Goal: Communication & Community: Answer question/provide support

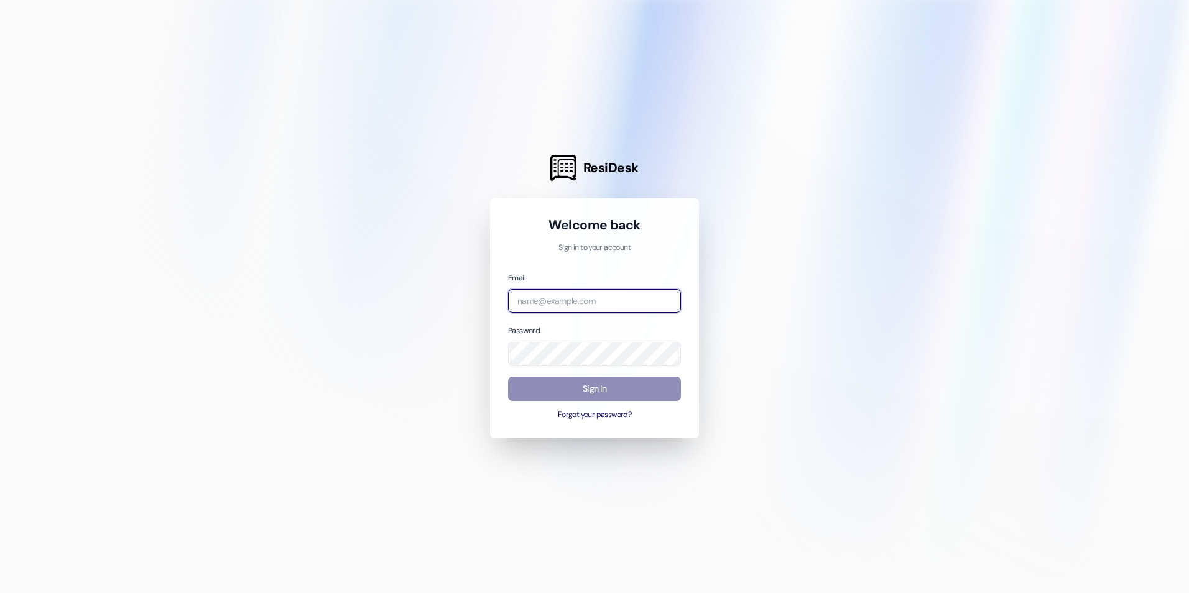
type input "[EMAIL_ADDRESS][DOMAIN_NAME]"
click at [598, 385] on button "Sign In" at bounding box center [594, 389] width 173 height 24
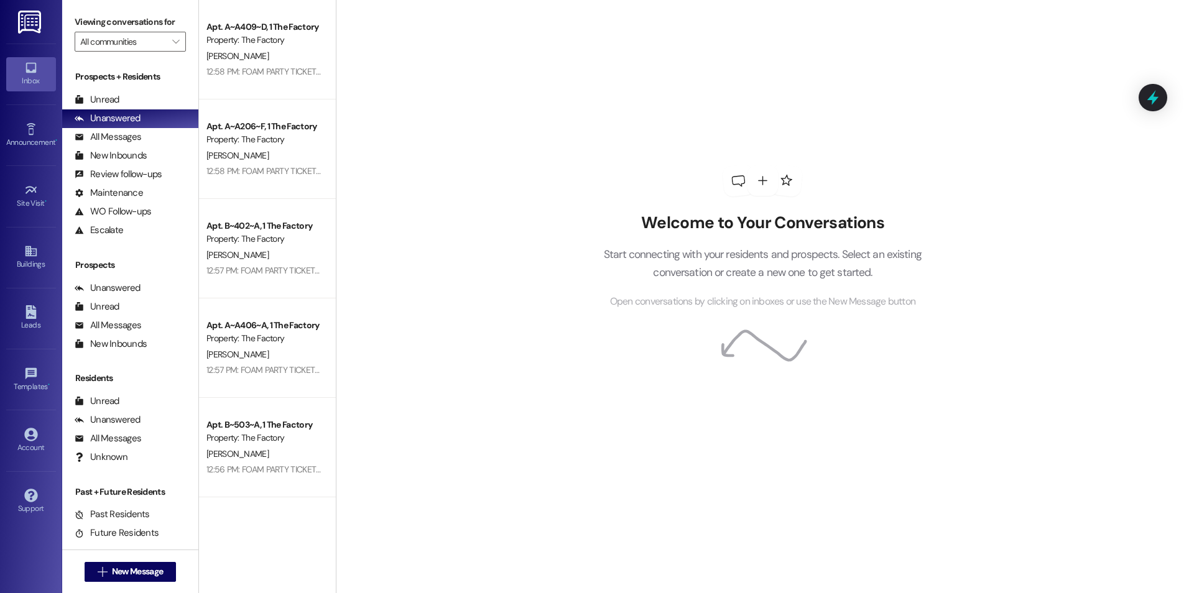
scroll to position [249, 0]
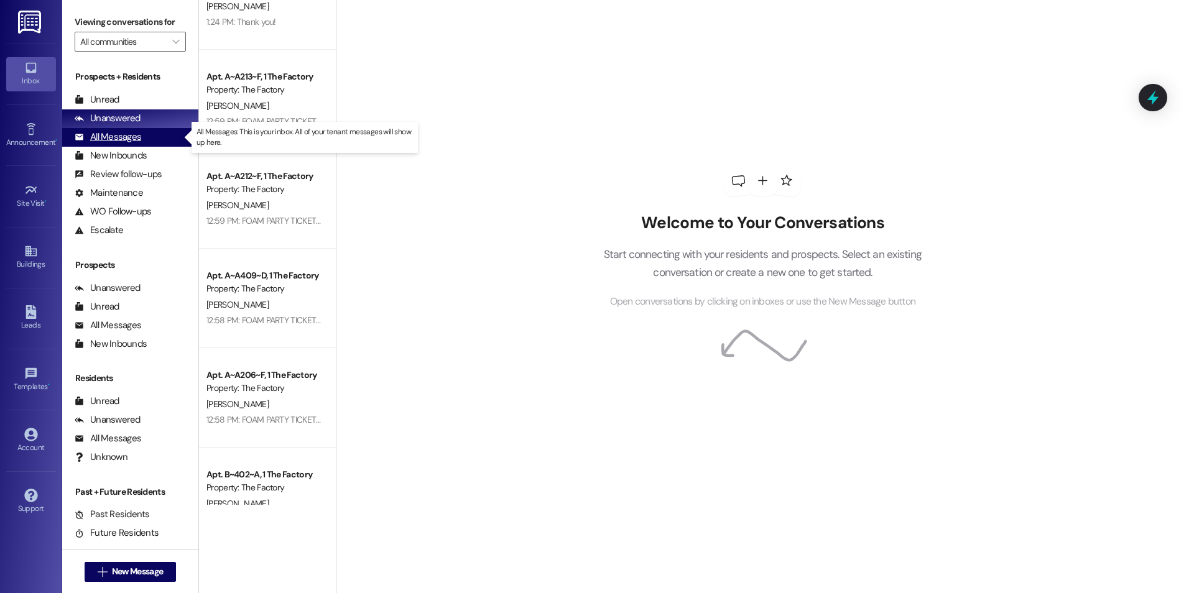
click at [145, 133] on div "All Messages (undefined)" at bounding box center [130, 137] width 136 height 19
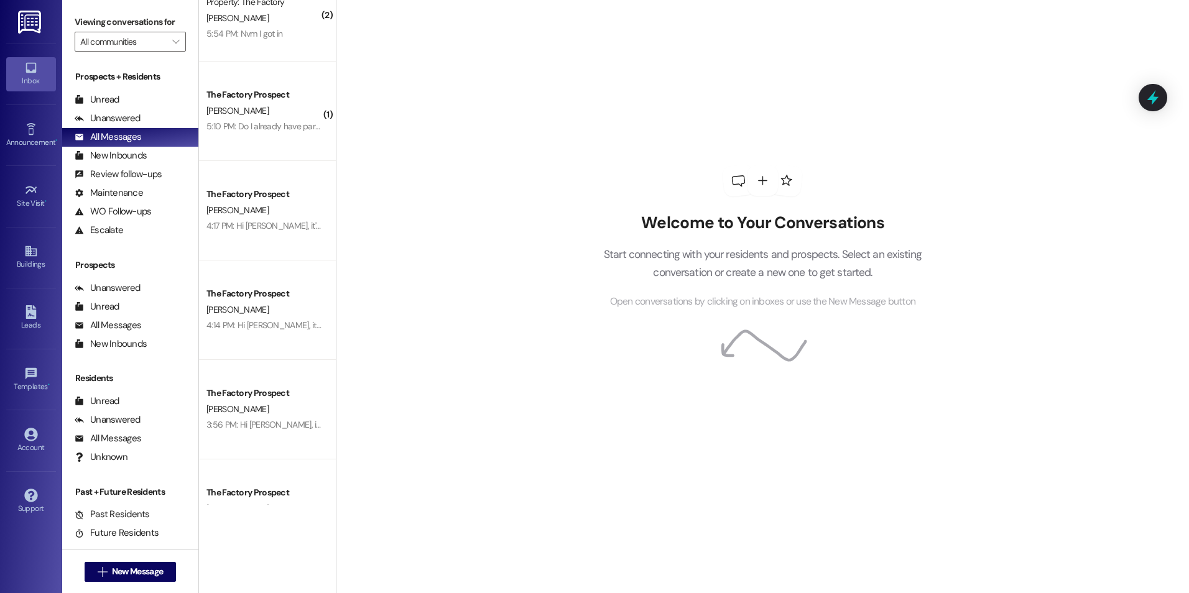
scroll to position [0, 0]
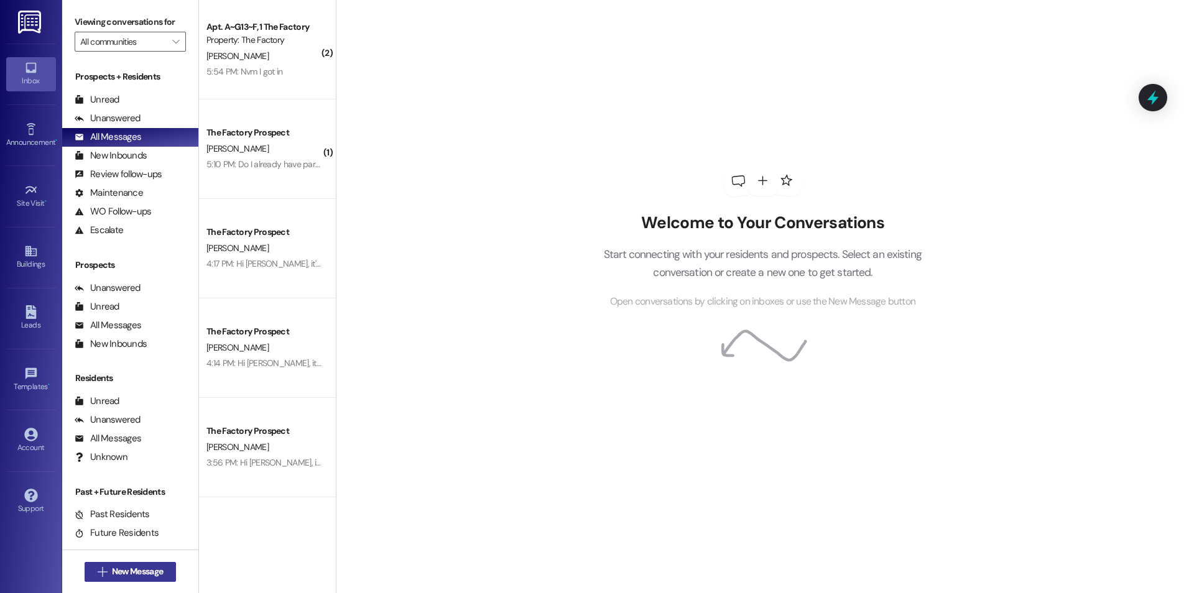
click at [143, 574] on span "New Message" at bounding box center [137, 571] width 51 height 13
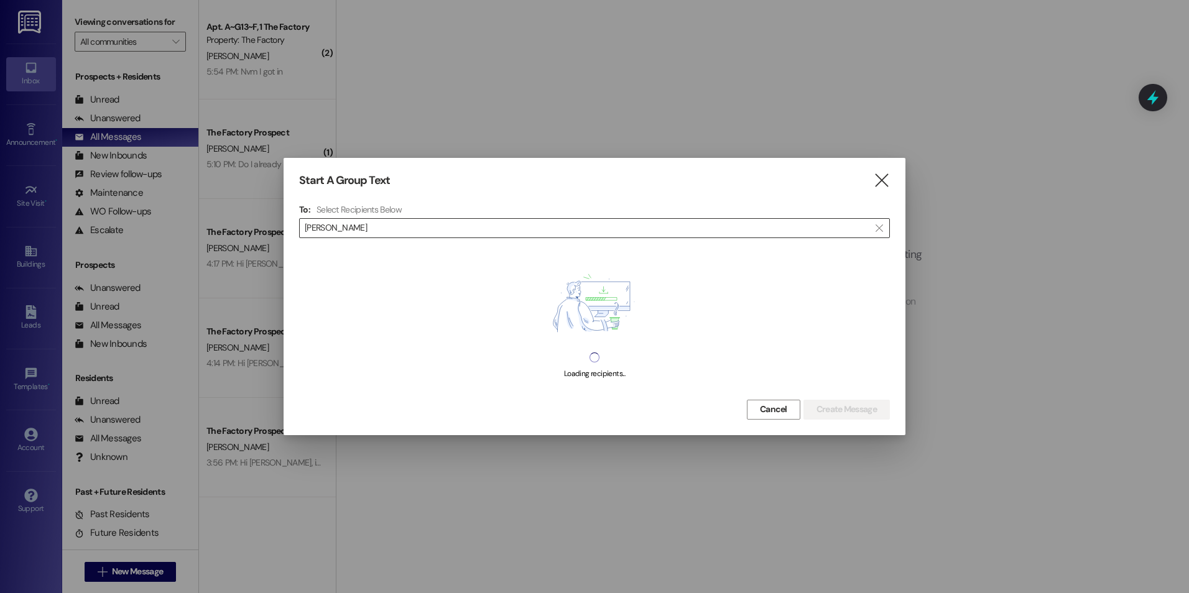
click at [423, 227] on input "[PERSON_NAME]" at bounding box center [587, 227] width 564 height 17
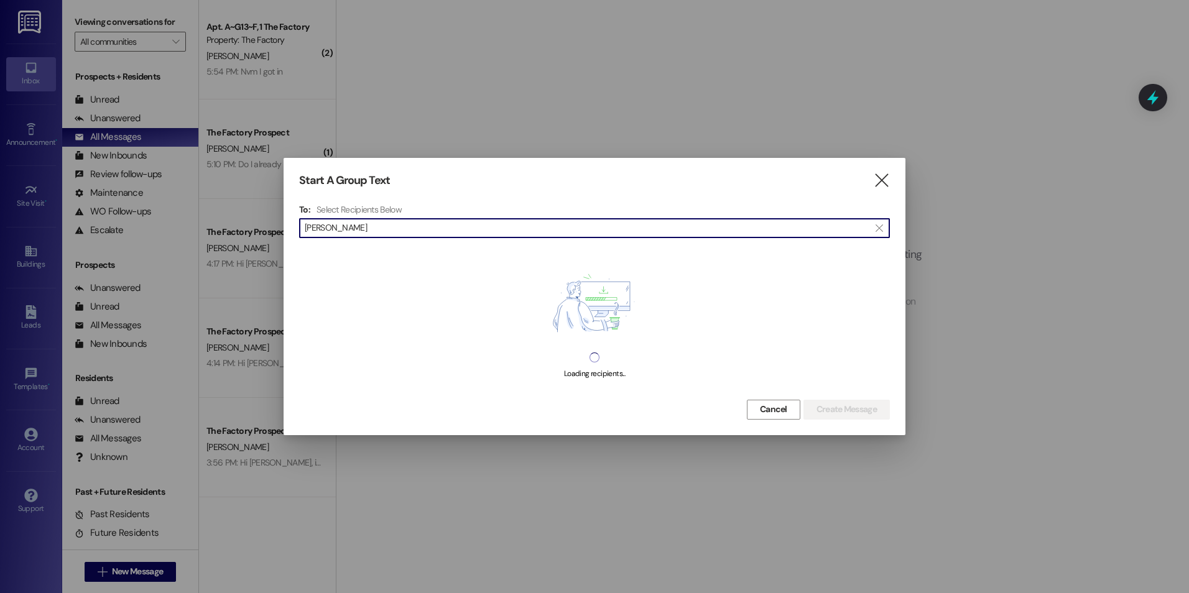
click at [423, 227] on input "[PERSON_NAME]" at bounding box center [587, 227] width 564 height 17
type input "[PERSON_NAME]"
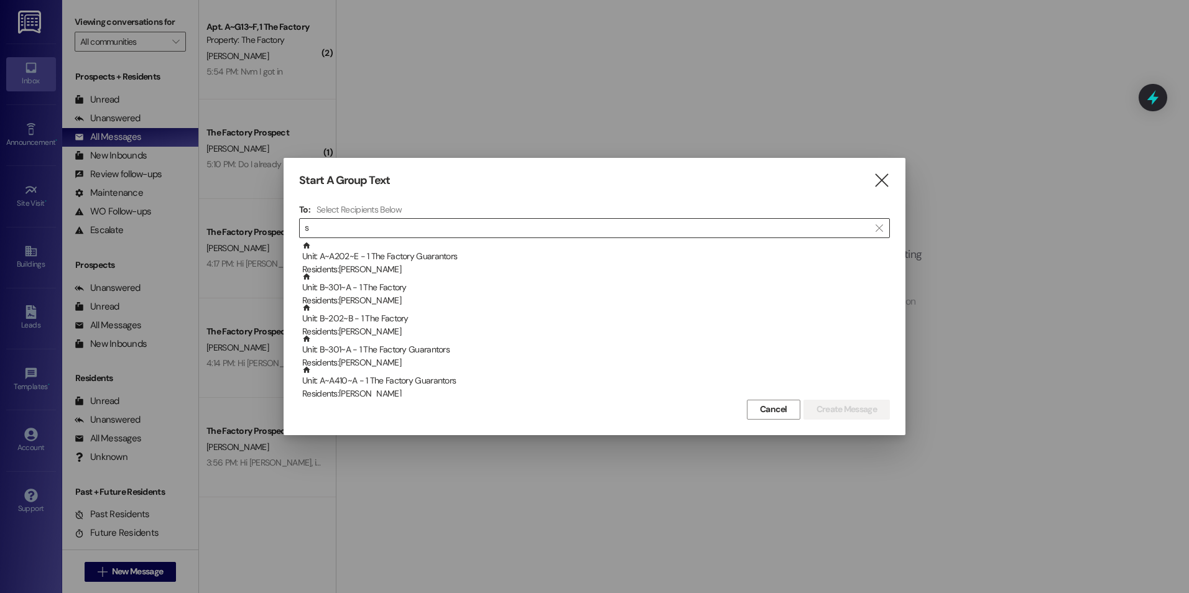
click at [590, 234] on input "s" at bounding box center [587, 227] width 564 height 17
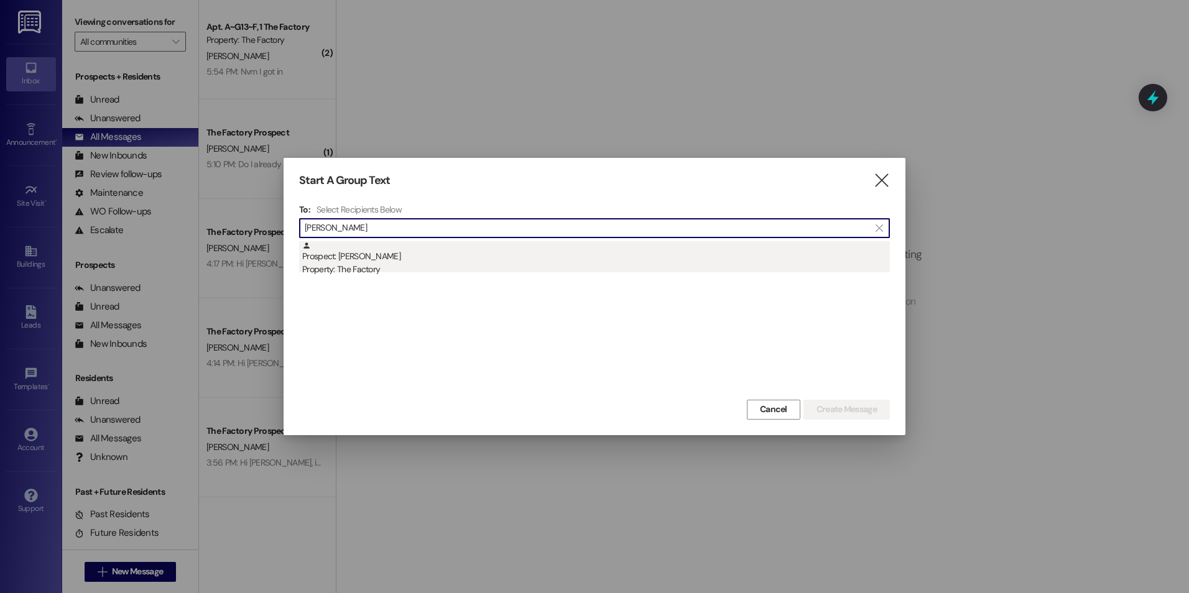
type input "[PERSON_NAME]"
click at [401, 269] on div "Property: The Factory" at bounding box center [595, 269] width 587 height 13
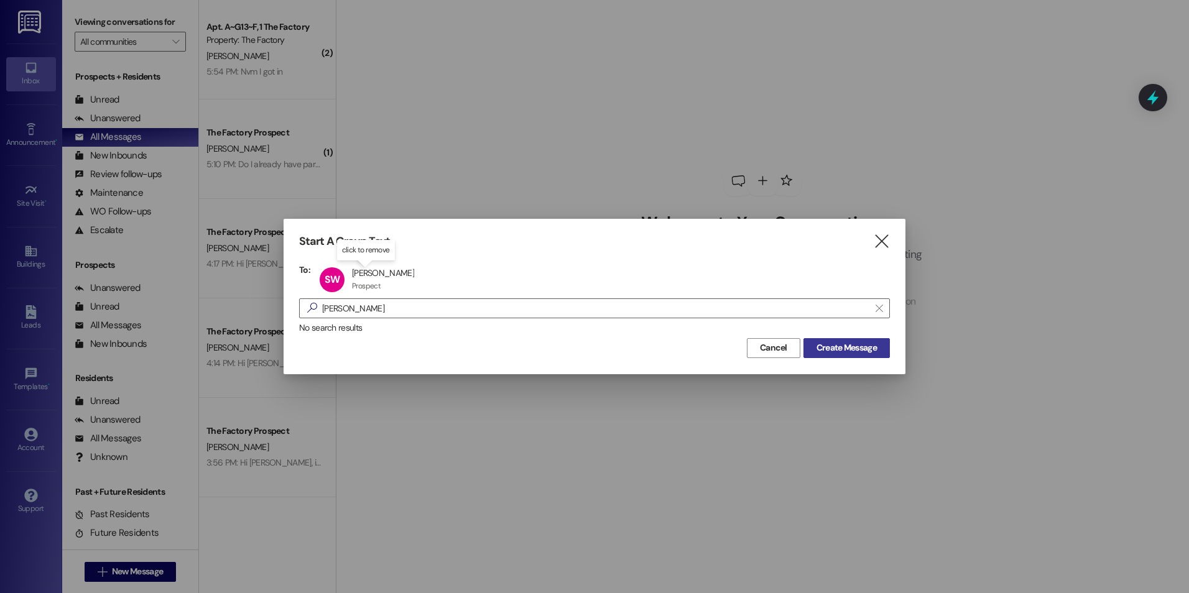
click at [822, 344] on span "Create Message" at bounding box center [846, 347] width 60 height 13
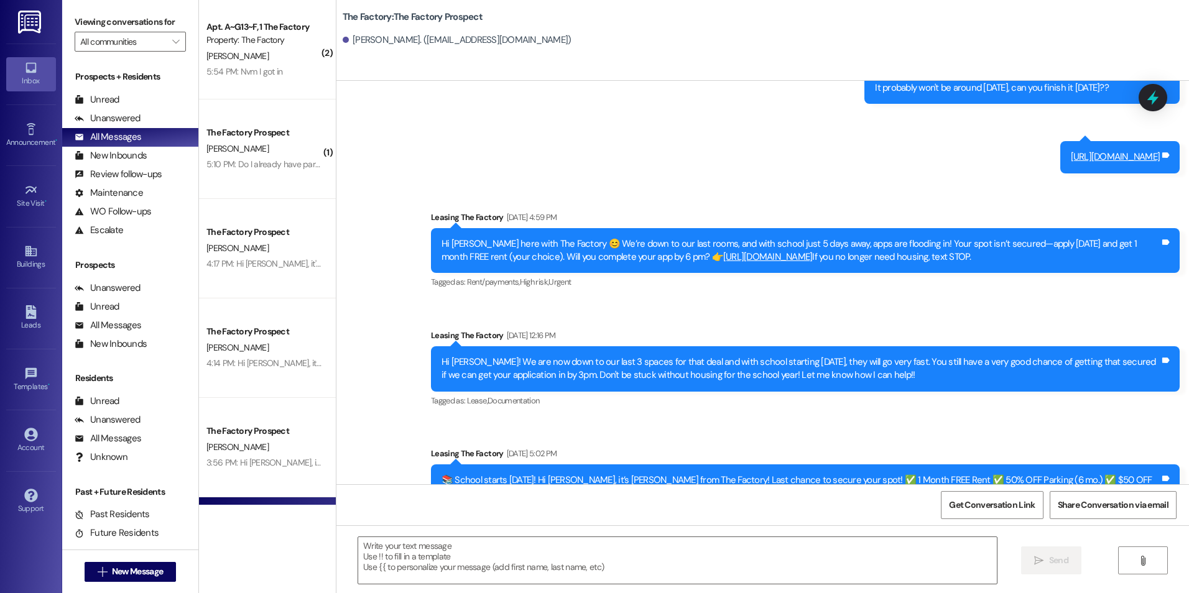
drag, startPoint x: 721, startPoint y: 443, endPoint x: 726, endPoint y: 504, distance: 61.7
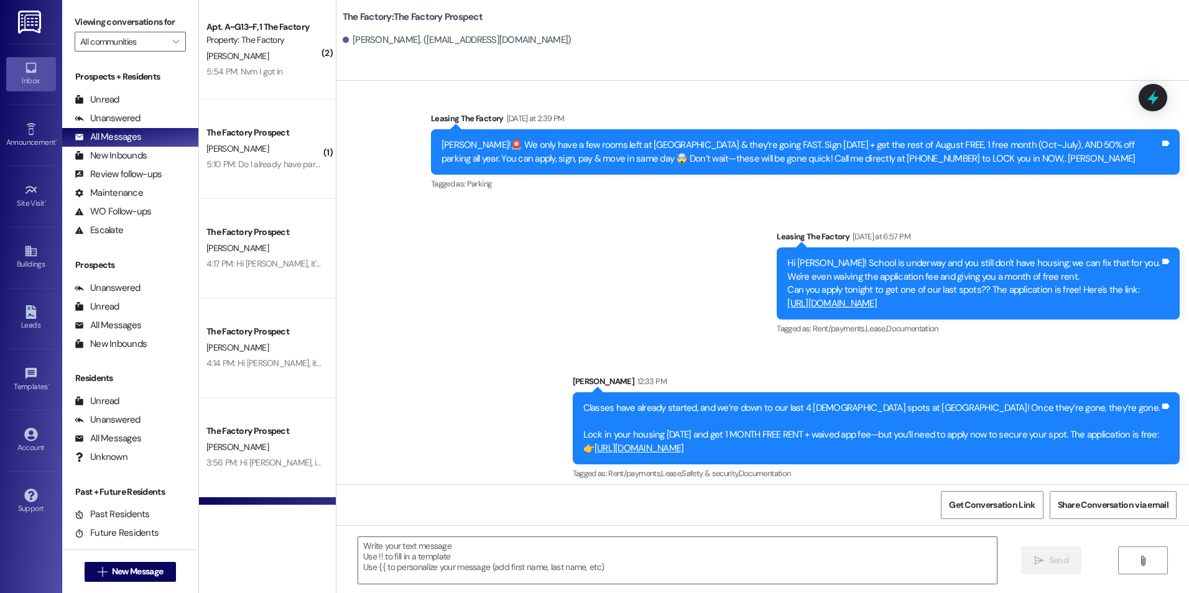
scroll to position [5159, 0]
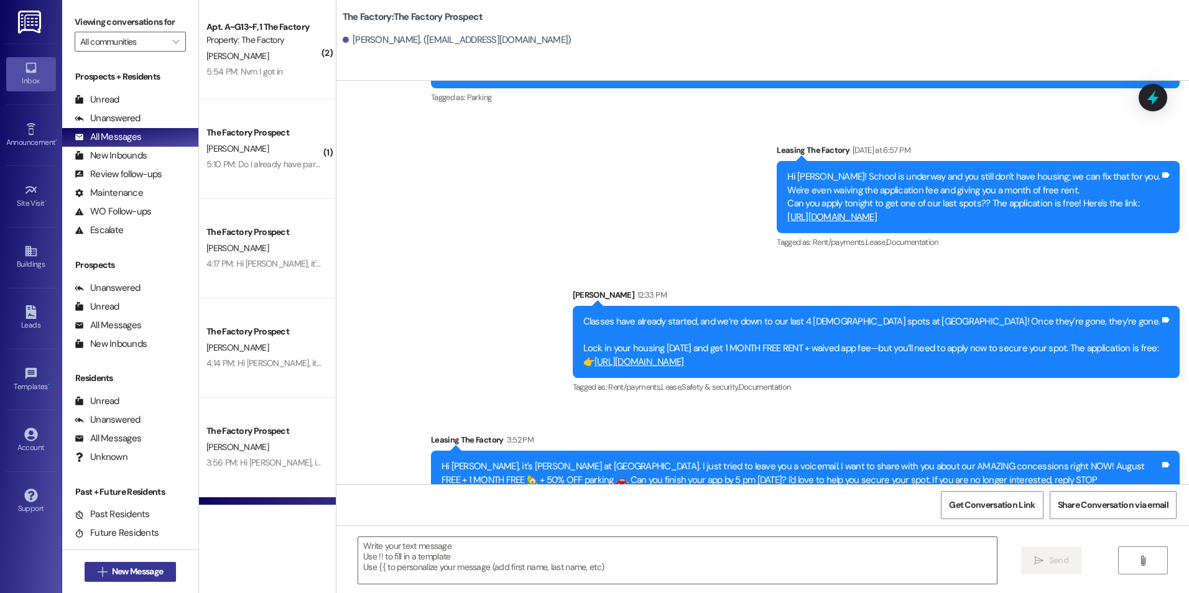
click at [113, 579] on button " New Message" at bounding box center [131, 572] width 92 height 20
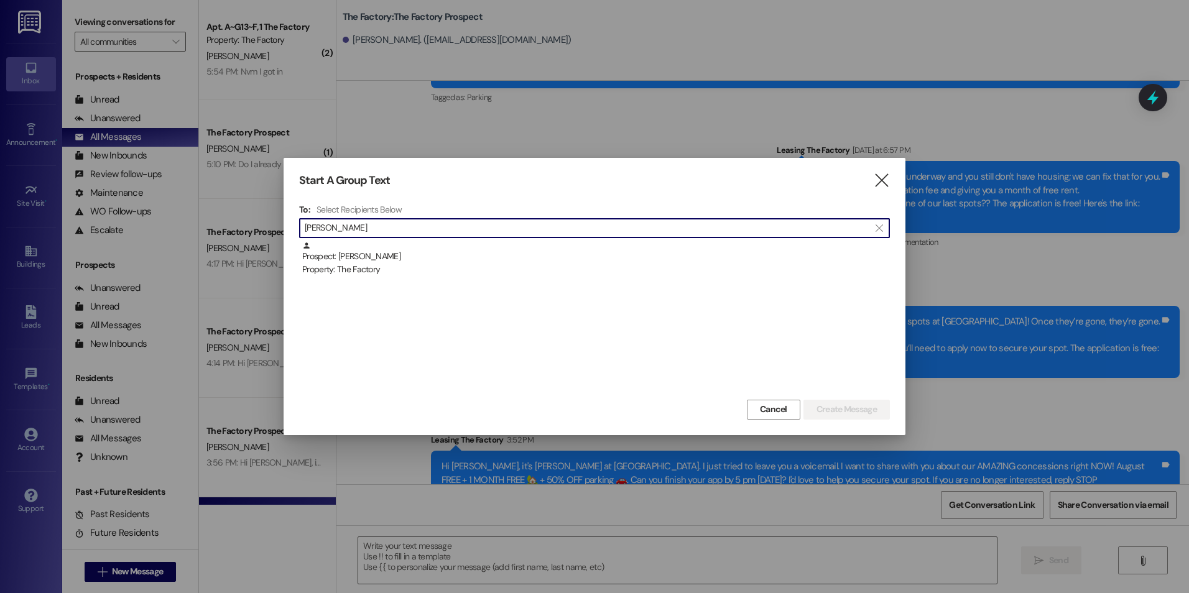
type input "[PERSON_NAME]"
click at [398, 285] on div "Prospect: [PERSON_NAME] Property: The Factory" at bounding box center [594, 318] width 591 height 155
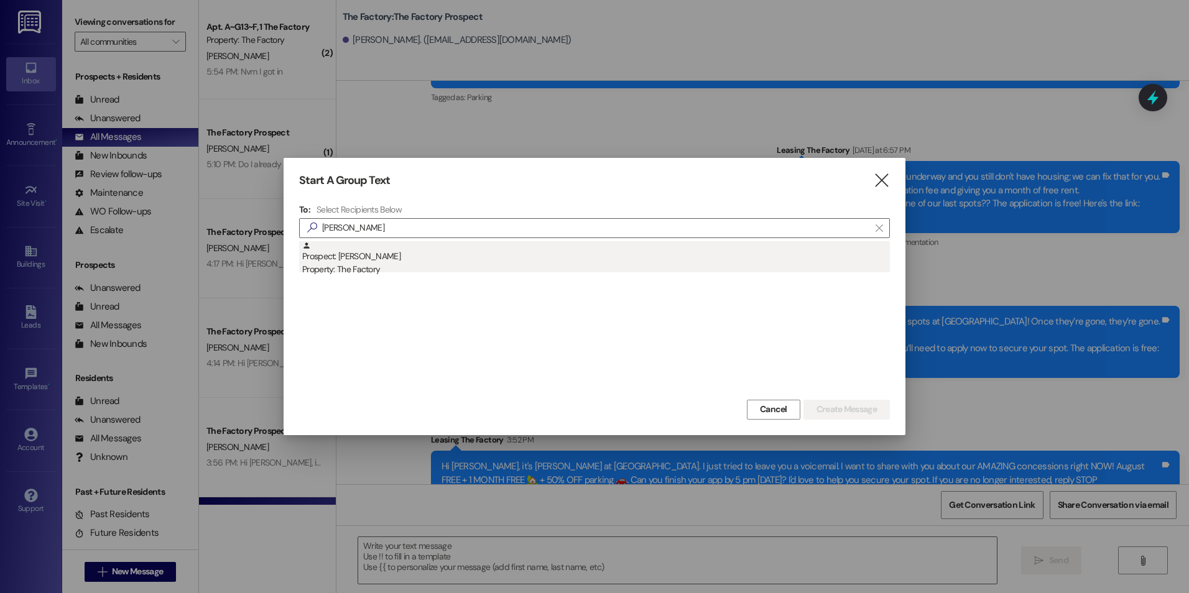
click at [400, 265] on div "Property: The Factory" at bounding box center [595, 269] width 587 height 13
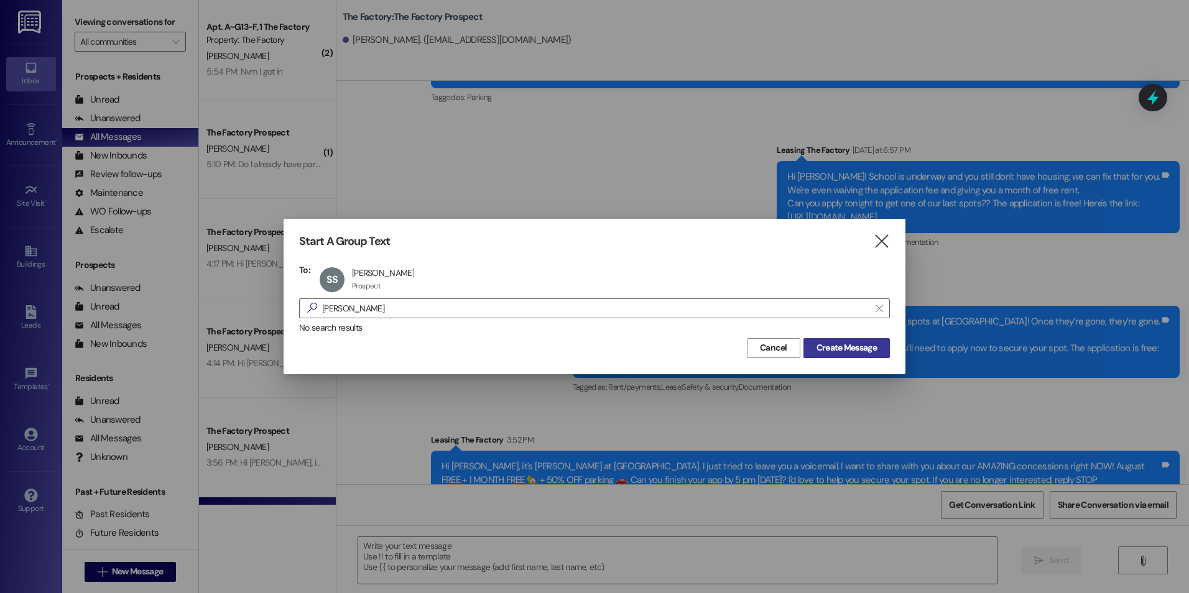
click at [844, 354] on span "Create Message" at bounding box center [846, 347] width 60 height 13
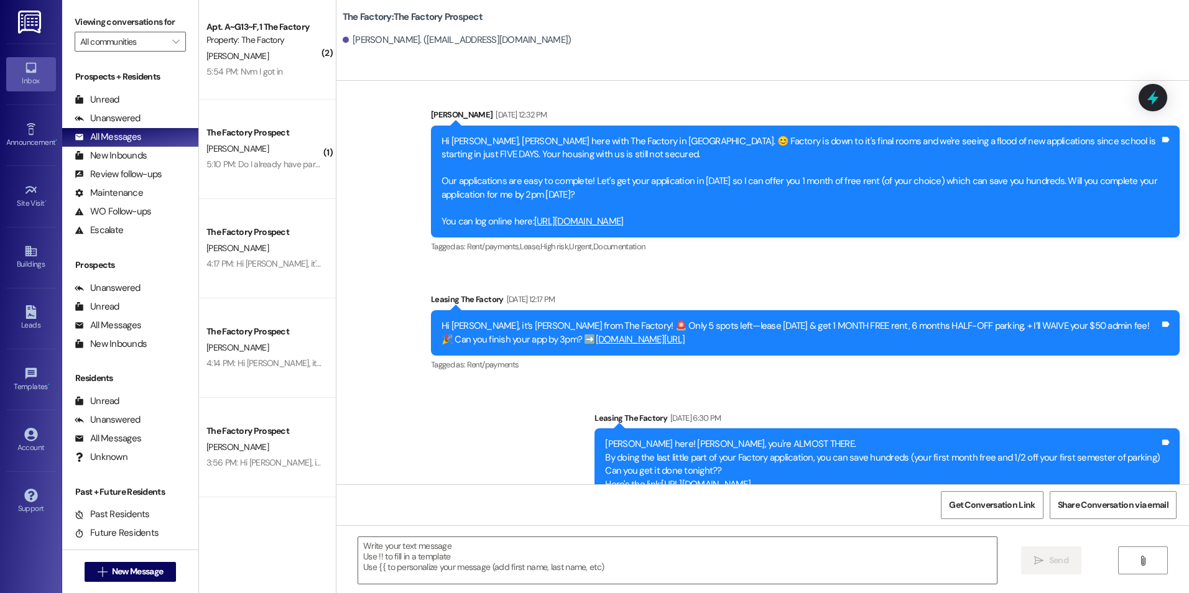
scroll to position [781, 0]
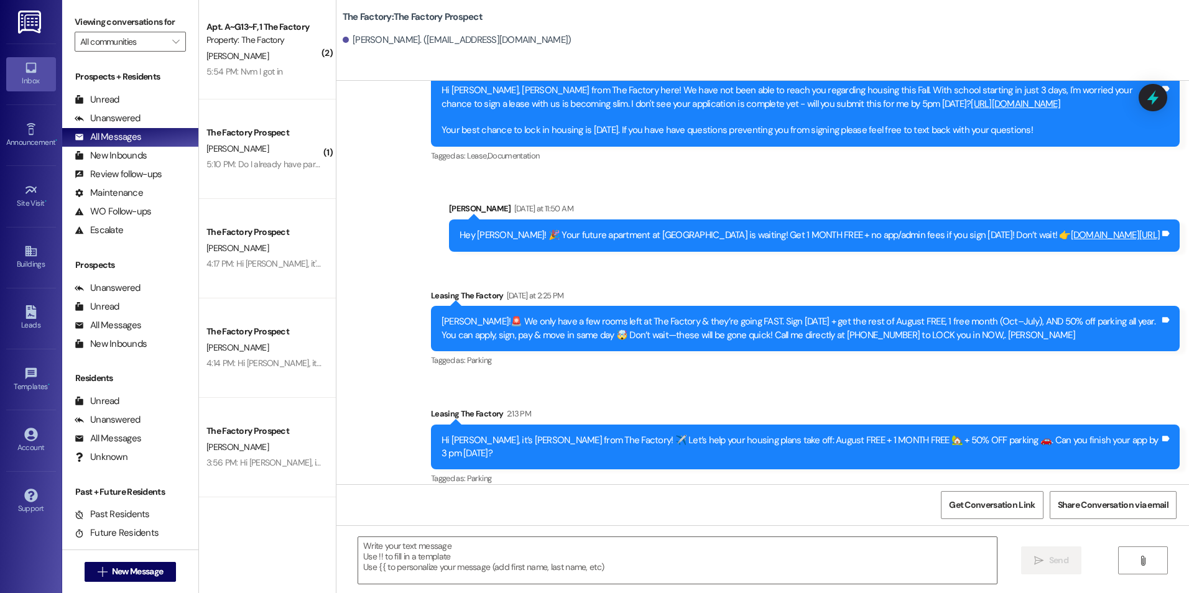
drag, startPoint x: 548, startPoint y: 366, endPoint x: 552, endPoint y: 490, distance: 124.4
click at [144, 565] on span "New Message" at bounding box center [137, 571] width 51 height 13
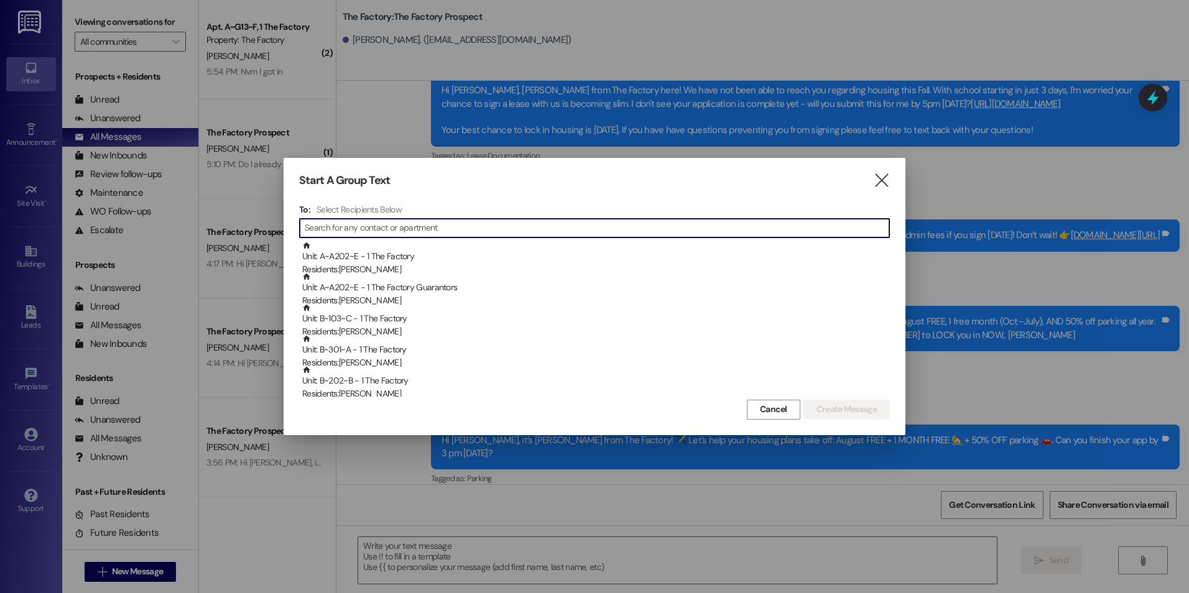
click at [504, 220] on input at bounding box center [597, 227] width 584 height 17
type input "k"
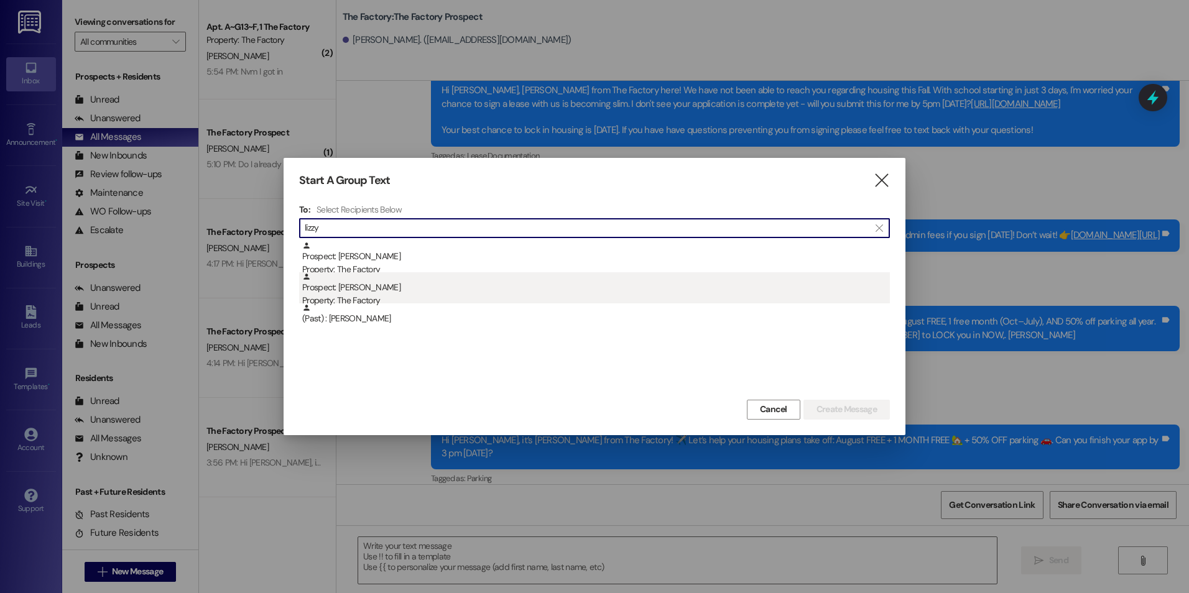
type input "lizzy"
click at [419, 292] on div "Prospect: [PERSON_NAME] Property: The Factory" at bounding box center [595, 289] width 587 height 35
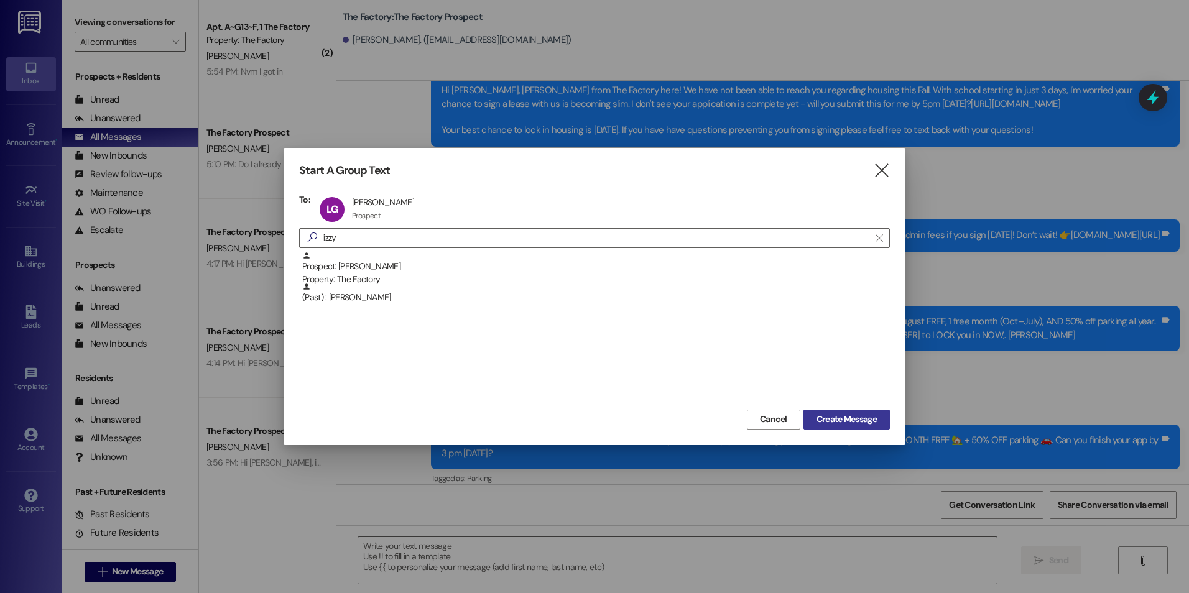
click at [875, 423] on span "Create Message" at bounding box center [846, 419] width 60 height 13
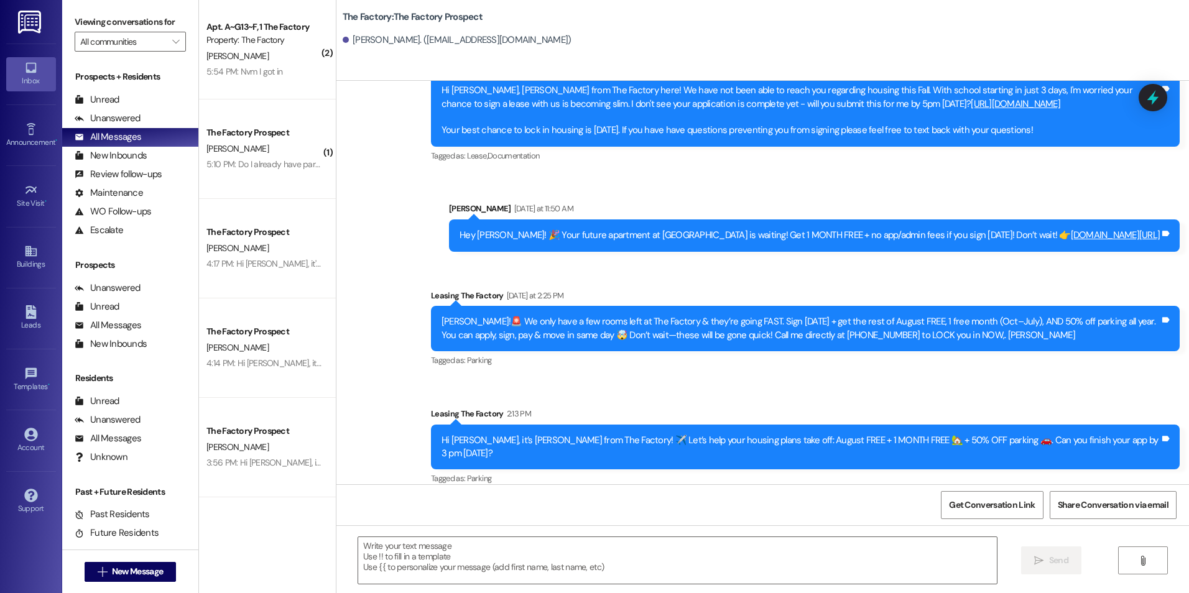
scroll to position [0, 0]
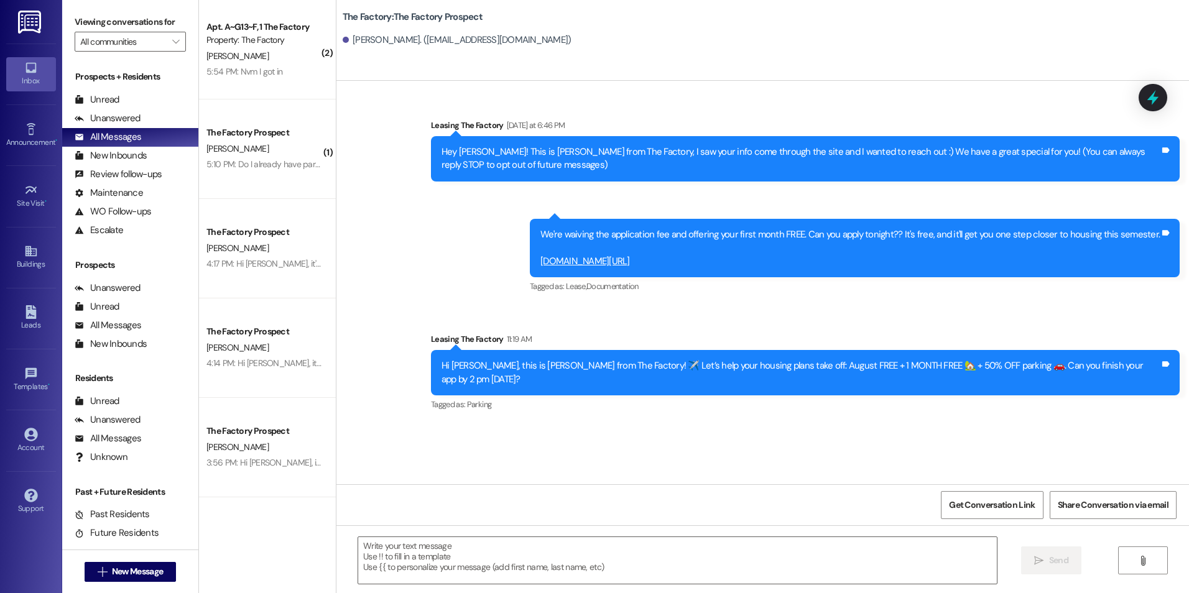
drag, startPoint x: 673, startPoint y: 262, endPoint x: 541, endPoint y: 239, distance: 133.3
click at [541, 239] on div "Sent via SMS 6:48 PM Leasing The Factory [DATE] at 6:48 PM We're waiving the ap…" at bounding box center [854, 257] width 668 height 96
copy div "We're waiving the application fee and offering your first month FREE. Can you a…"
click at [581, 232] on div "We're waiving the application fee and offering your first month FREE. Can you a…" at bounding box center [849, 248] width 619 height 40
click at [113, 579] on button " New Message" at bounding box center [131, 572] width 92 height 20
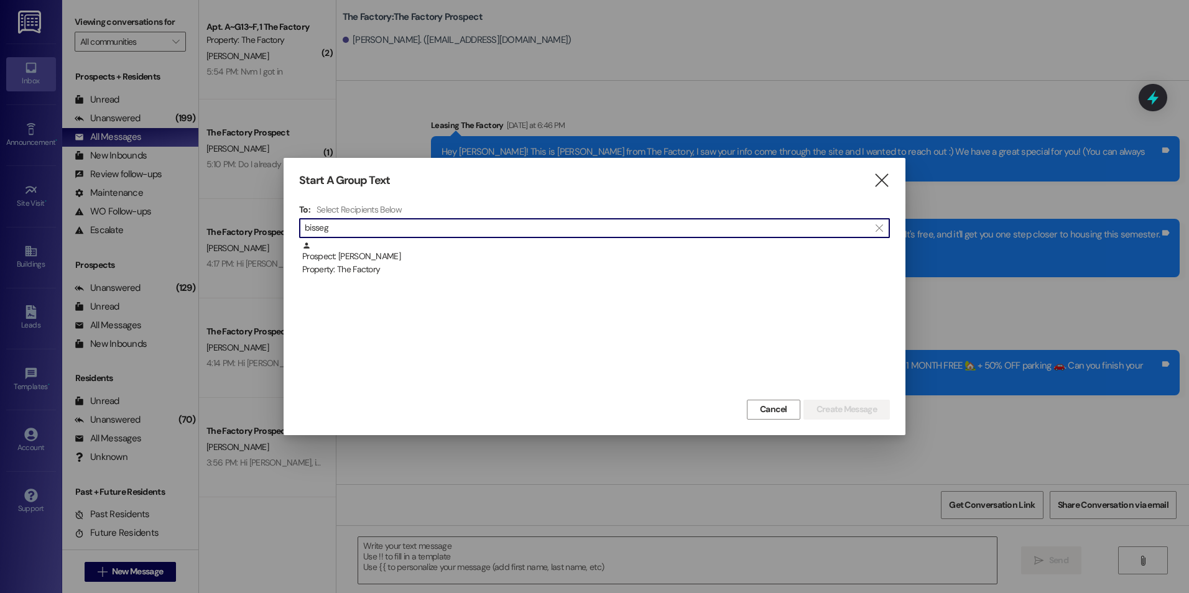
type input "bisseg"
click at [438, 257] on div "Prospect: [PERSON_NAME] Property: The Factory" at bounding box center [595, 258] width 587 height 35
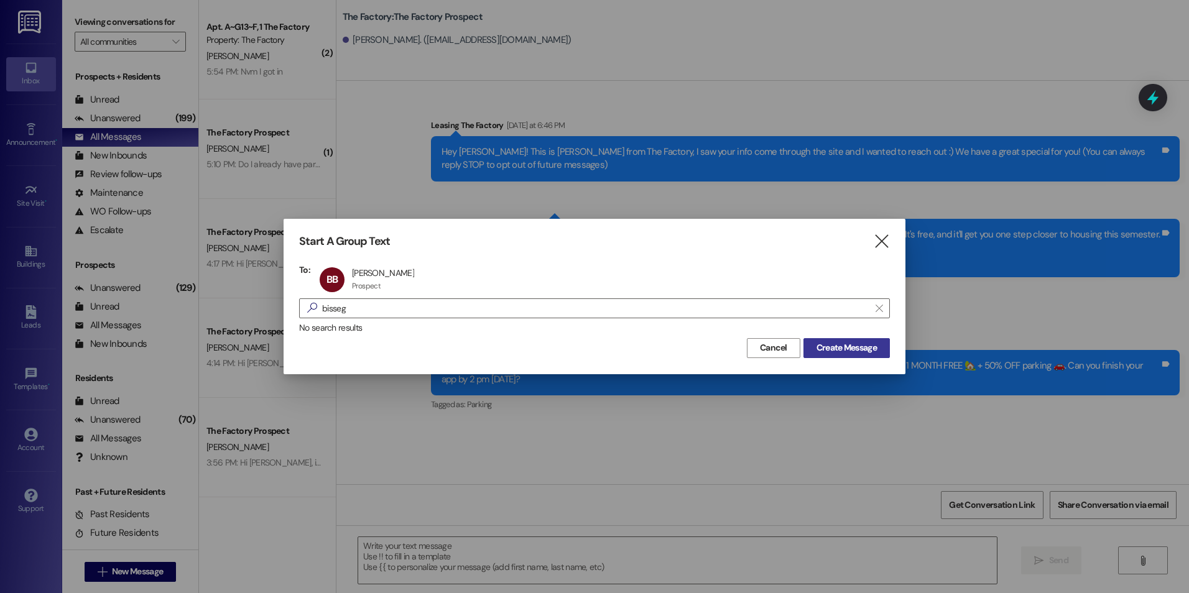
click at [883, 356] on button "Create Message" at bounding box center [846, 348] width 86 height 20
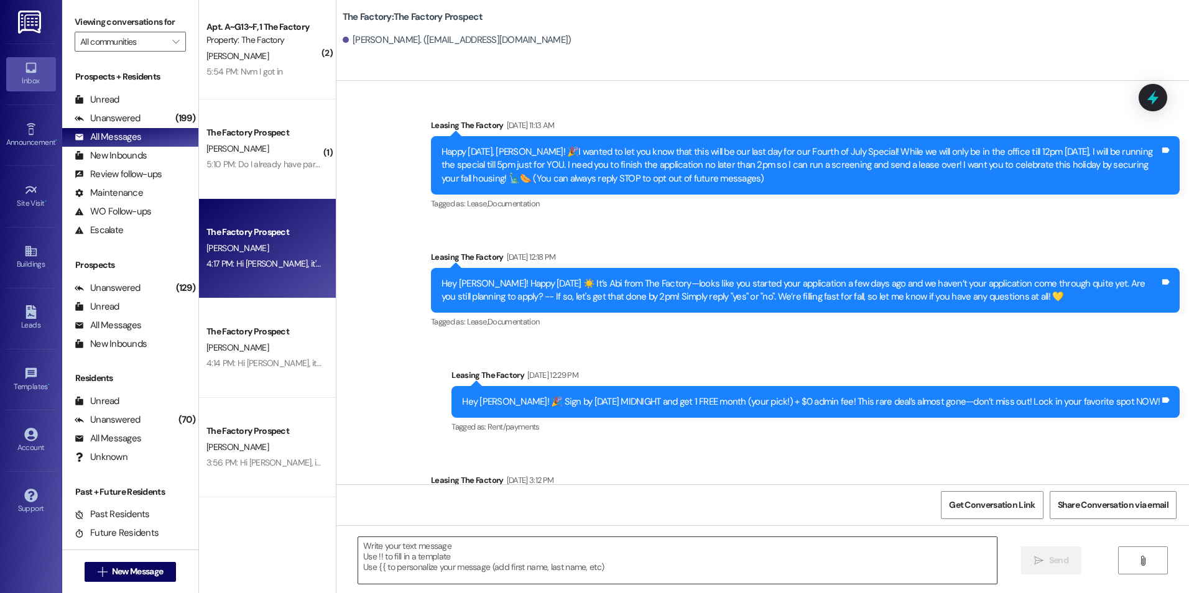
click at [492, 583] on textarea at bounding box center [677, 560] width 638 height 47
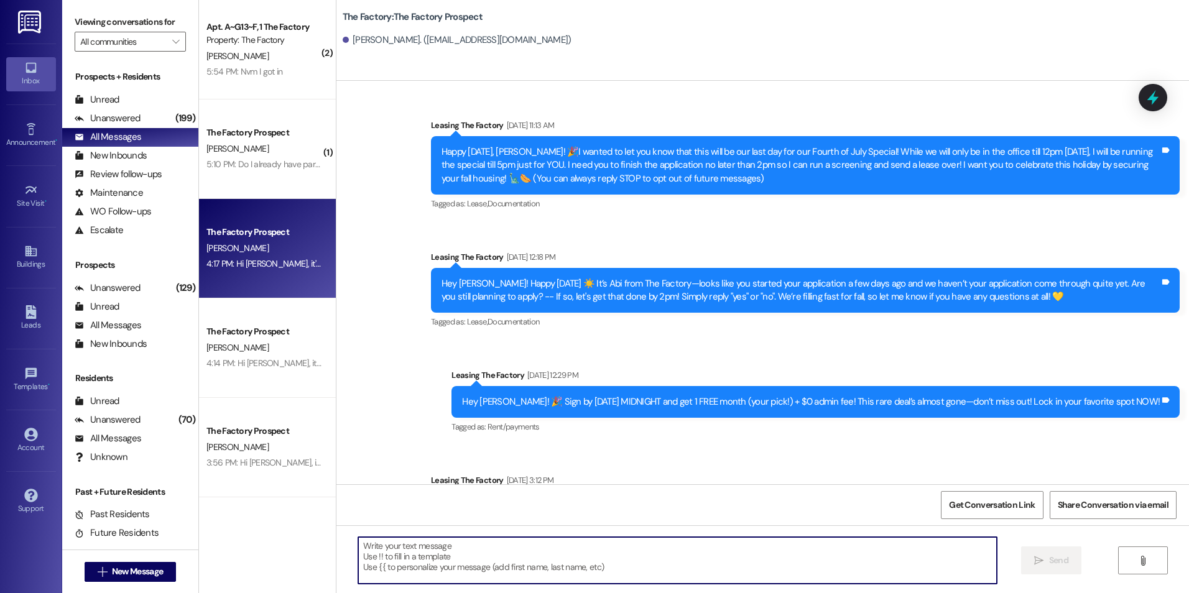
paste textarea "We're waiving the application fee and offering your first month FREE. Can you a…"
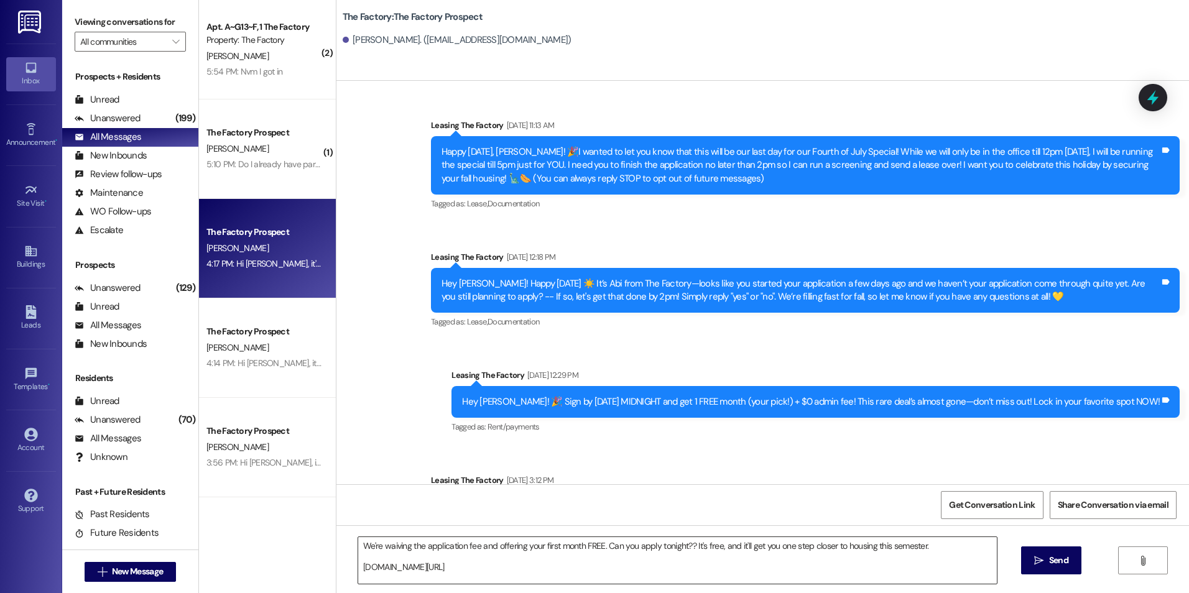
click at [492, 563] on textarea "We're waiving the application fee and offering your first month FREE. Can you a…" at bounding box center [677, 560] width 638 height 47
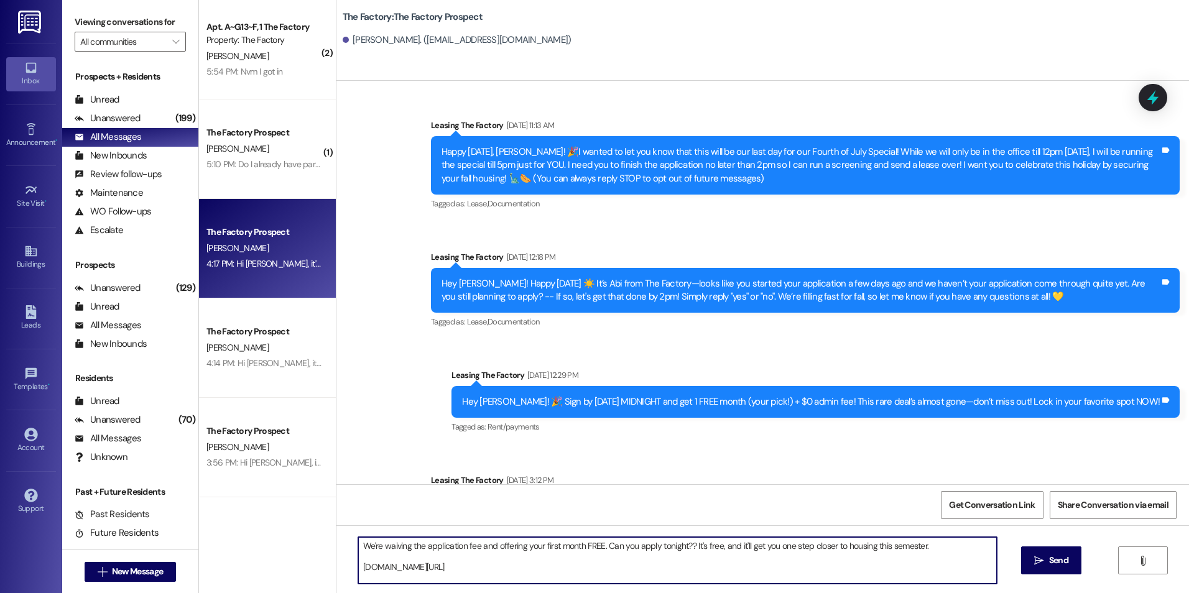
paste textarea "{{first_name}}! We're waiving the application fee and offering your first month…"
type textarea "{{first_name}}! We're waiving the application fee and offering your first month…"
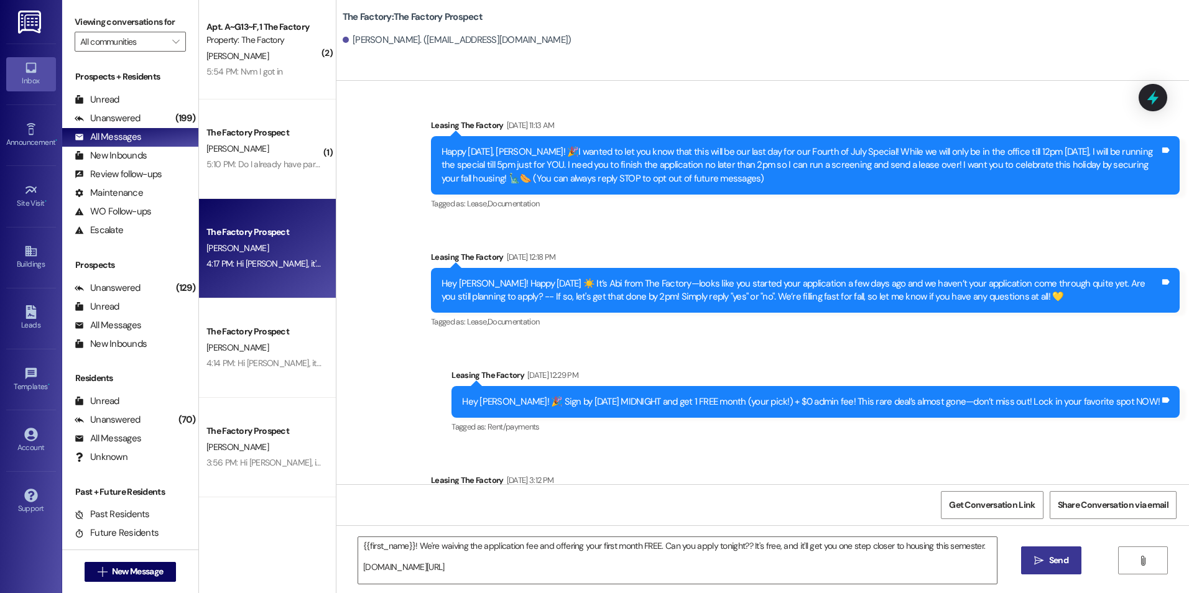
click at [1049, 559] on span "Send" at bounding box center [1058, 560] width 19 height 13
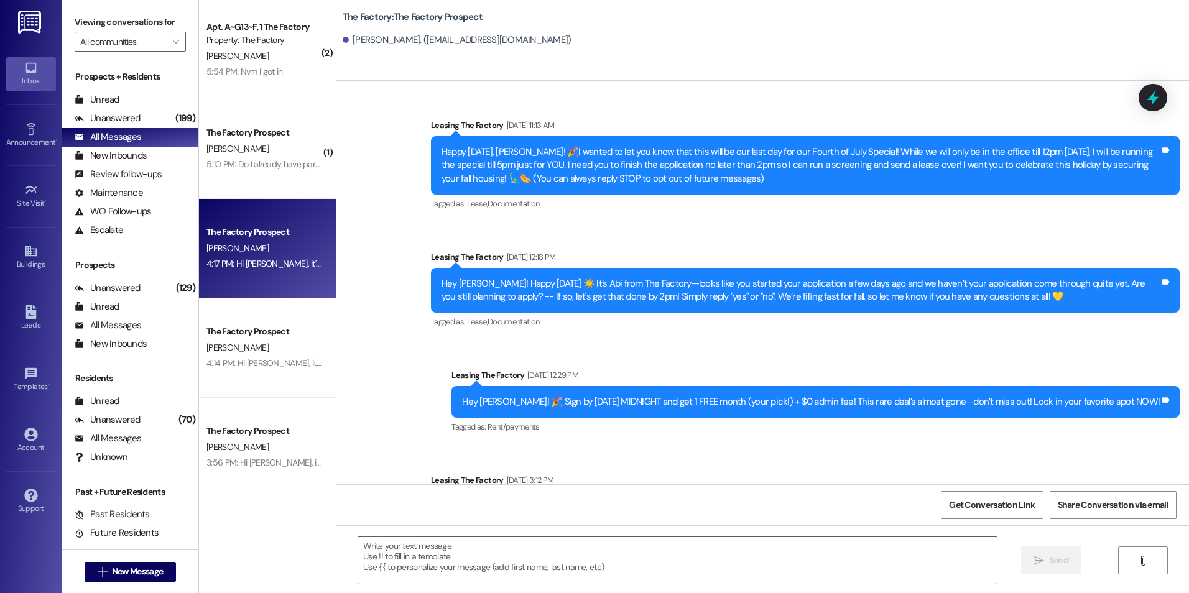
click at [614, 326] on div "Tagged as: Lease , Click to highlight conversations about Lease Documentation C…" at bounding box center [805, 322] width 748 height 18
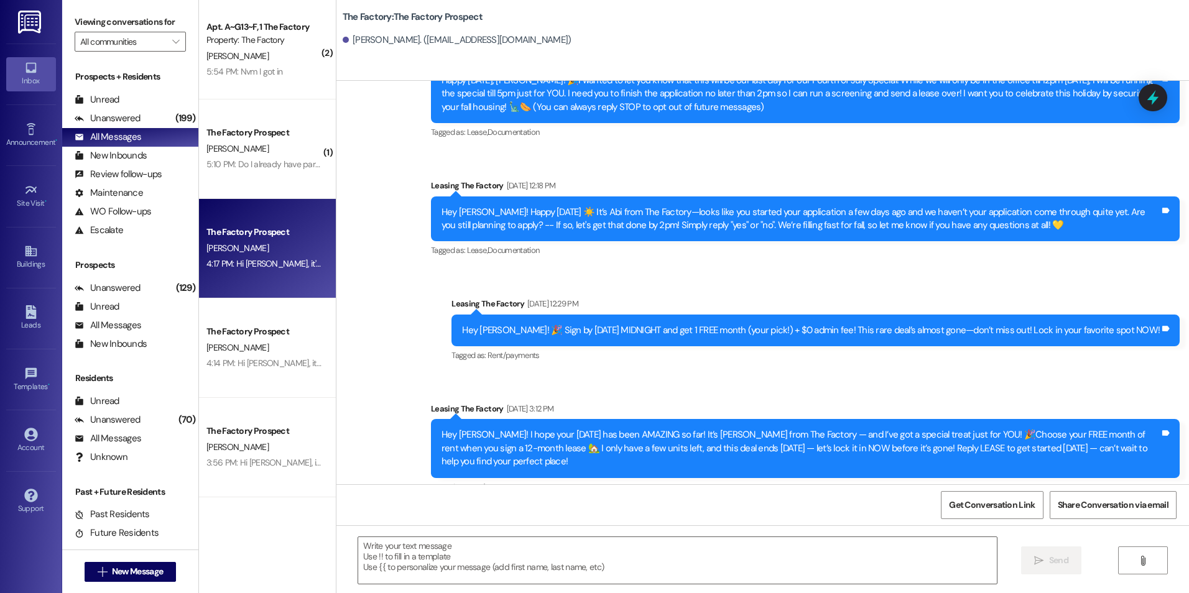
drag, startPoint x: 592, startPoint y: 290, endPoint x: 596, endPoint y: 388, distance: 97.7
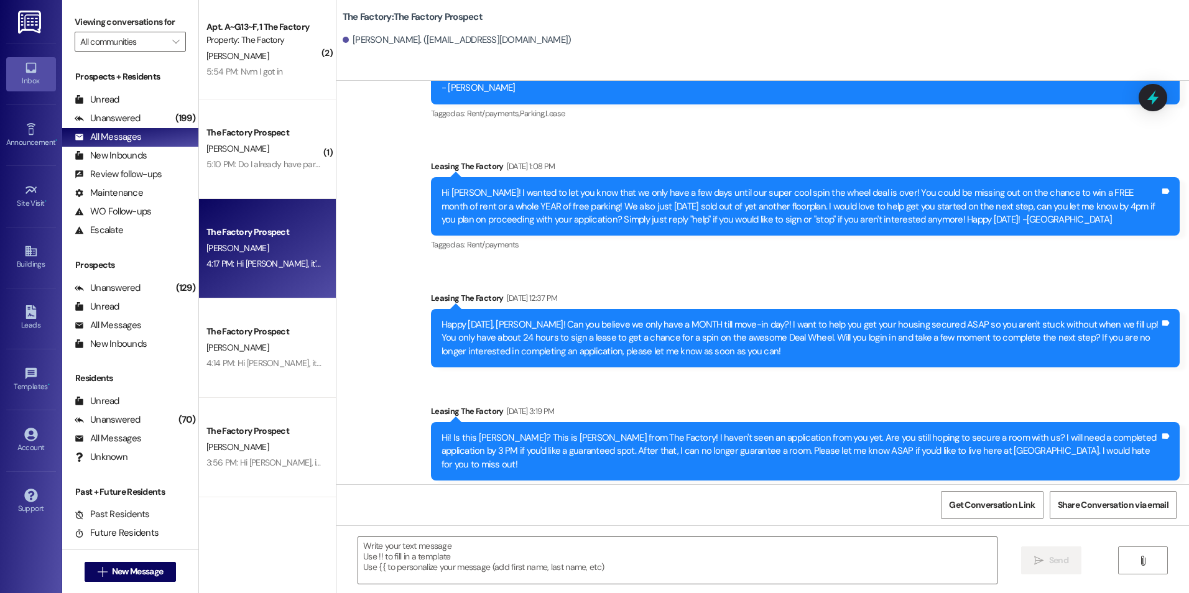
drag, startPoint x: 597, startPoint y: 282, endPoint x: 589, endPoint y: 442, distance: 160.0
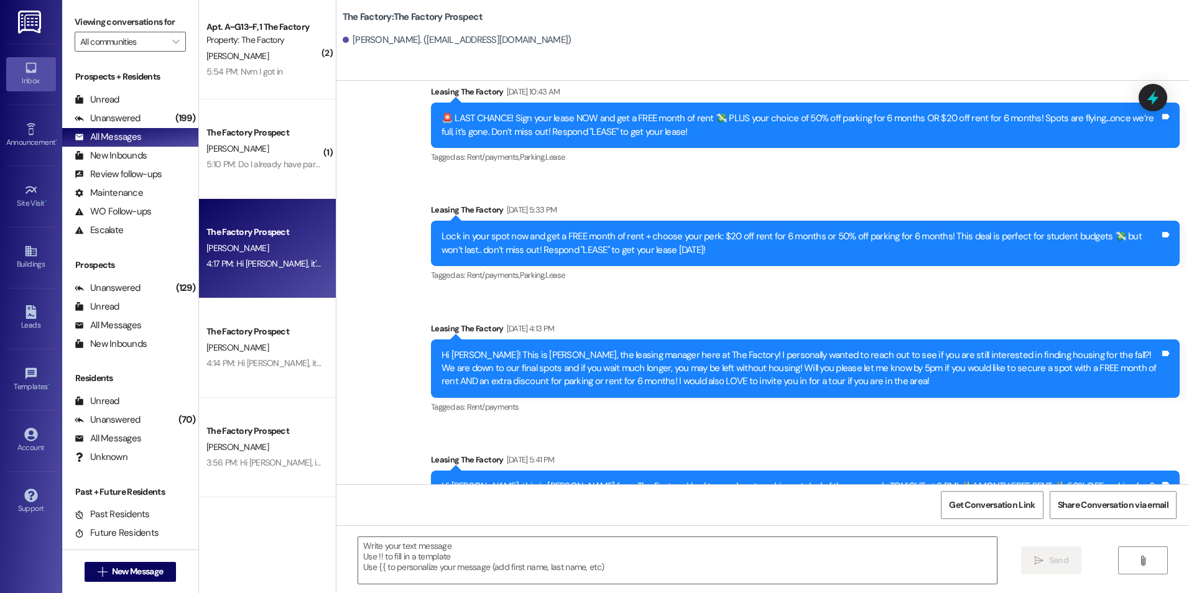
click at [597, 398] on div "Tagged as: Rent/payments Click to highlight conversations about Rent/payments" at bounding box center [805, 407] width 748 height 18
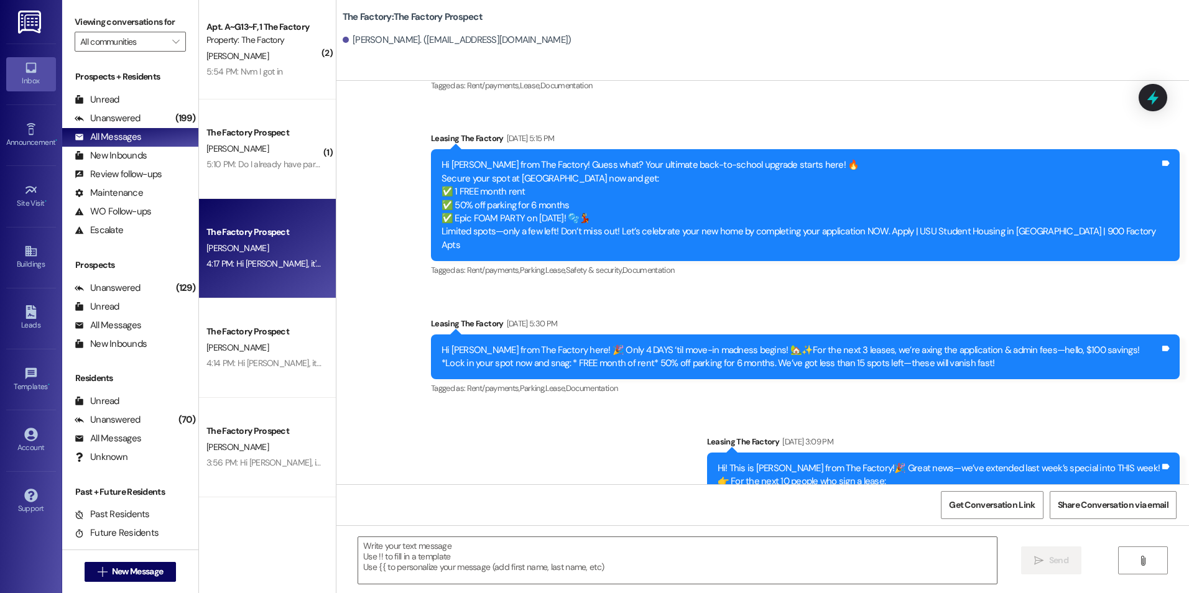
scroll to position [5469, 0]
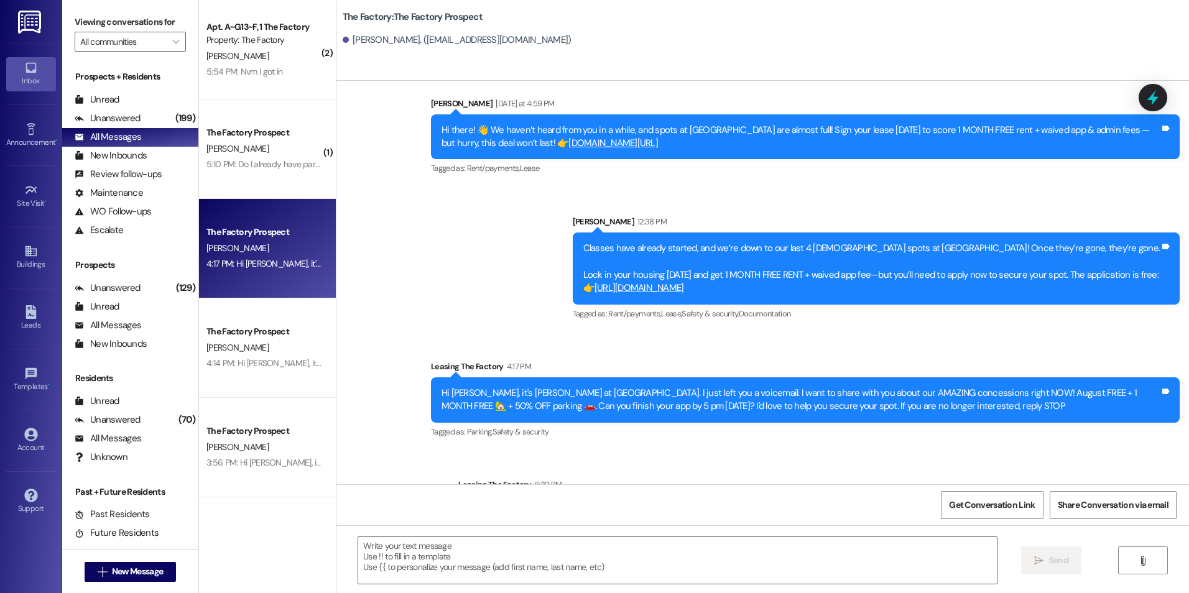
drag, startPoint x: 684, startPoint y: 256, endPoint x: 679, endPoint y: 451, distance: 194.6
click at [679, 423] on div "Tagged as: Parking , Click to highlight conversations about Parking Safety & se…" at bounding box center [805, 432] width 748 height 18
click at [134, 575] on span "New Message" at bounding box center [137, 571] width 51 height 13
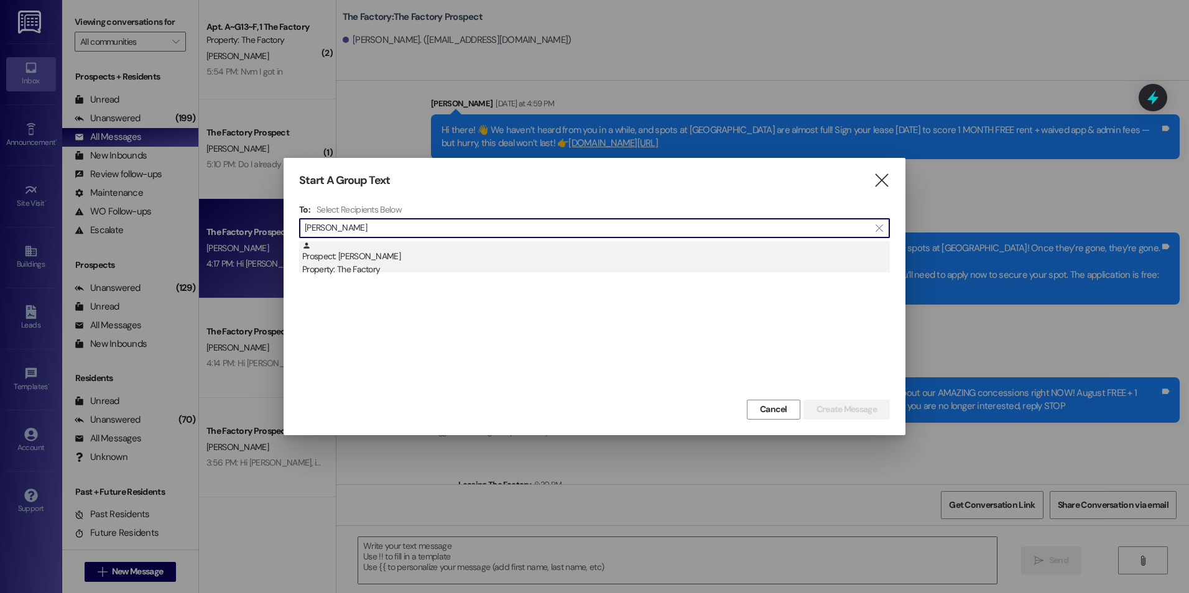
type input "[PERSON_NAME]"
click at [398, 271] on div "Property: The Factory" at bounding box center [595, 269] width 587 height 13
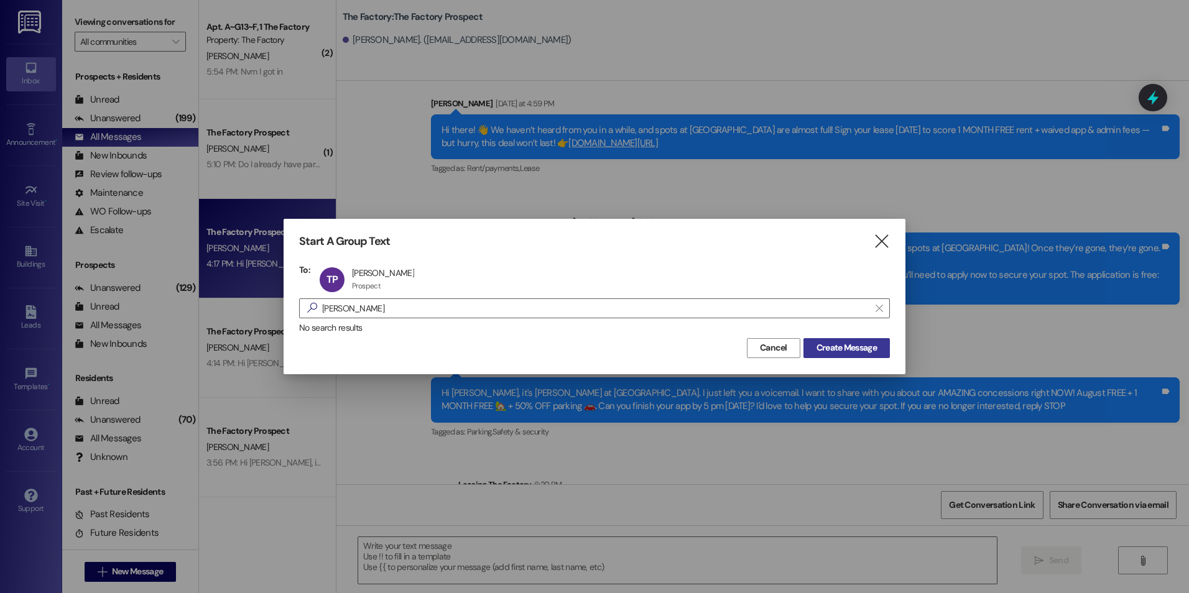
click at [864, 352] on span "Create Message" at bounding box center [846, 347] width 60 height 13
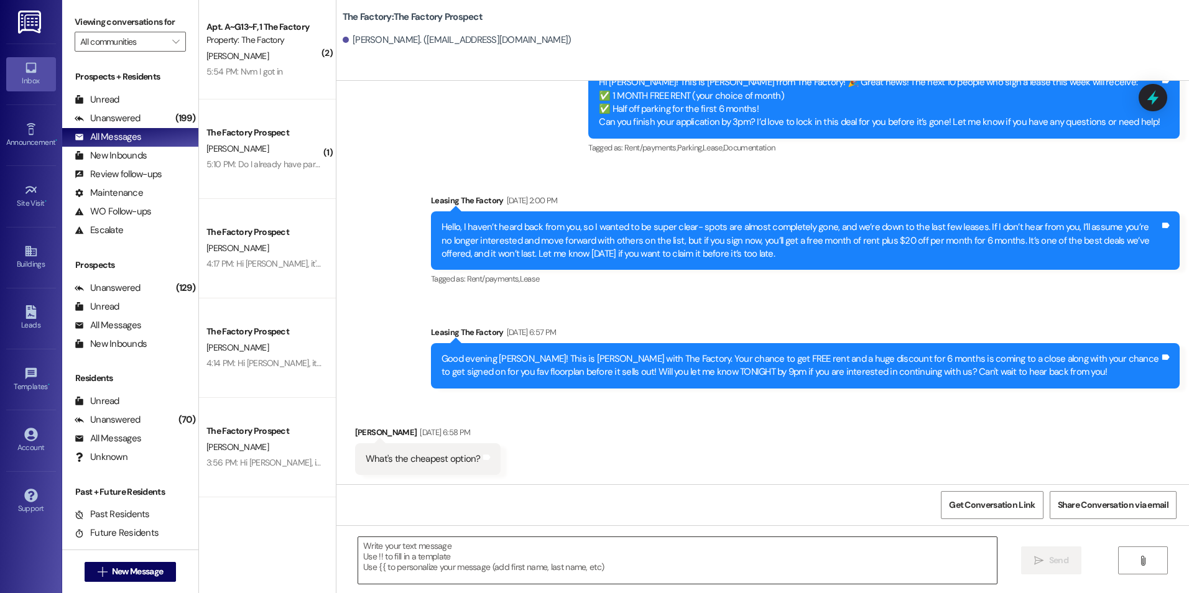
click at [556, 561] on textarea at bounding box center [677, 560] width 638 height 47
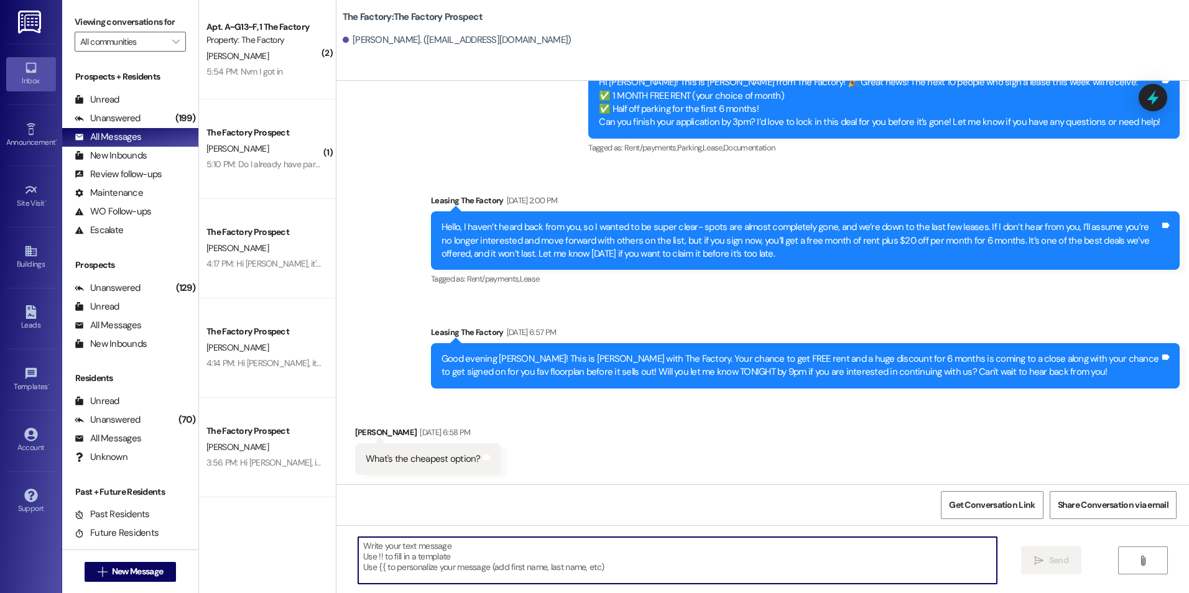
paste textarea "{{first_name}}! We're waiving the application fee and offering your first month…"
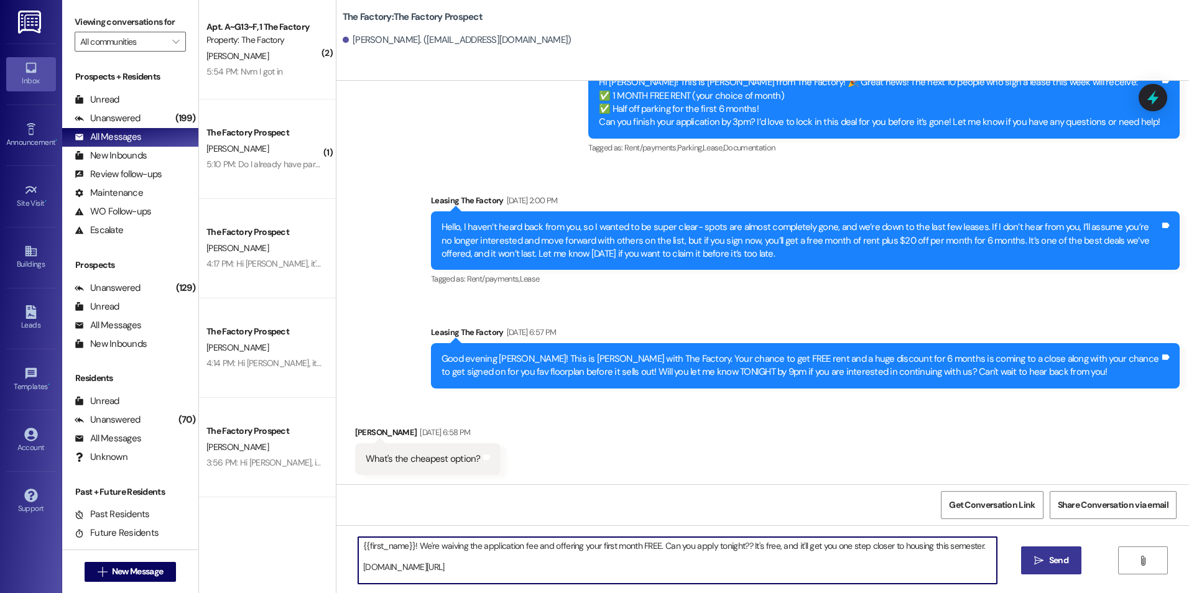
type textarea "{{first_name}}! We're waiving the application fee and offering your first month…"
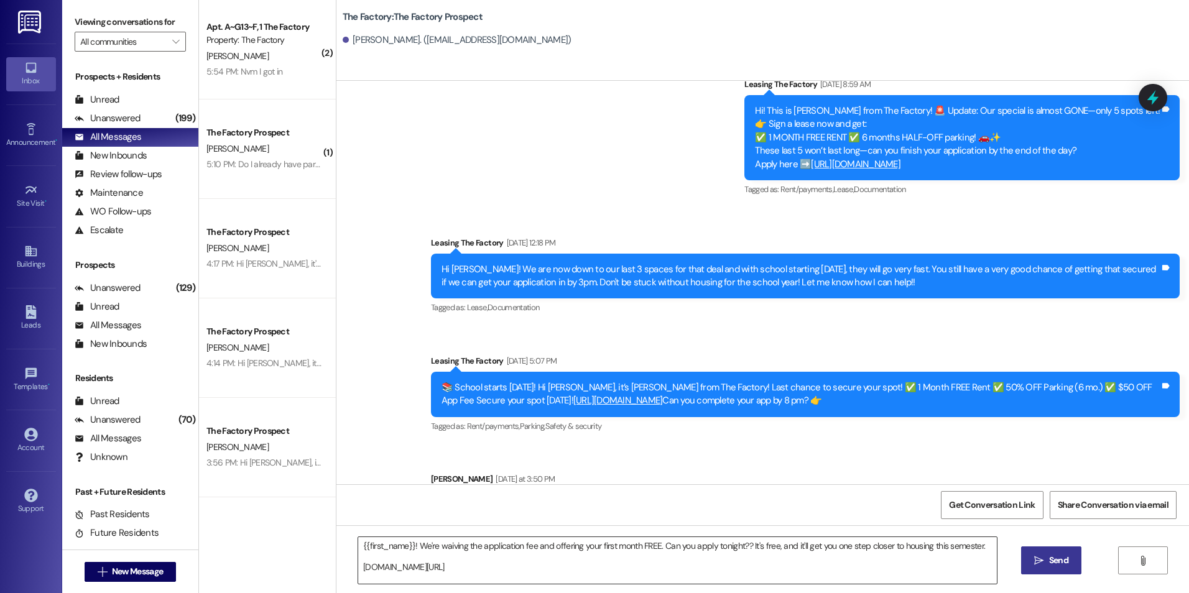
scroll to position [3792, 0]
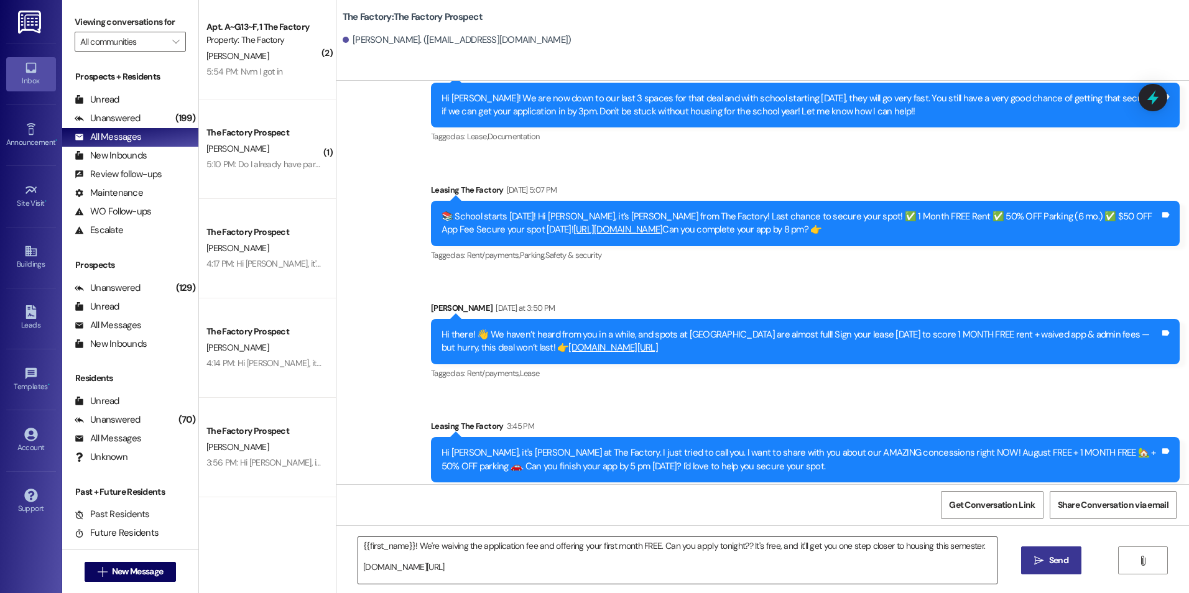
drag, startPoint x: 597, startPoint y: 244, endPoint x: 652, endPoint y: 555, distance: 315.6
click at [1024, 565] on button " Send" at bounding box center [1051, 560] width 60 height 28
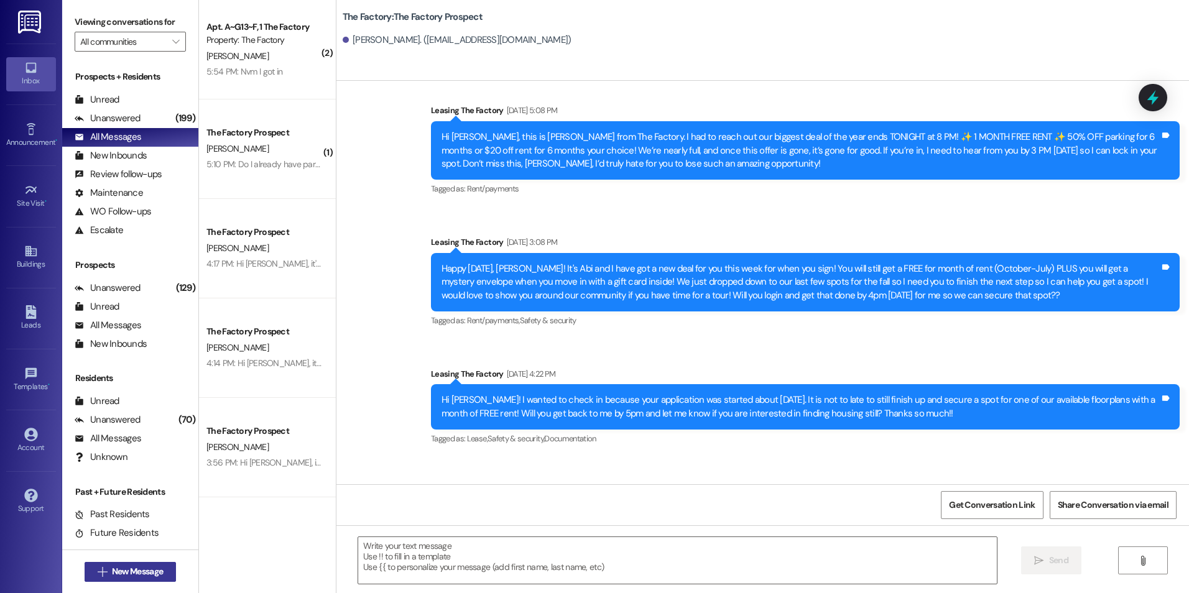
click at [160, 577] on span "New Message" at bounding box center [137, 571] width 56 height 13
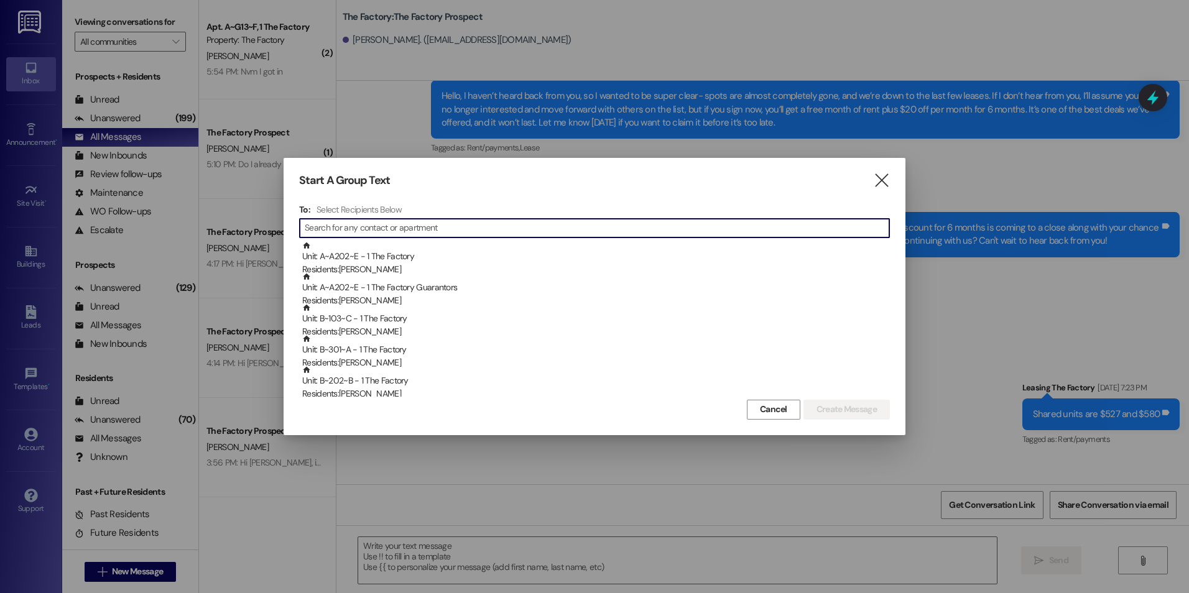
scroll to position [546, 0]
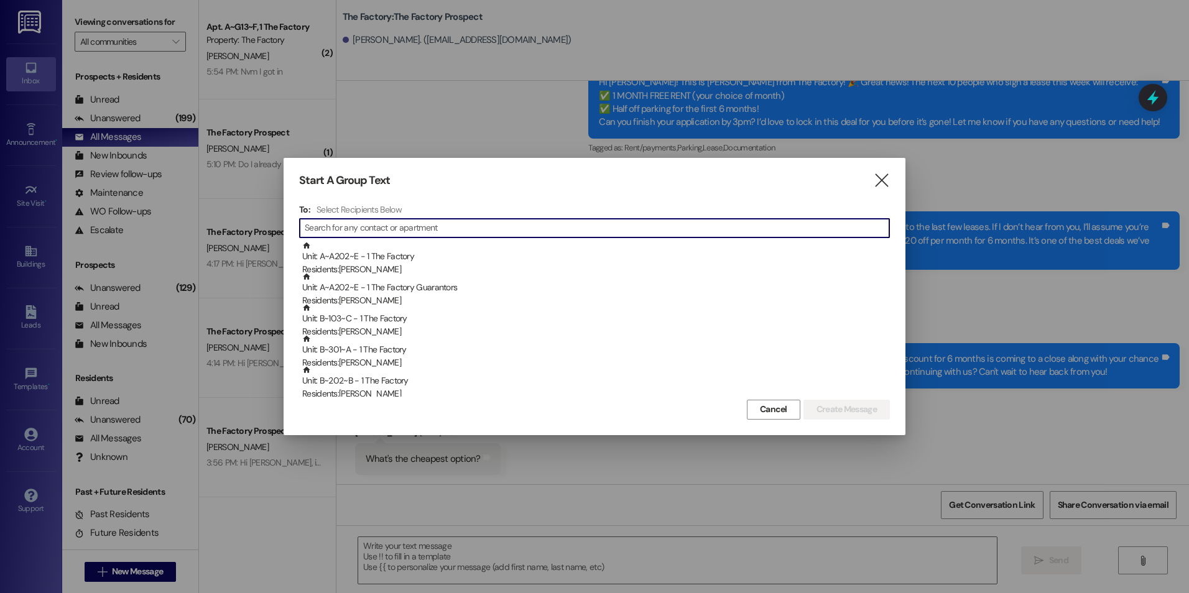
click at [531, 224] on input at bounding box center [597, 227] width 584 height 17
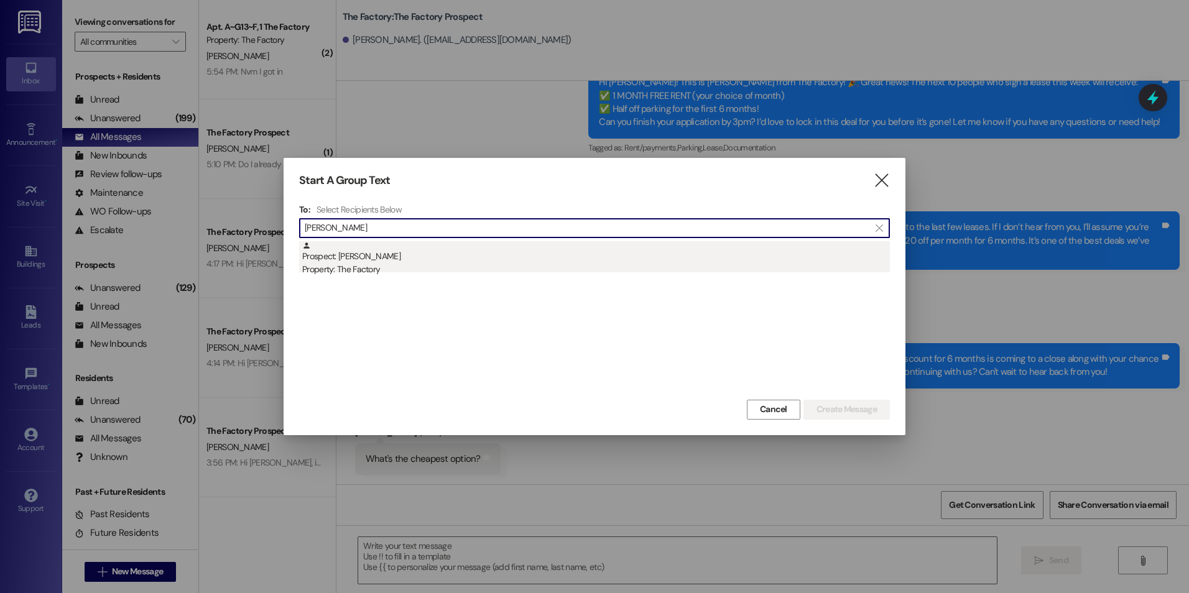
type input "[PERSON_NAME]"
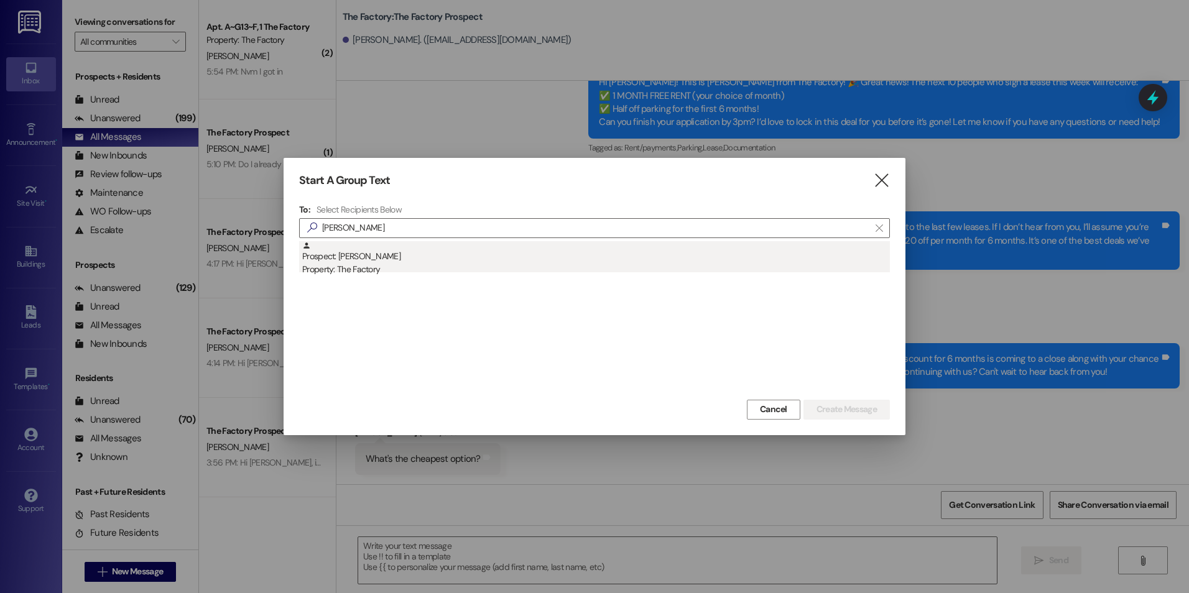
click at [440, 261] on div "Prospect: [PERSON_NAME] Property: The Factory" at bounding box center [595, 258] width 587 height 35
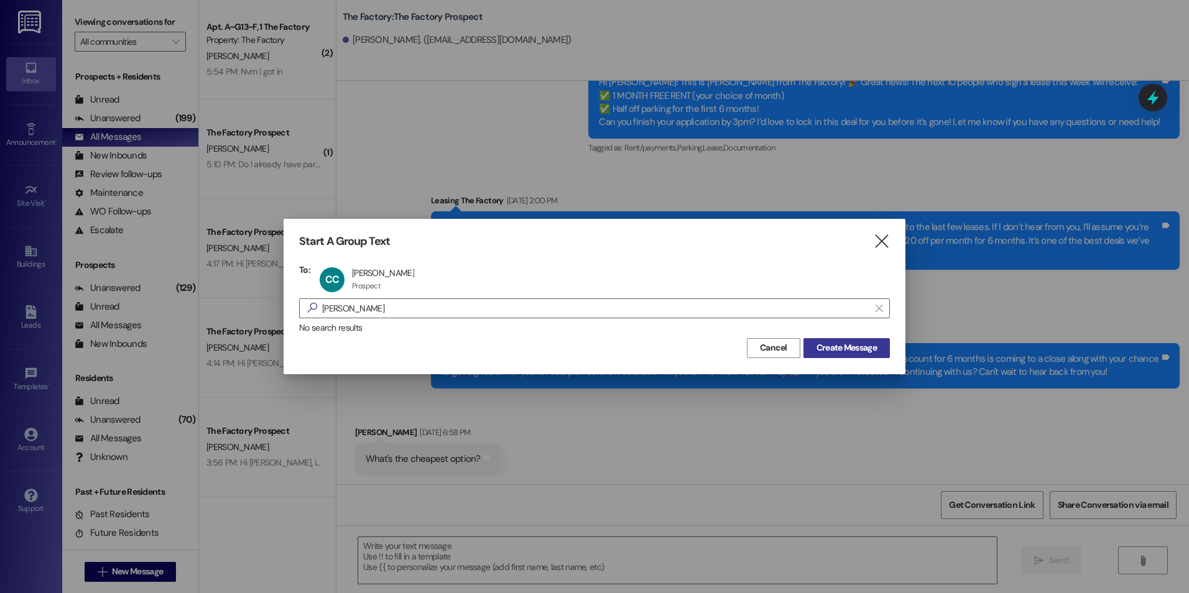
click at [827, 347] on span "Create Message" at bounding box center [846, 347] width 60 height 13
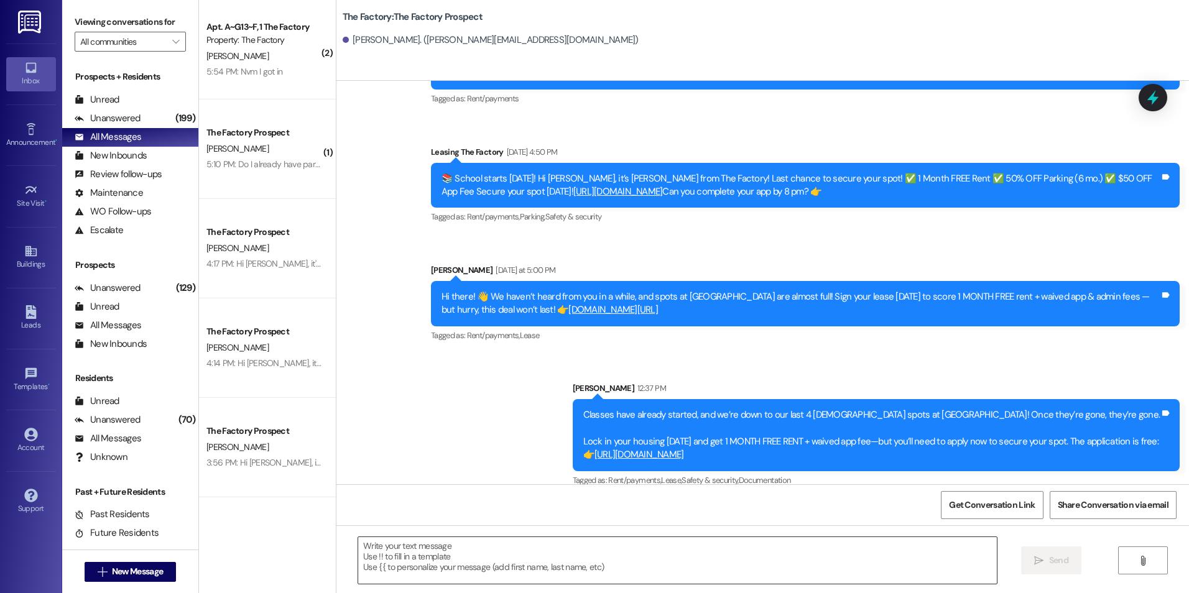
scroll to position [1239, 0]
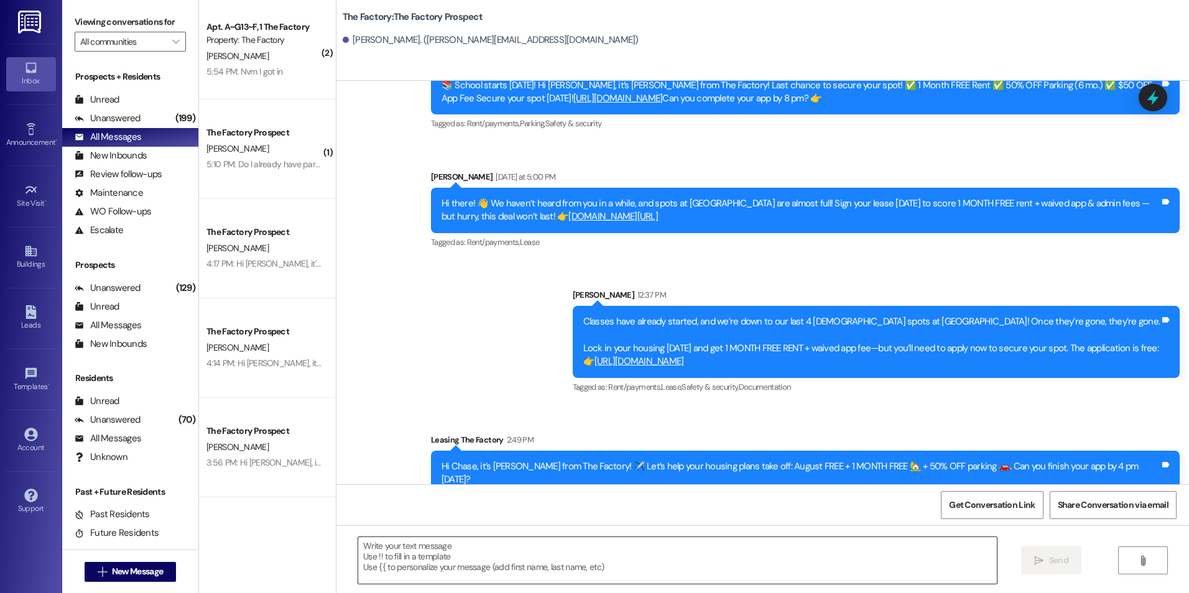
drag, startPoint x: 661, startPoint y: 239, endPoint x: 686, endPoint y: 563, distance: 324.8
click at [615, 569] on textarea at bounding box center [677, 560] width 638 height 47
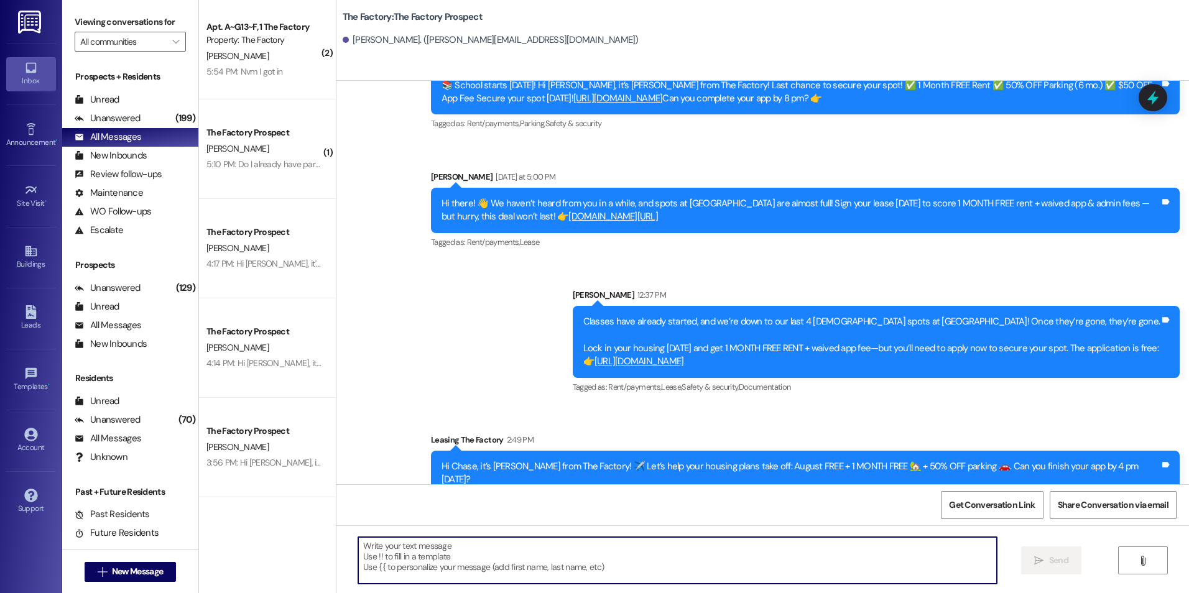
paste textarea "{{first_name}}! We're waiving the application fee and offering your first month…"
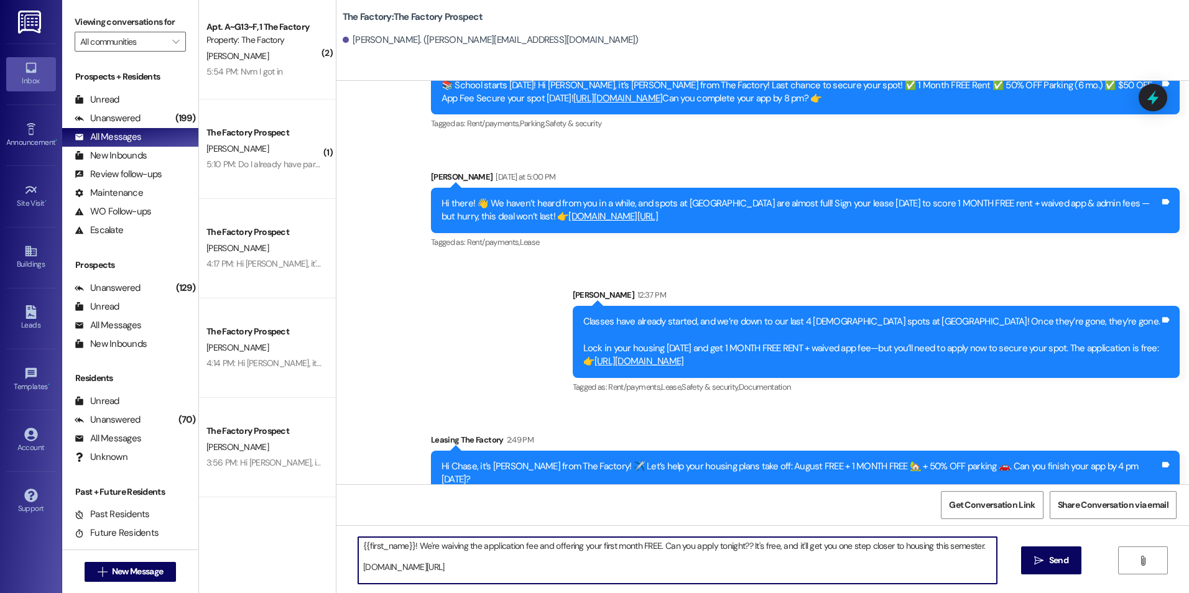
type textarea "{{first_name}}! We're waiving the application fee and offering your first month…"
click at [1018, 555] on div "{{first_name}}! We're waiving the application fee and offering your first month…" at bounding box center [762, 571] width 852 height 93
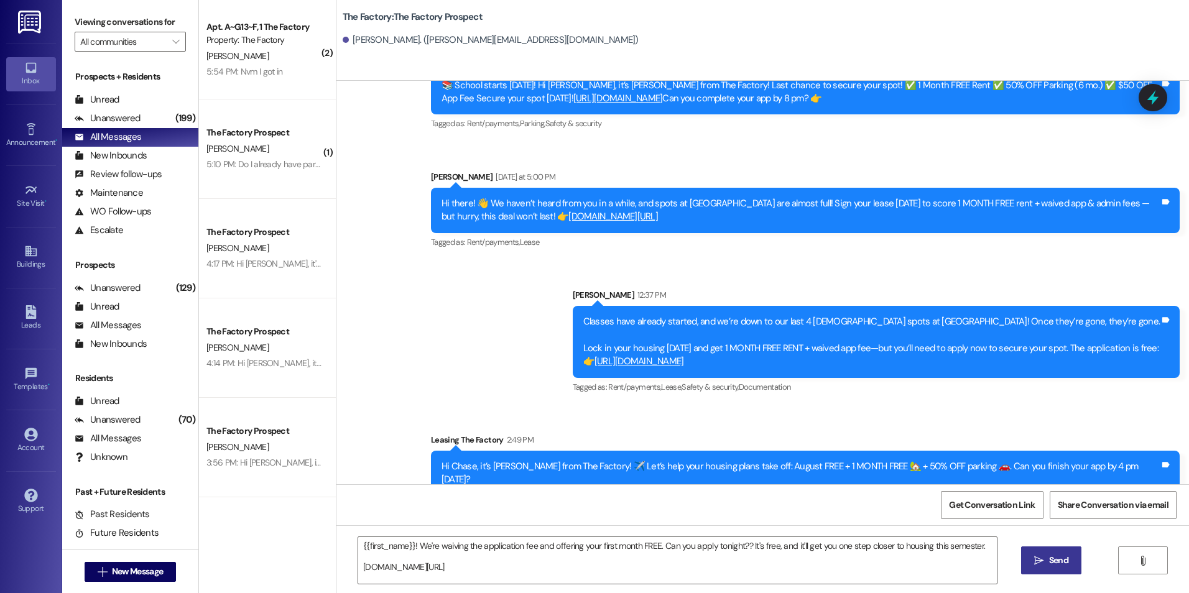
click at [1028, 555] on button " Send" at bounding box center [1051, 560] width 60 height 28
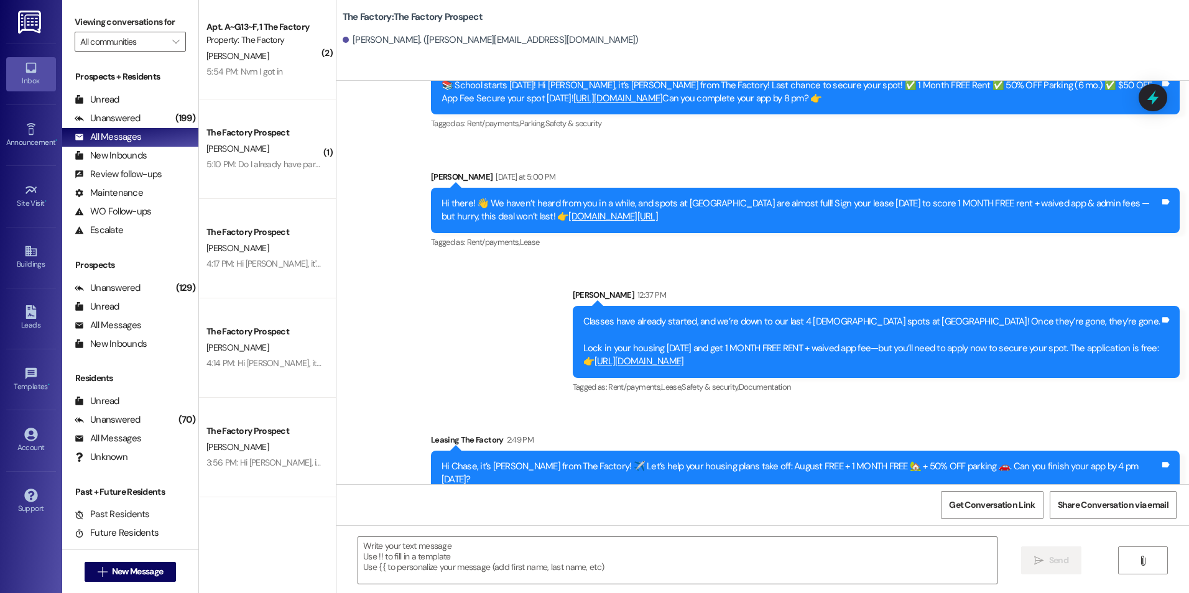
scroll to position [1352, 0]
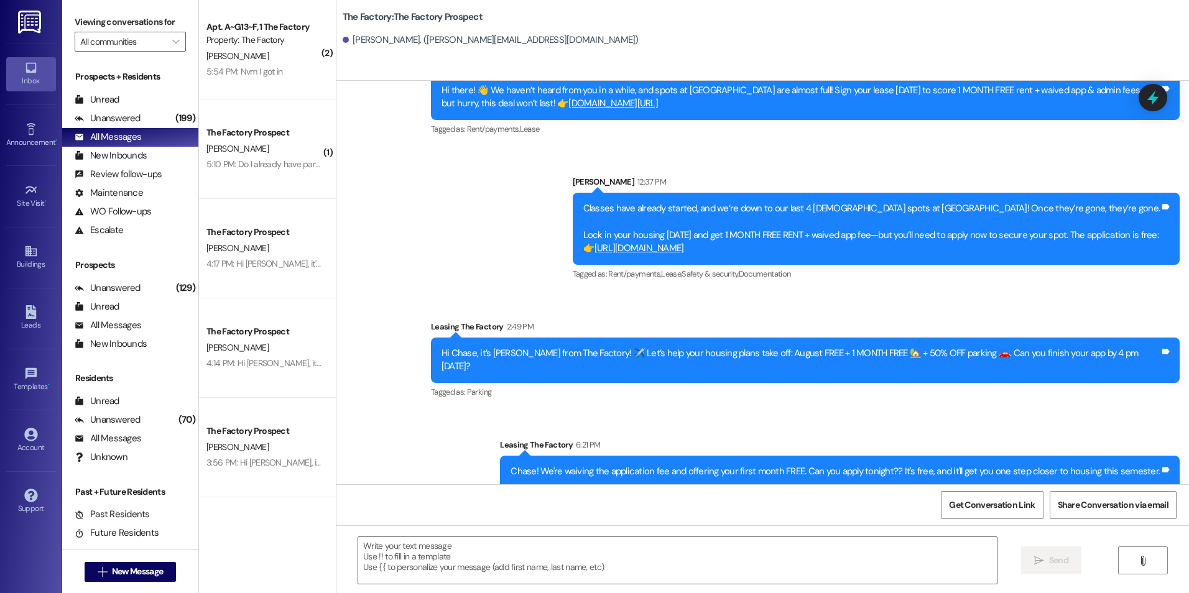
drag, startPoint x: 651, startPoint y: 244, endPoint x: 652, endPoint y: 494, distance: 250.5
click at [163, 573] on button " New Message" at bounding box center [131, 572] width 92 height 20
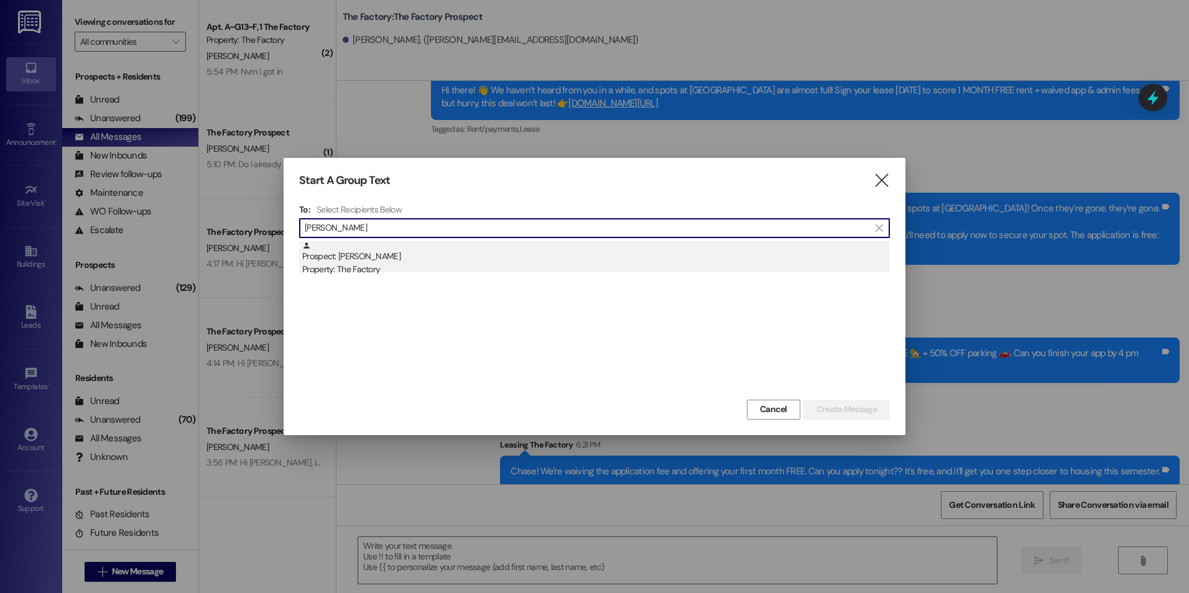
type input "[PERSON_NAME]"
click at [428, 256] on div "Prospect: [PERSON_NAME] Property: The Factory" at bounding box center [595, 258] width 587 height 35
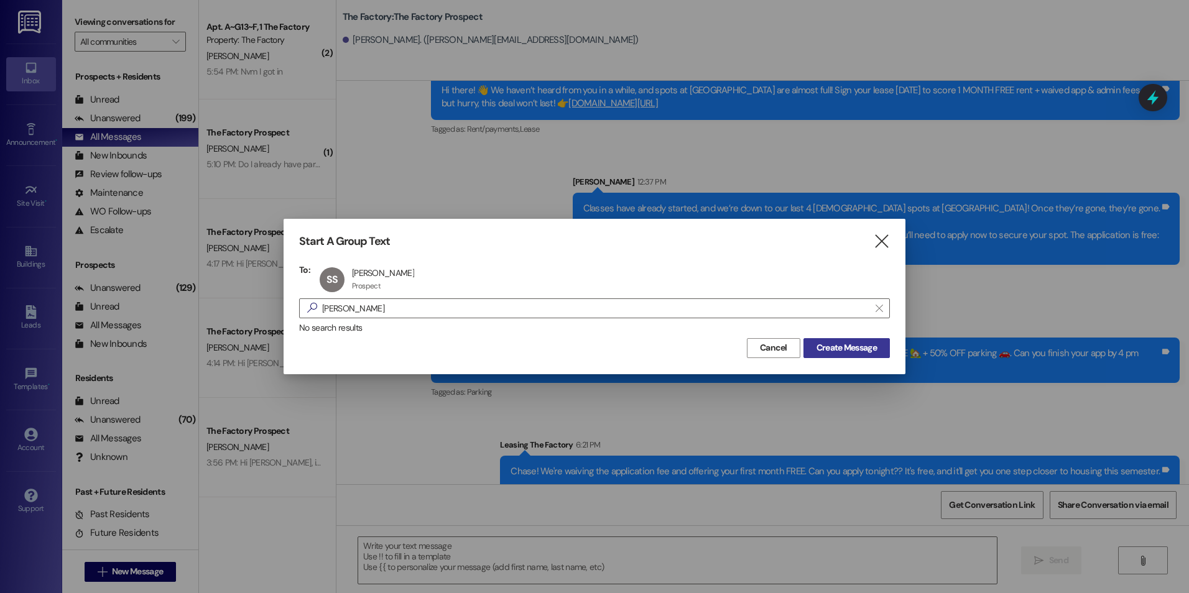
click at [845, 351] on span "Create Message" at bounding box center [846, 347] width 60 height 13
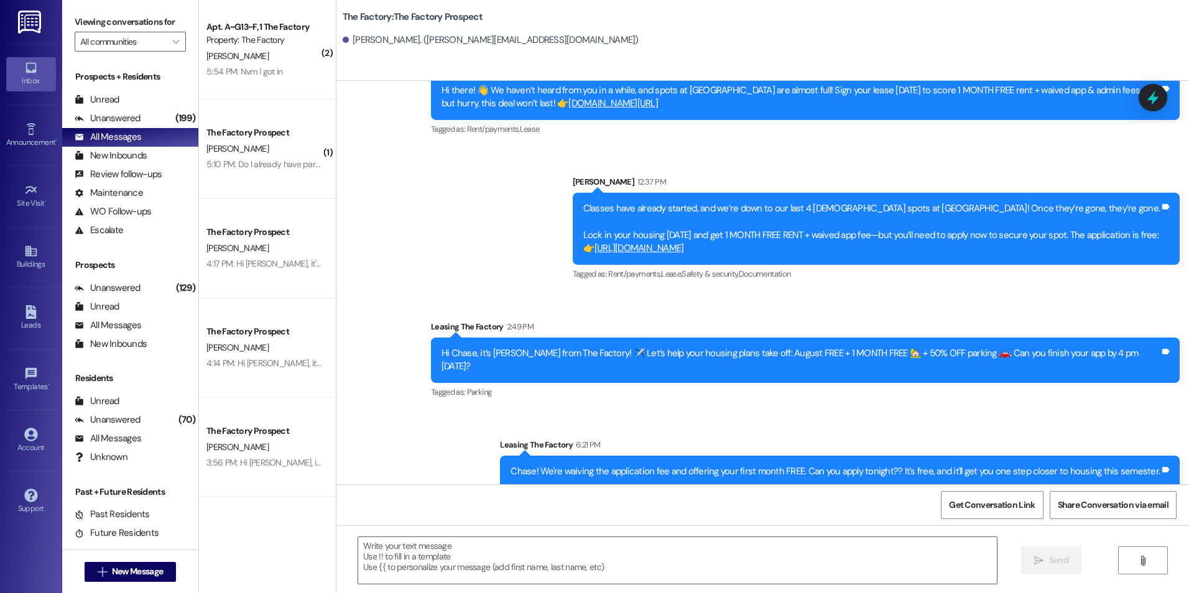
scroll to position [0, 0]
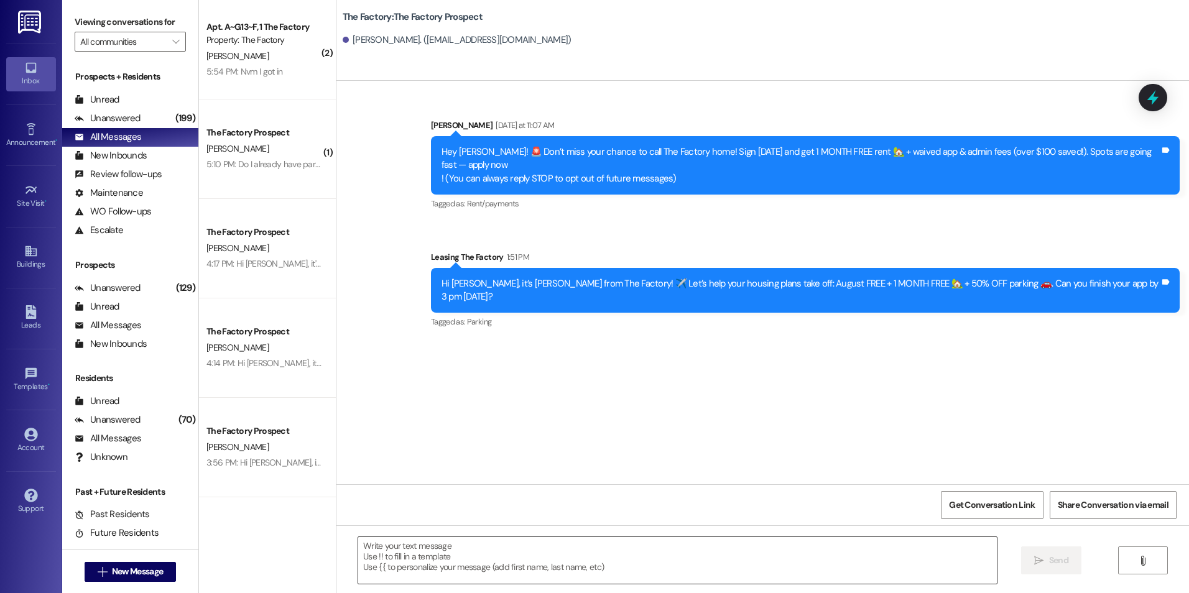
click at [548, 579] on textarea at bounding box center [677, 560] width 638 height 47
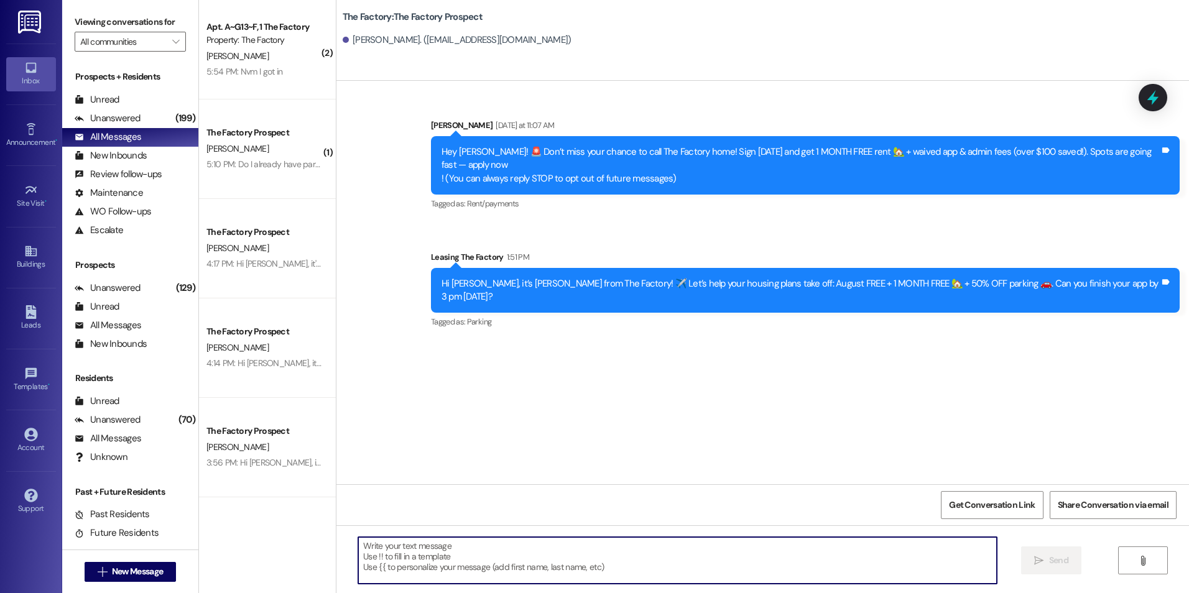
paste textarea "{{first_name}}! We're waiving the application fee and offering your first month…"
type textarea "{{first_name}}! We're waiving the application fee and offering your first month…"
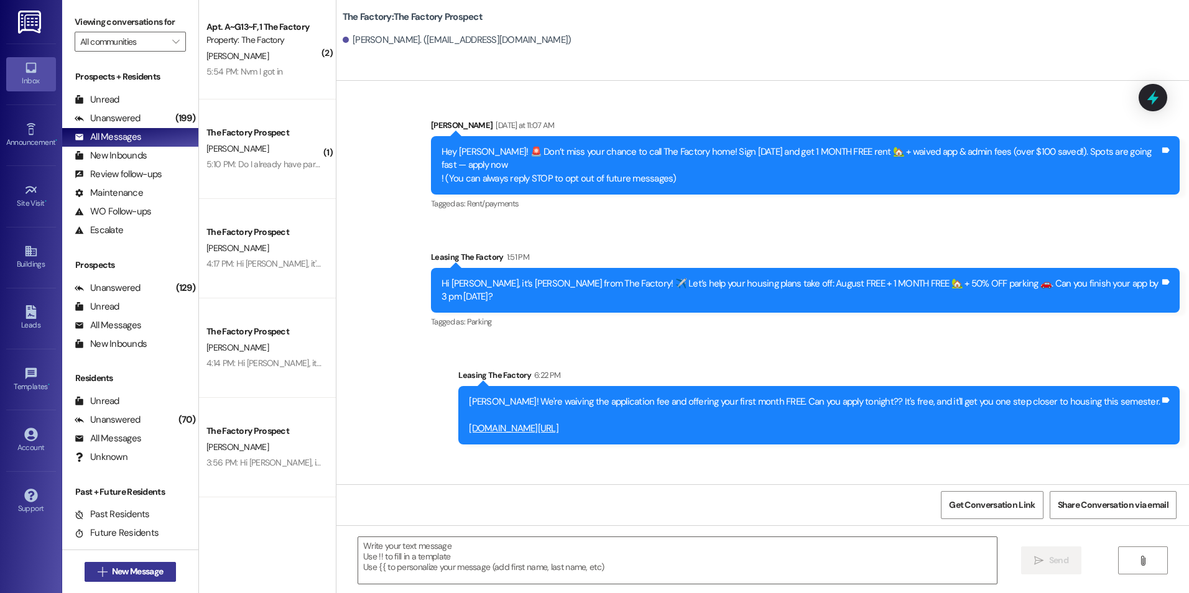
click at [119, 574] on span "New Message" at bounding box center [137, 571] width 51 height 13
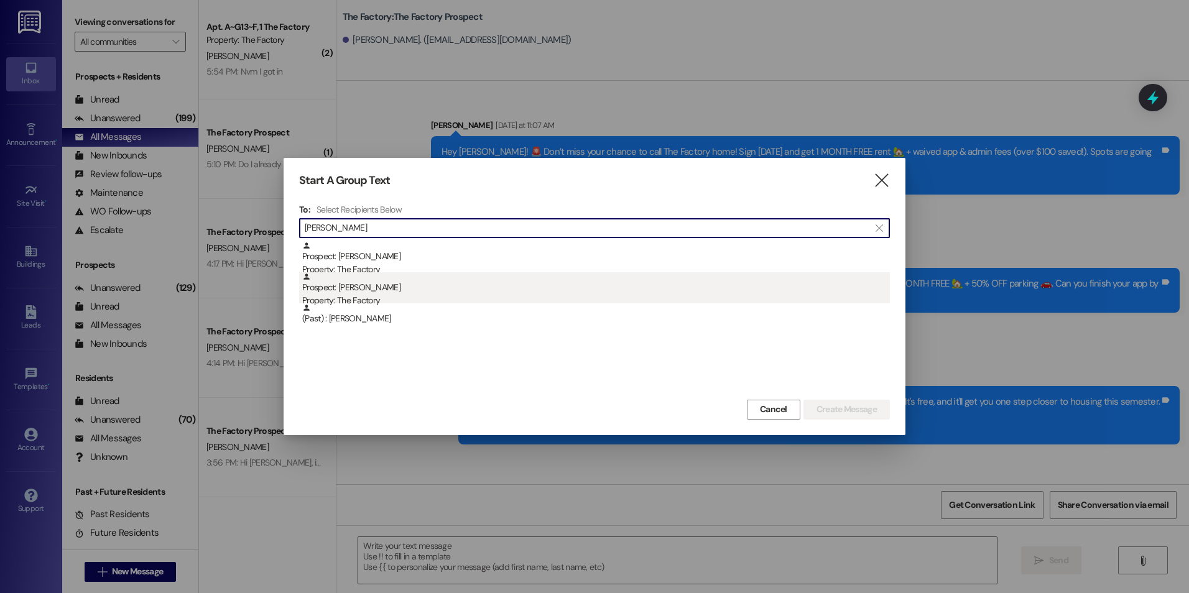
type input "[PERSON_NAME]"
click at [397, 288] on div "Prospect: [PERSON_NAME] Property: The Factory" at bounding box center [595, 289] width 587 height 35
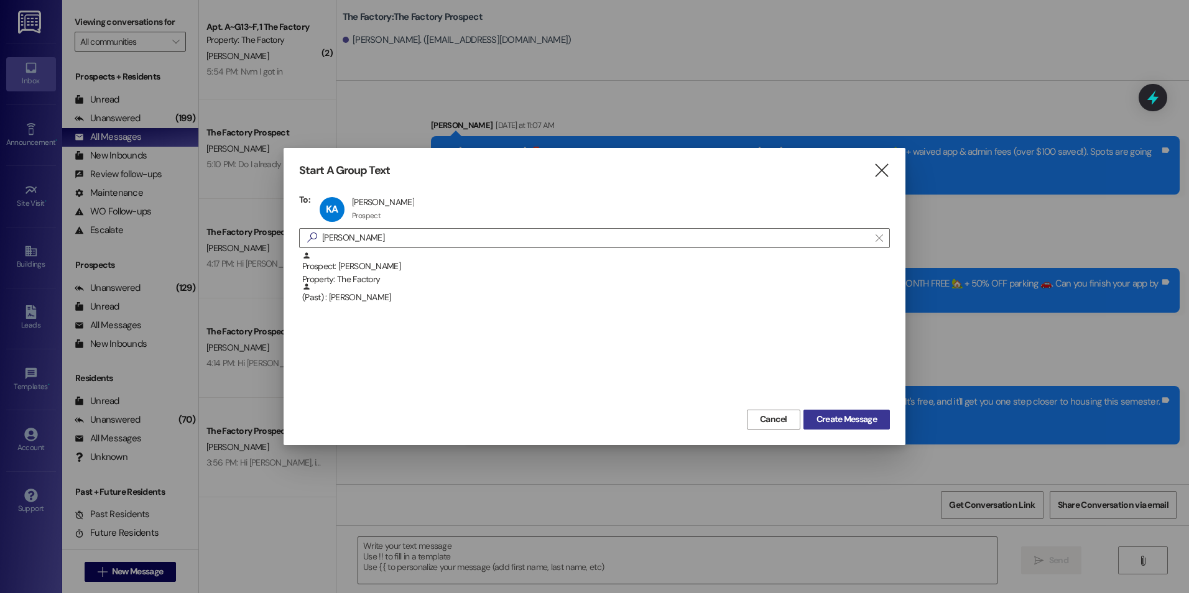
click at [833, 414] on span "Create Message" at bounding box center [846, 419] width 60 height 13
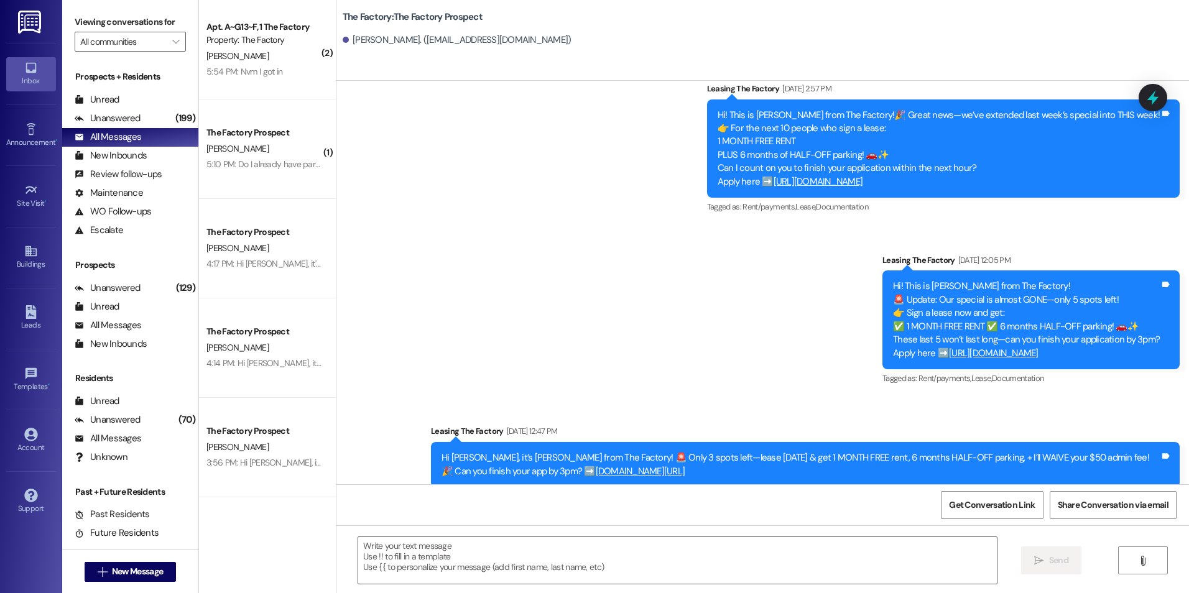
scroll to position [853, 0]
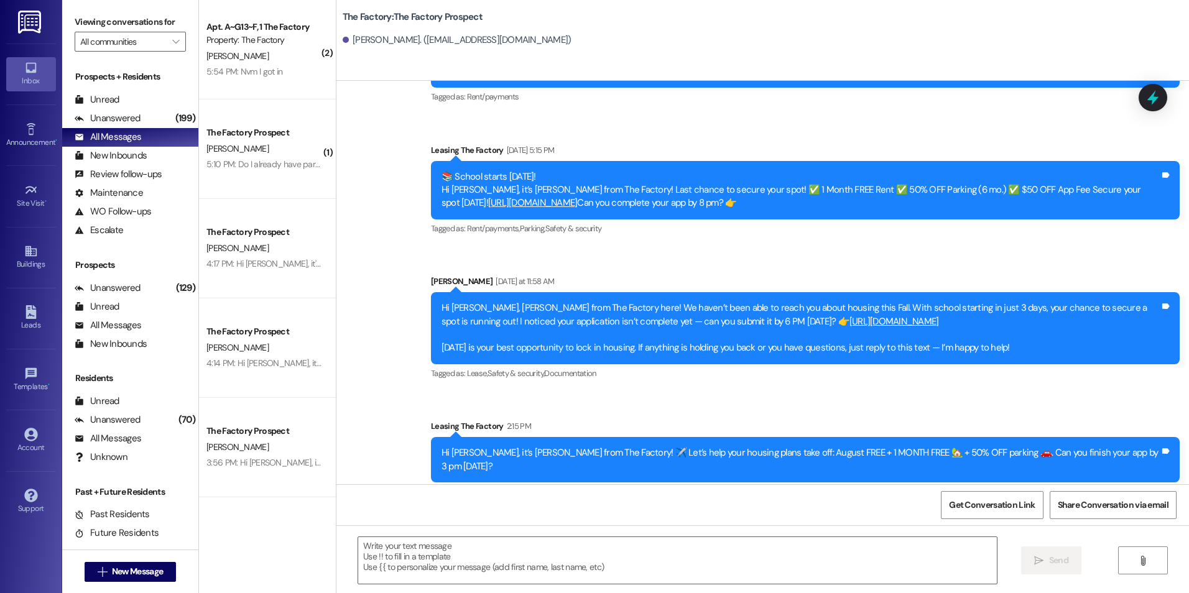
drag, startPoint x: 542, startPoint y: 280, endPoint x: 569, endPoint y: 503, distance: 224.8
click at [531, 570] on textarea at bounding box center [677, 560] width 638 height 47
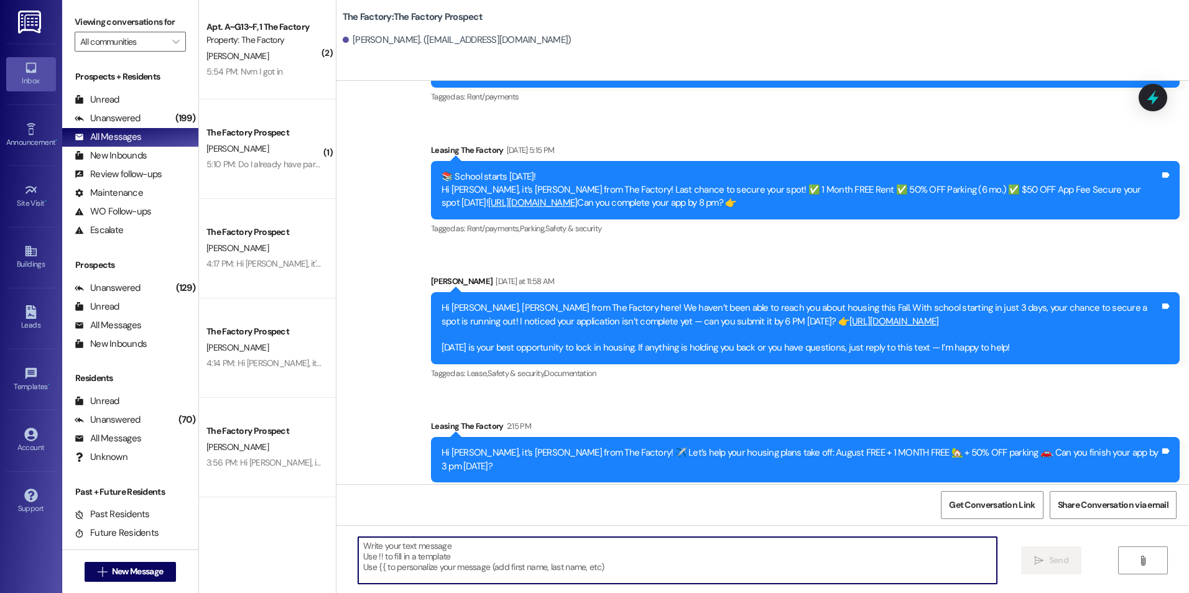
paste textarea "{{first_name}}! We're waiving the application fee and offering your first month…"
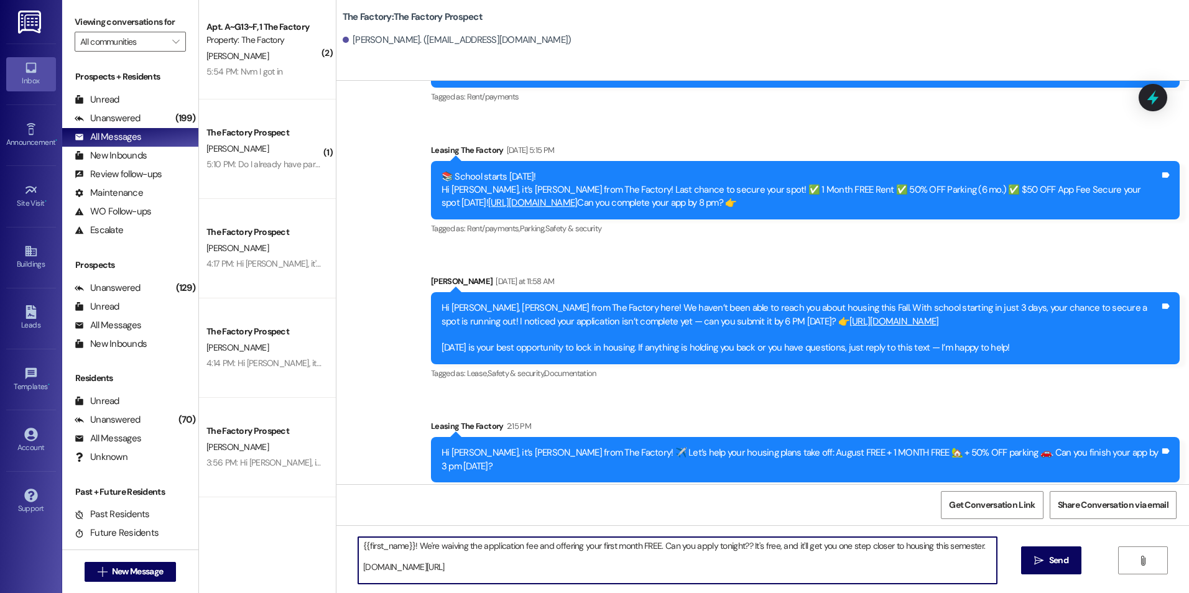
type textarea "{{first_name}}! We're waiving the application fee and offering your first month…"
click at [1034, 566] on span " Send" at bounding box center [1050, 560] width 39 height 13
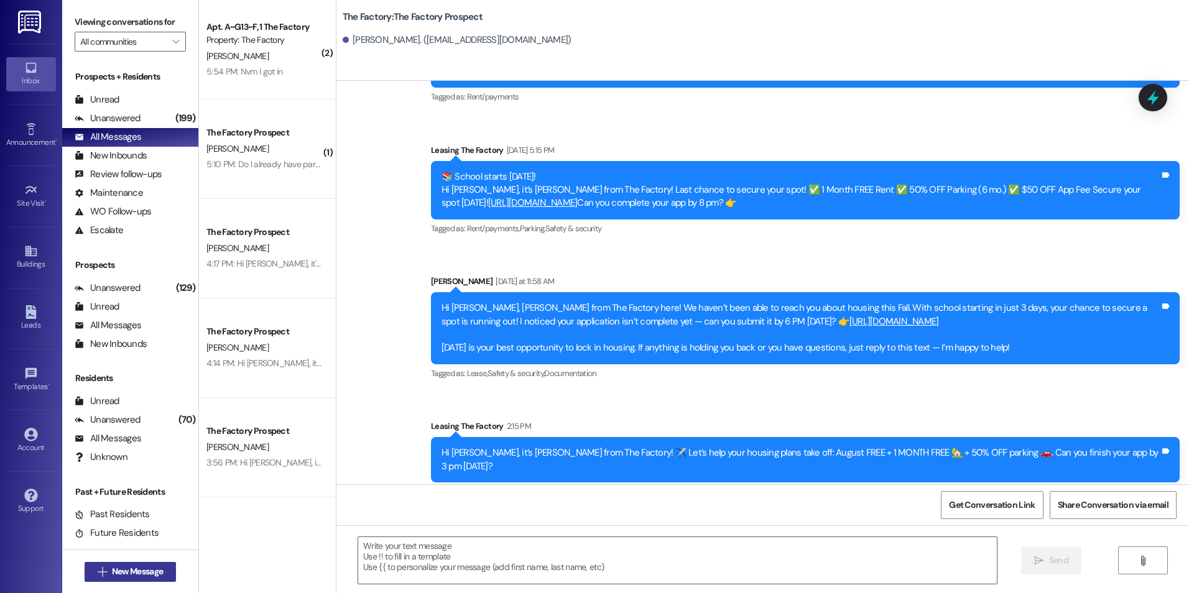
click at [157, 579] on button " New Message" at bounding box center [131, 572] width 92 height 20
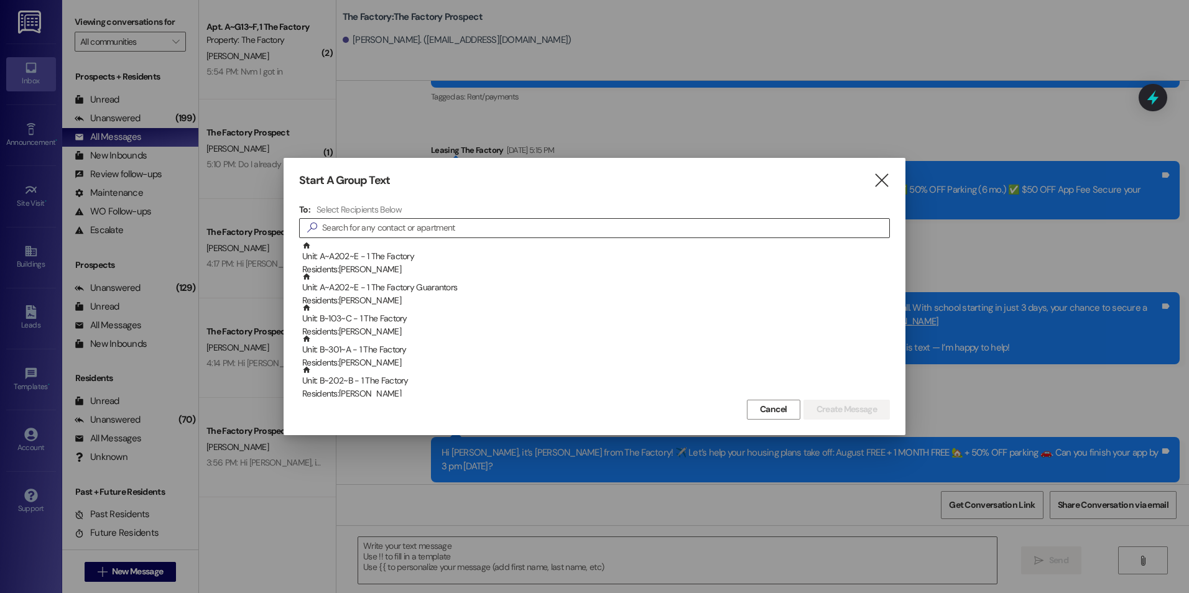
click at [392, 237] on div "" at bounding box center [594, 228] width 591 height 20
click at [390, 228] on input at bounding box center [605, 227] width 567 height 17
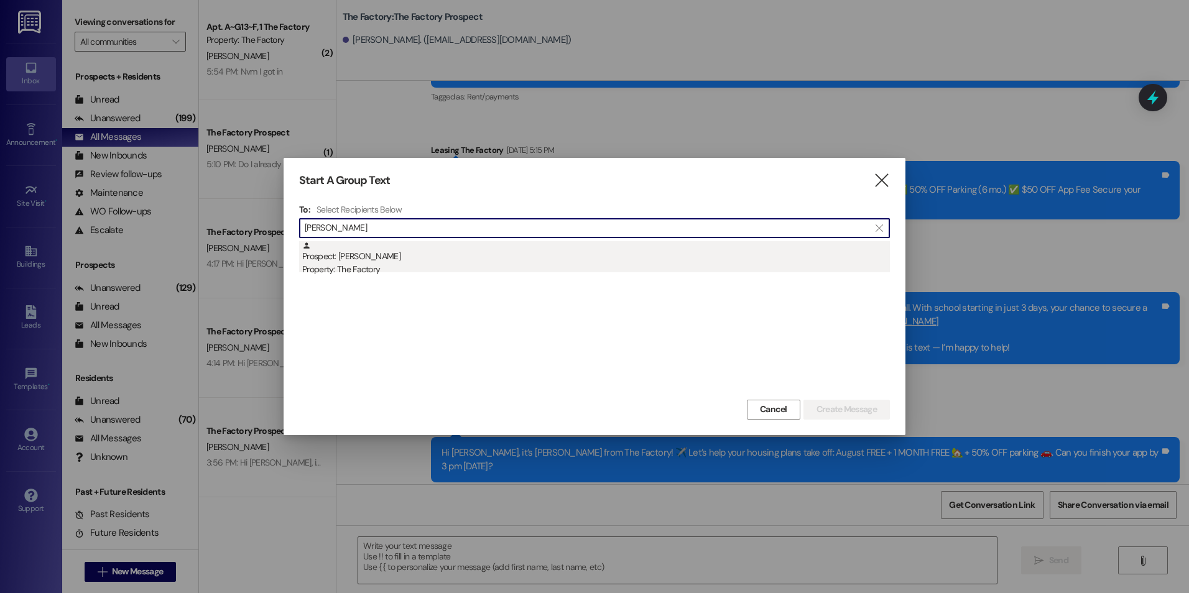
type input "[PERSON_NAME]"
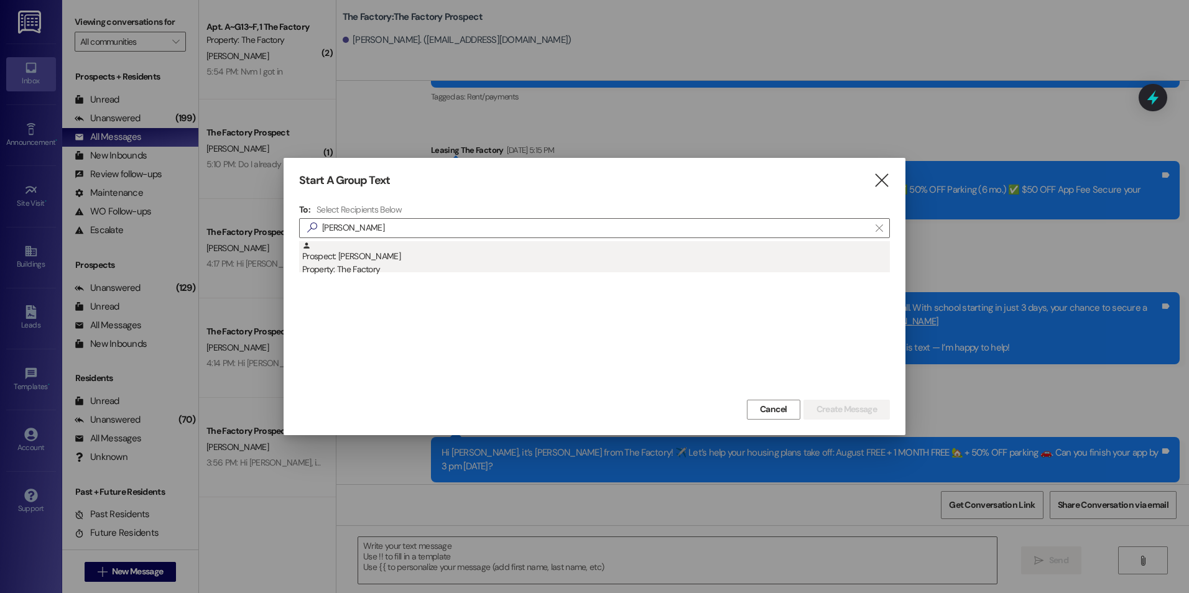
click at [384, 256] on div "Prospect: [PERSON_NAME] Property: The Factory" at bounding box center [595, 258] width 587 height 35
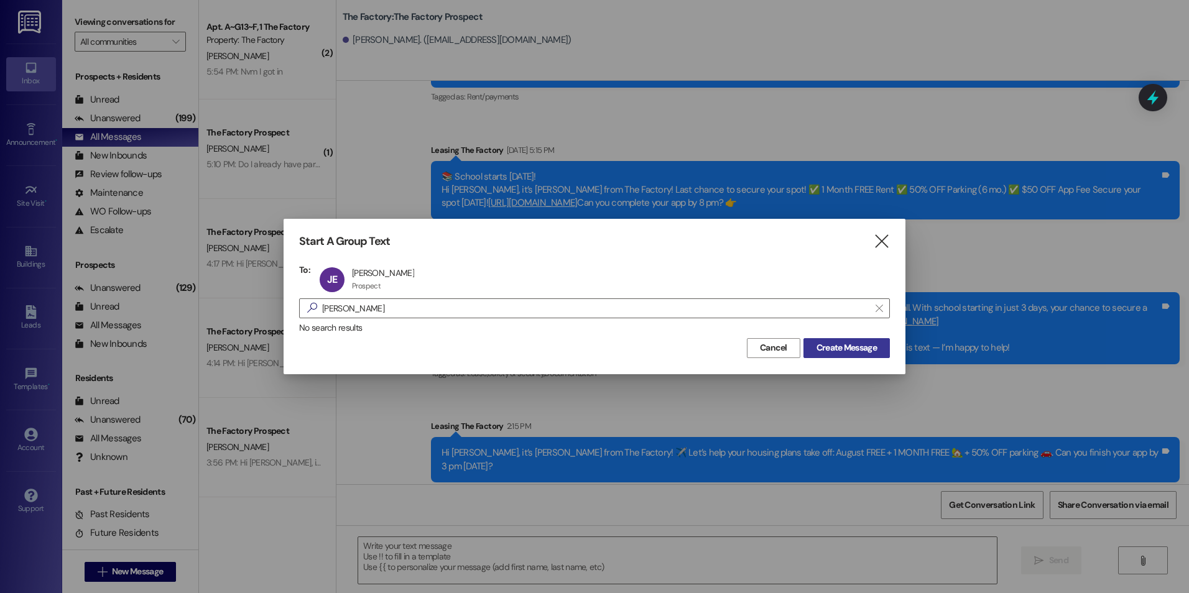
click at [877, 349] on span "Create Message" at bounding box center [846, 347] width 65 height 13
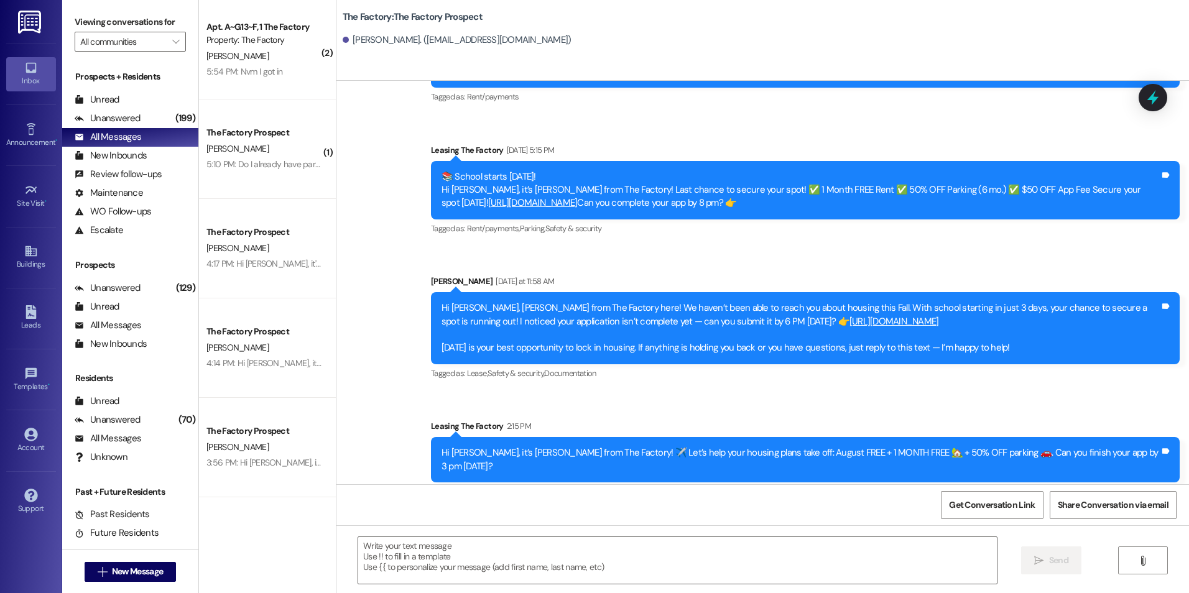
scroll to position [75, 0]
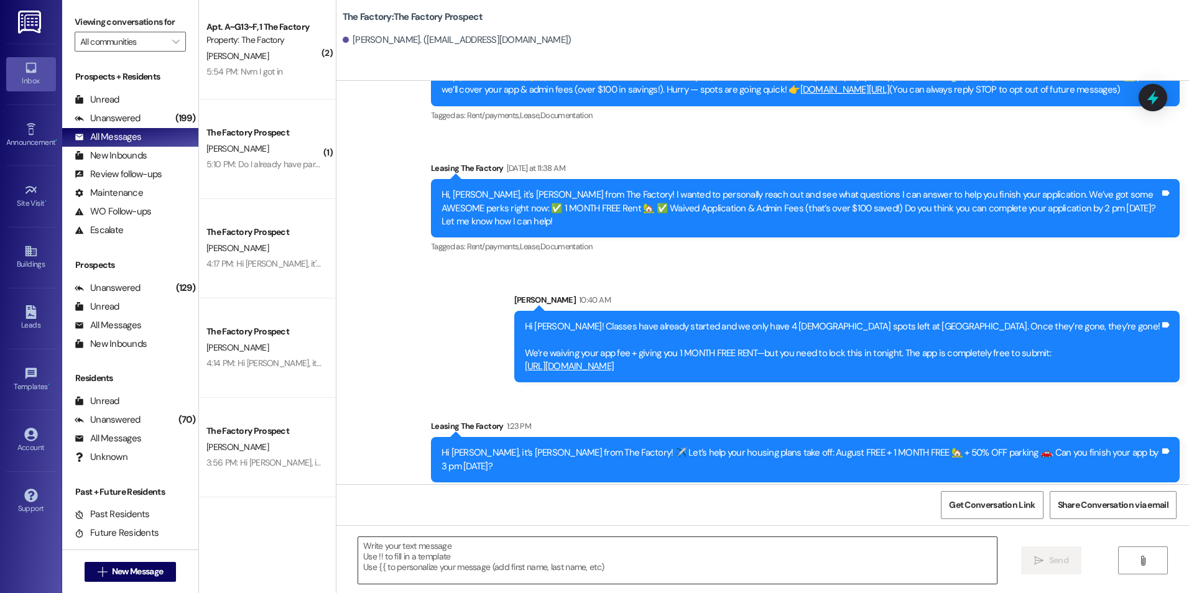
click at [491, 559] on textarea at bounding box center [677, 560] width 638 height 47
paste textarea "{{first_name}}! We're waiving the application fee and offering your first month…"
type textarea "{{first_name}}! We're waiving the application fee and offering your first month…"
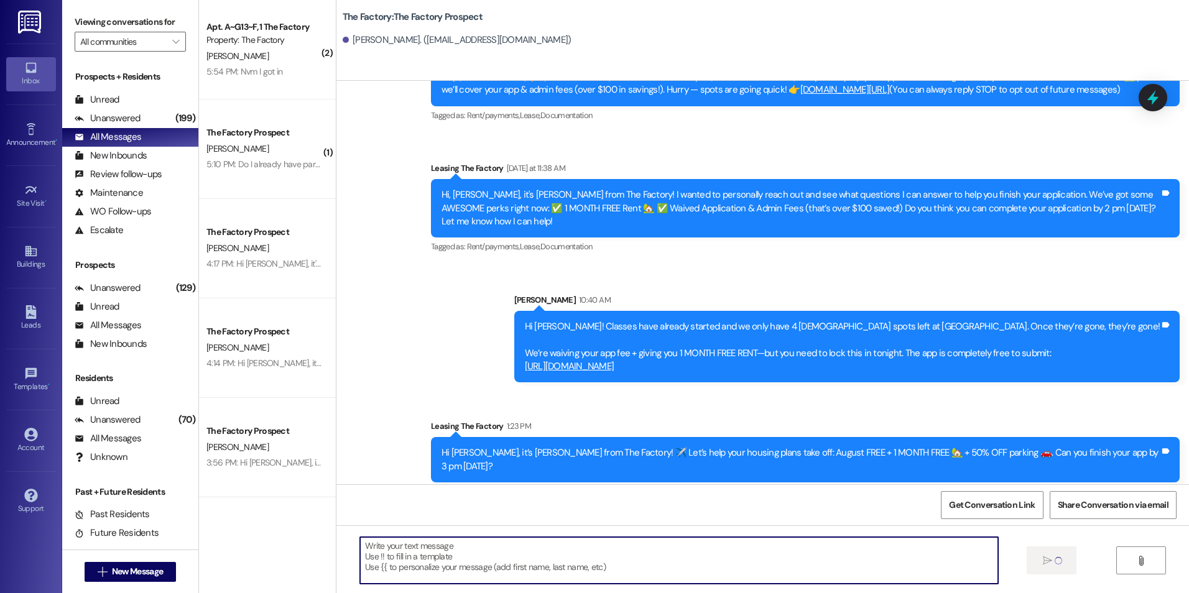
scroll to position [188, 0]
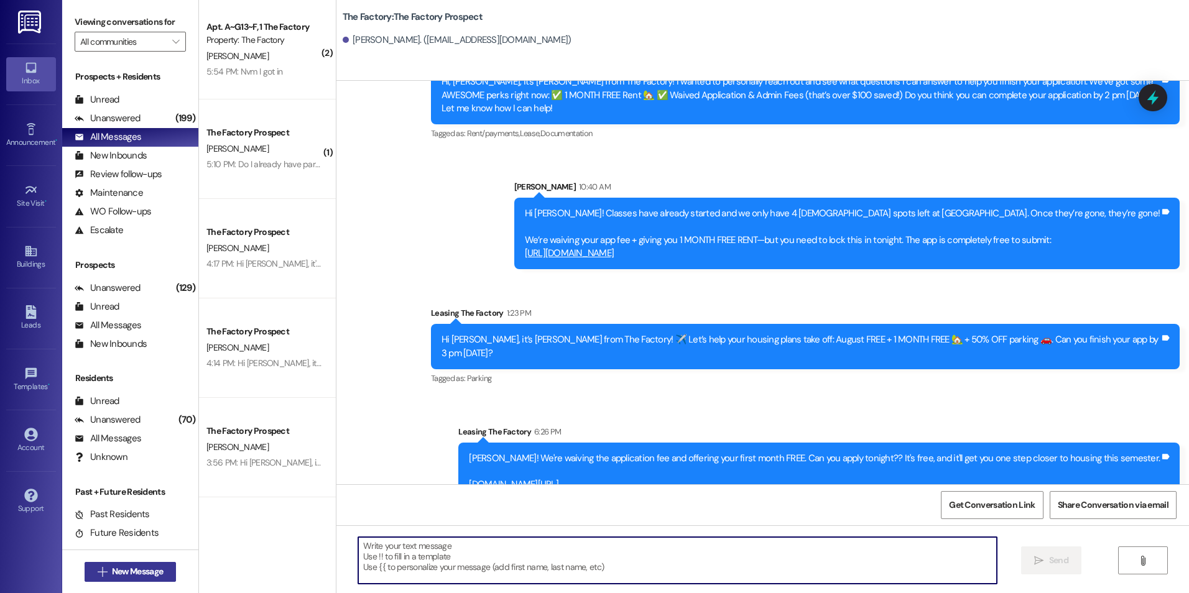
click at [155, 576] on span "New Message" at bounding box center [137, 571] width 51 height 13
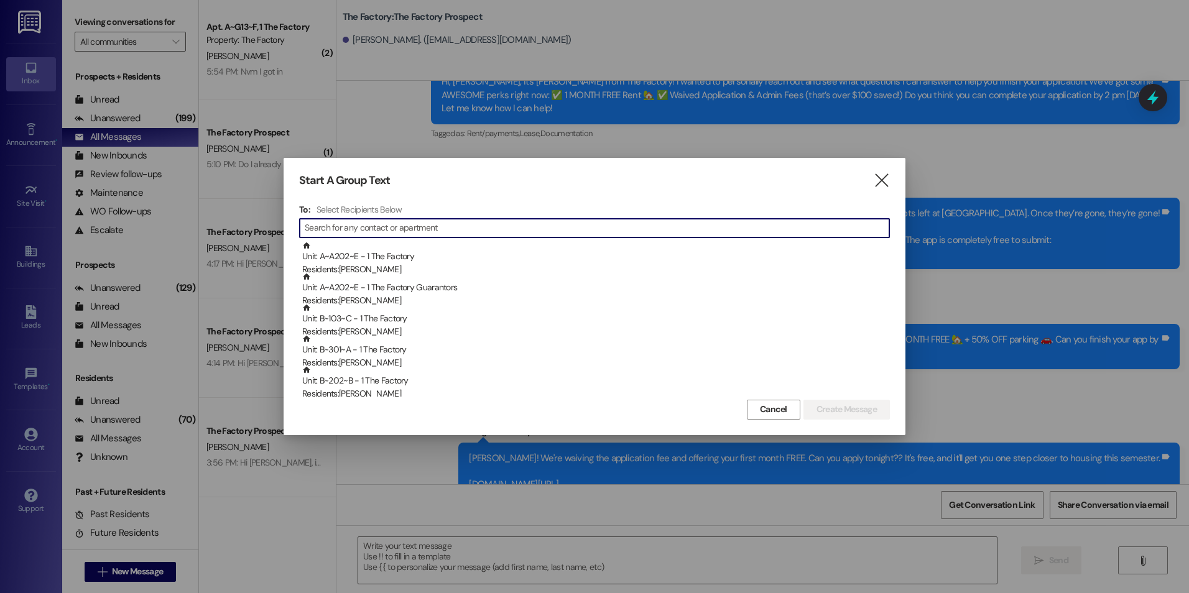
click at [372, 235] on input at bounding box center [597, 227] width 584 height 17
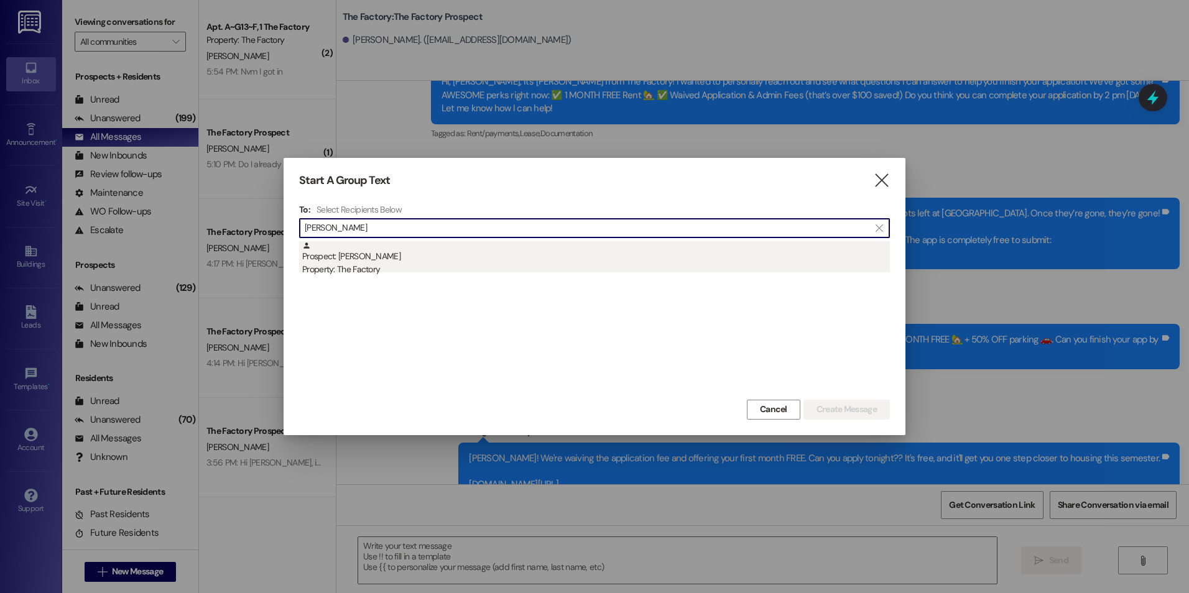
type input "[PERSON_NAME]"
click at [387, 247] on div "Prospect: [PERSON_NAME] Property: The Factory" at bounding box center [595, 258] width 587 height 35
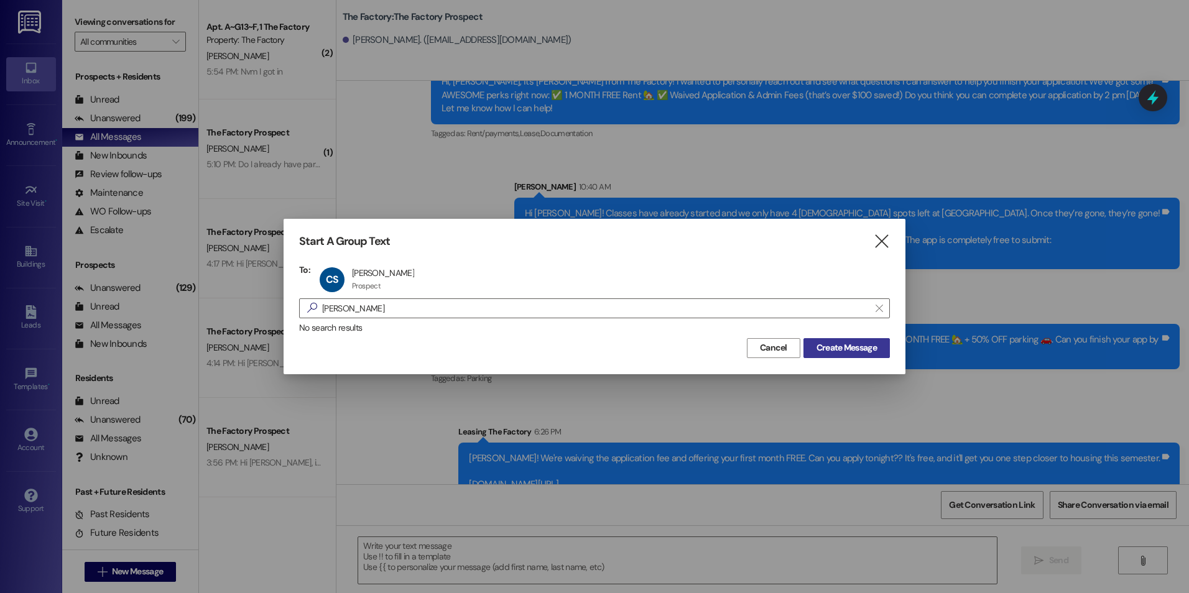
click at [830, 338] on button "Create Message" at bounding box center [846, 348] width 86 height 20
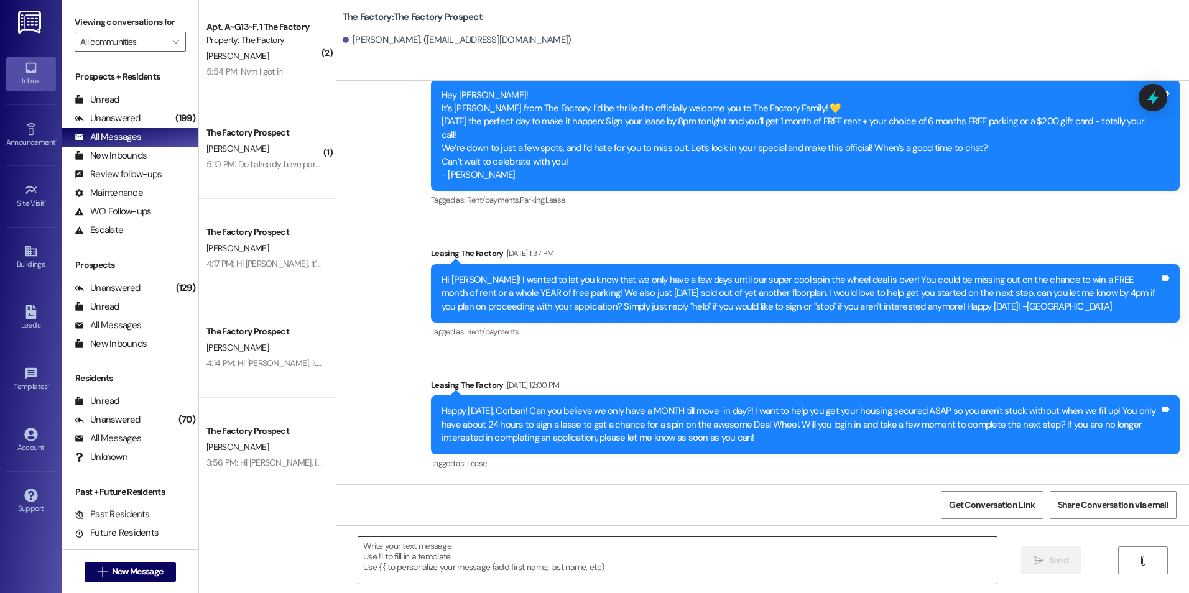
click at [429, 559] on textarea at bounding box center [677, 560] width 638 height 47
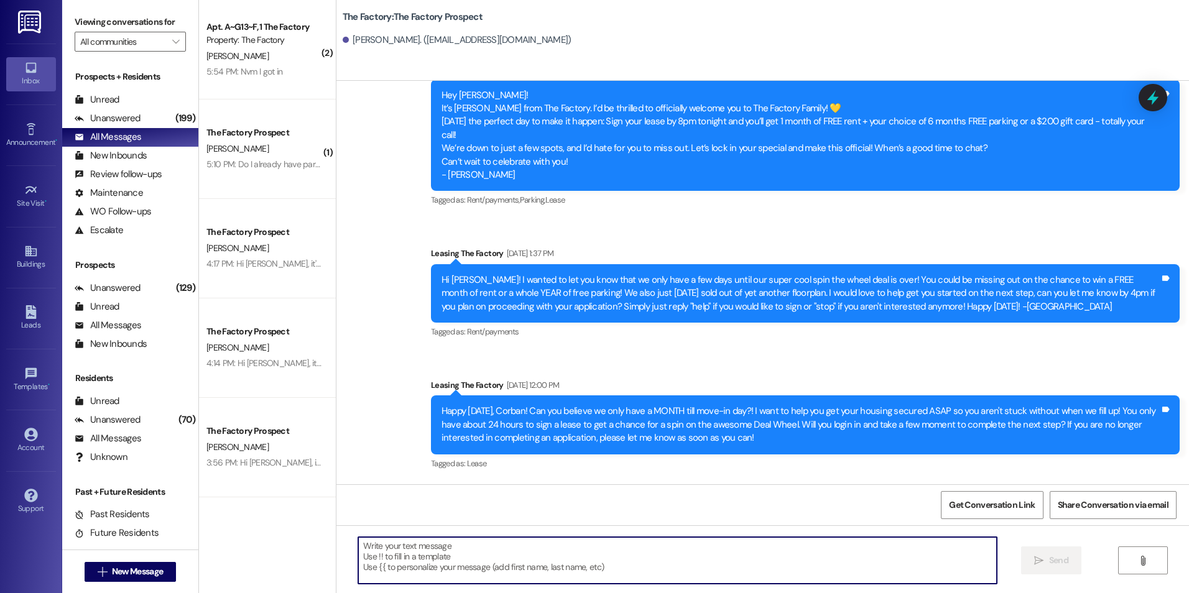
paste textarea "{{first_name}}! We're waiving the application fee and offering your first month…"
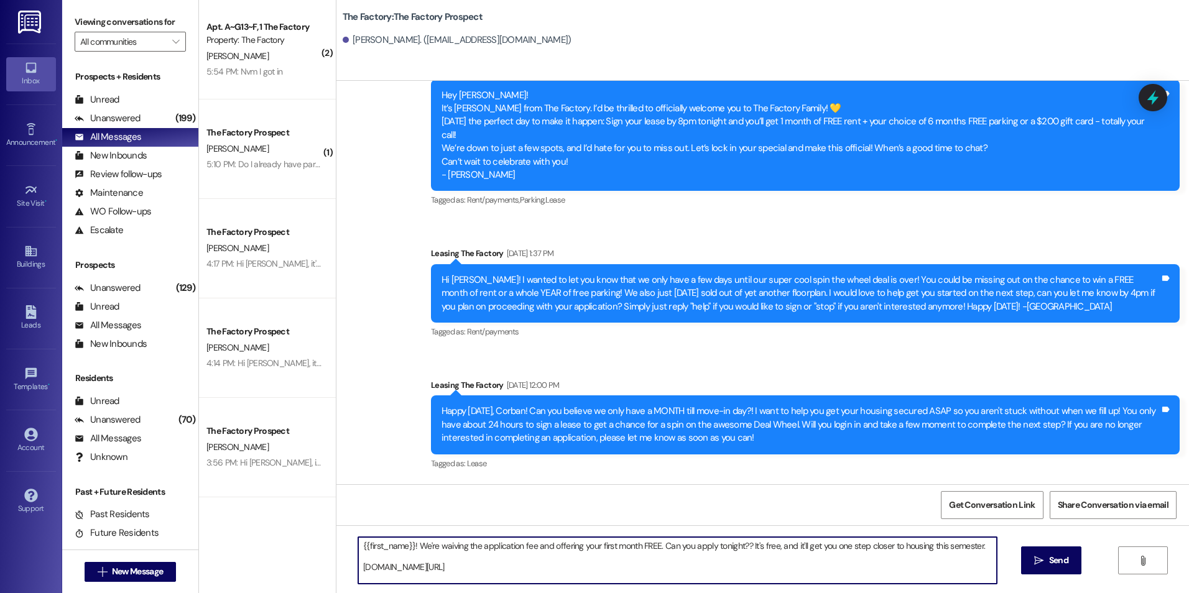
type textarea "{{first_name}}! We're waiving the application fee and offering your first month…"
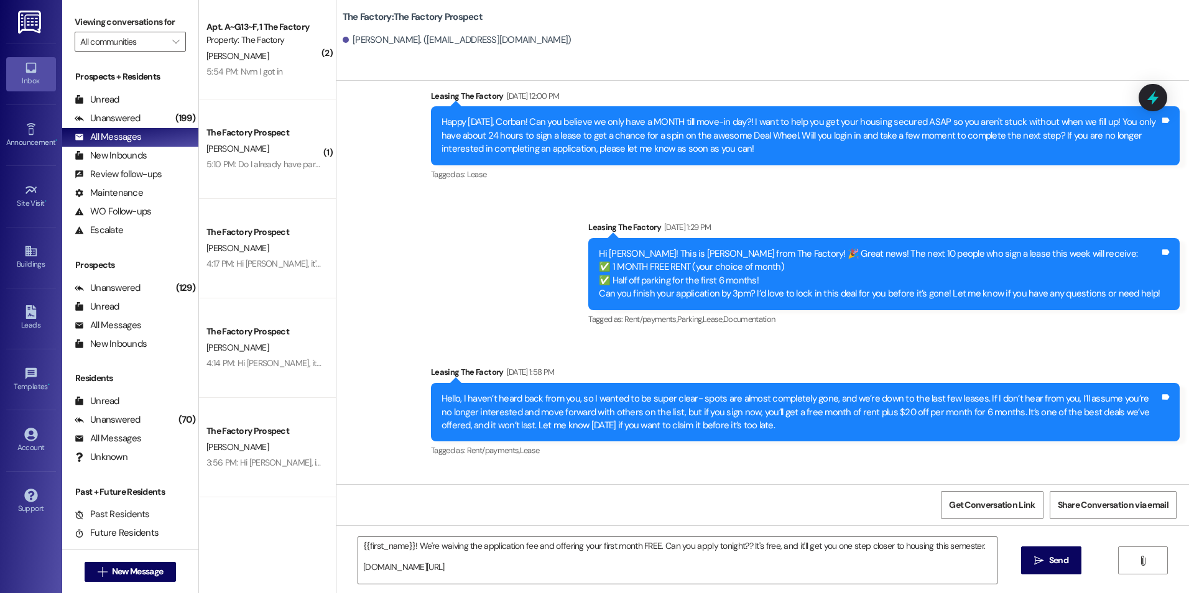
drag, startPoint x: 528, startPoint y: 330, endPoint x: 528, endPoint y: 428, distance: 97.6
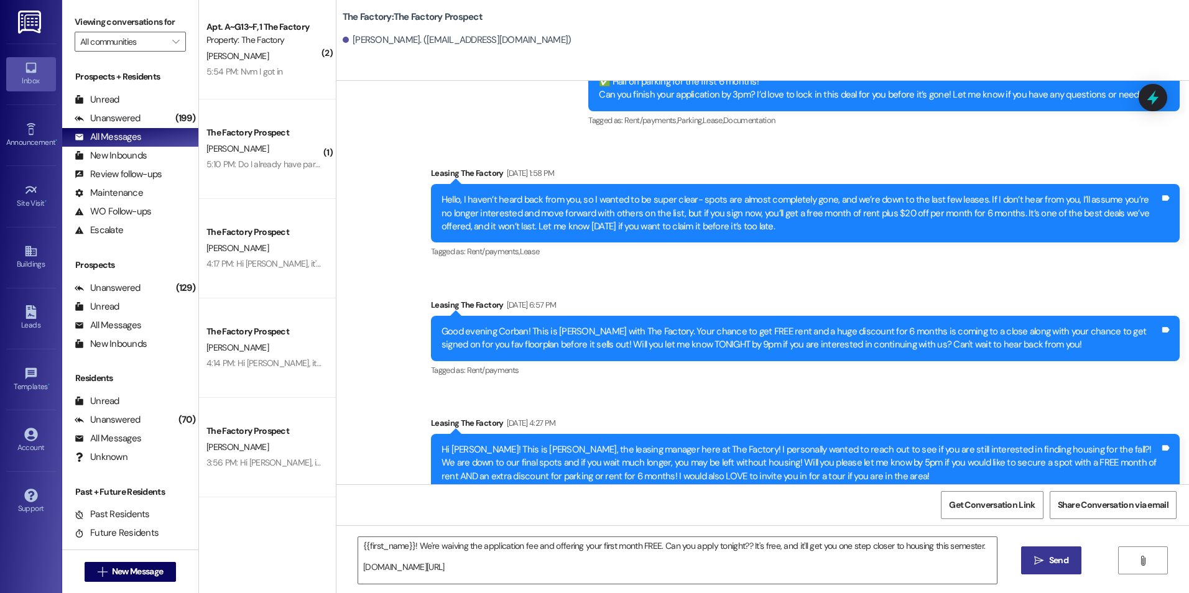
click at [1026, 563] on button " Send" at bounding box center [1051, 560] width 60 height 28
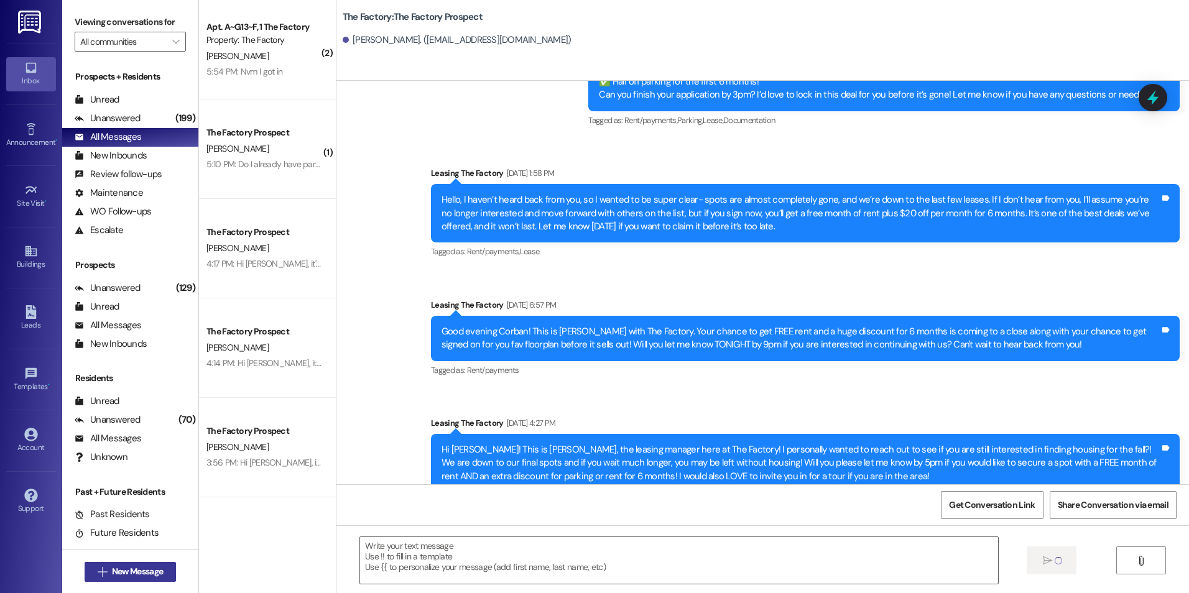
click at [143, 562] on button " New Message" at bounding box center [131, 572] width 92 height 20
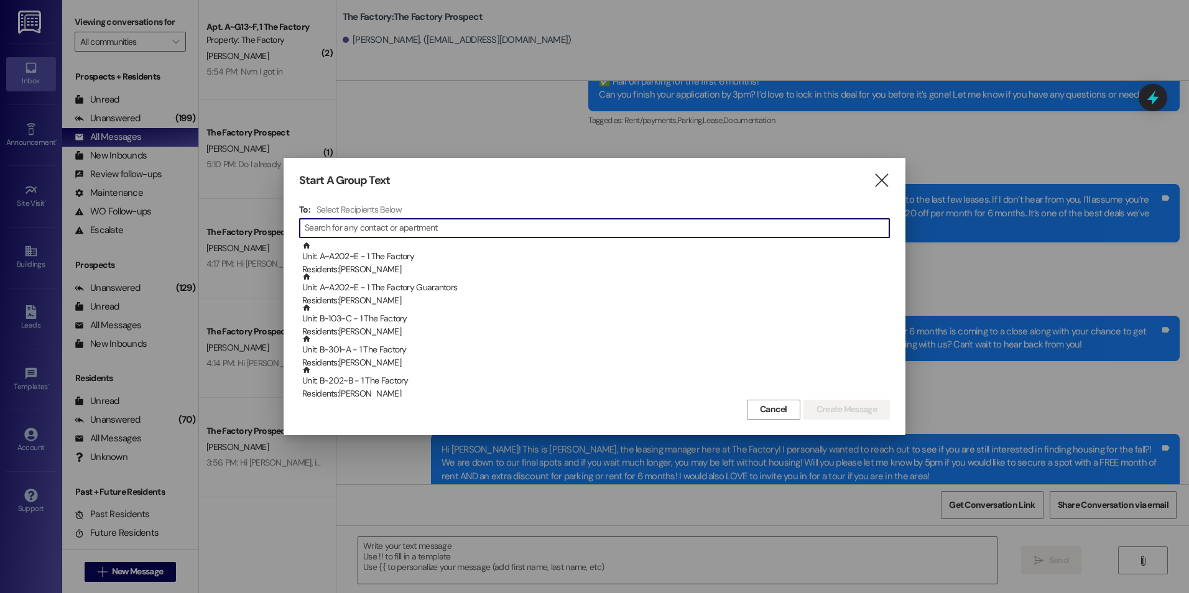
click at [405, 231] on input at bounding box center [597, 227] width 584 height 17
click at [456, 226] on input at bounding box center [597, 227] width 584 height 17
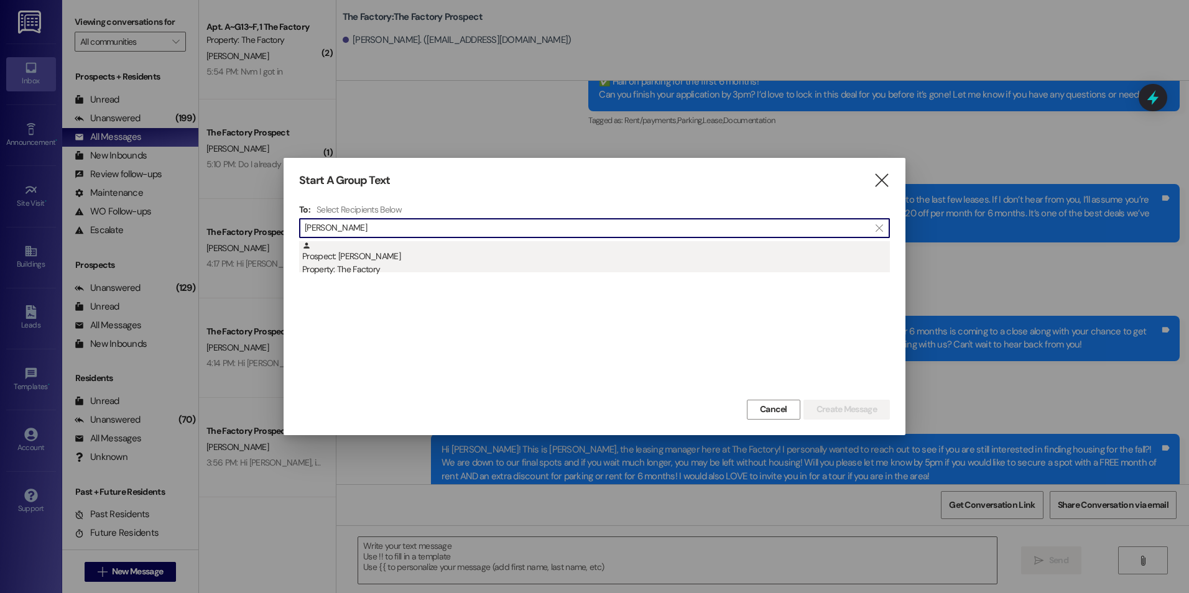
type input "[PERSON_NAME]"
click at [381, 267] on div "Property: The Factory" at bounding box center [595, 269] width 587 height 13
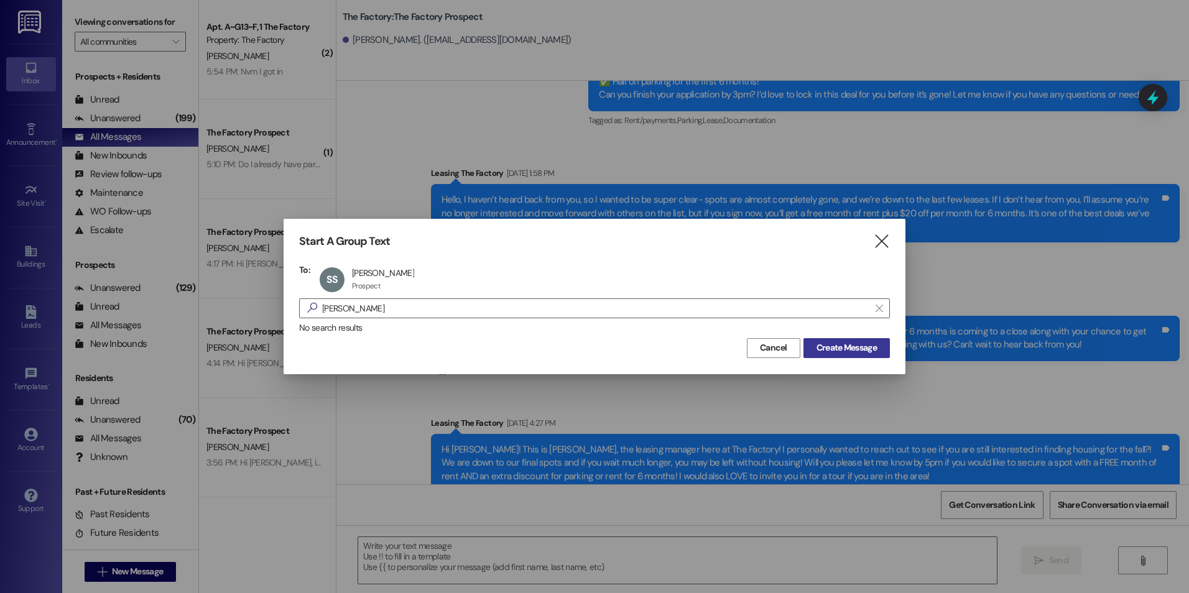
click at [834, 348] on span "Create Message" at bounding box center [846, 347] width 60 height 13
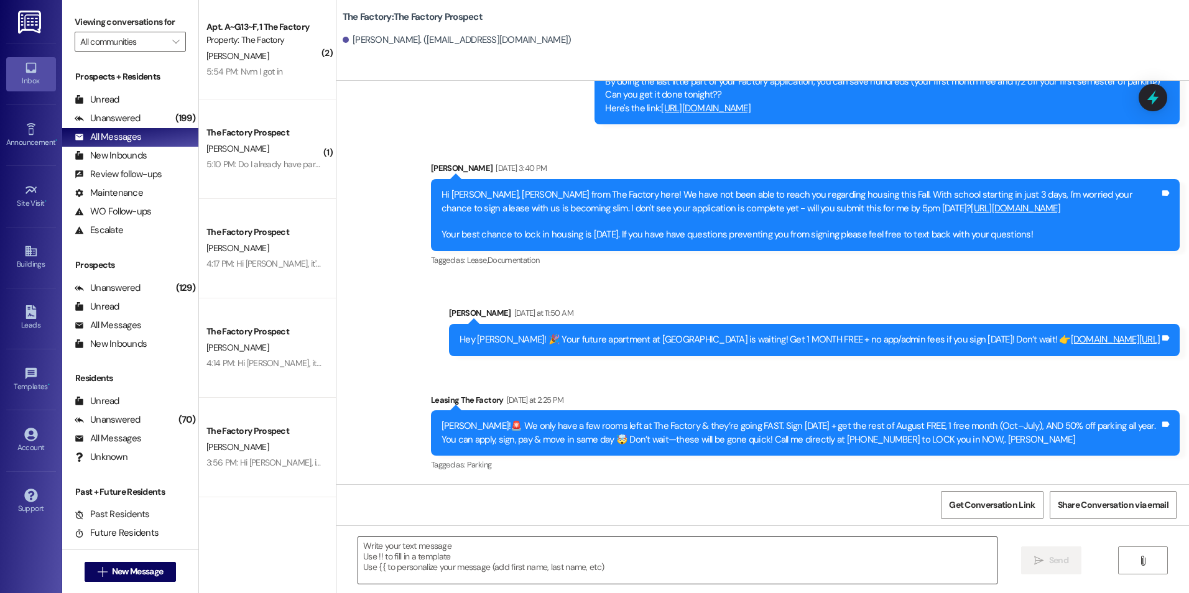
click at [591, 575] on textarea at bounding box center [677, 560] width 638 height 47
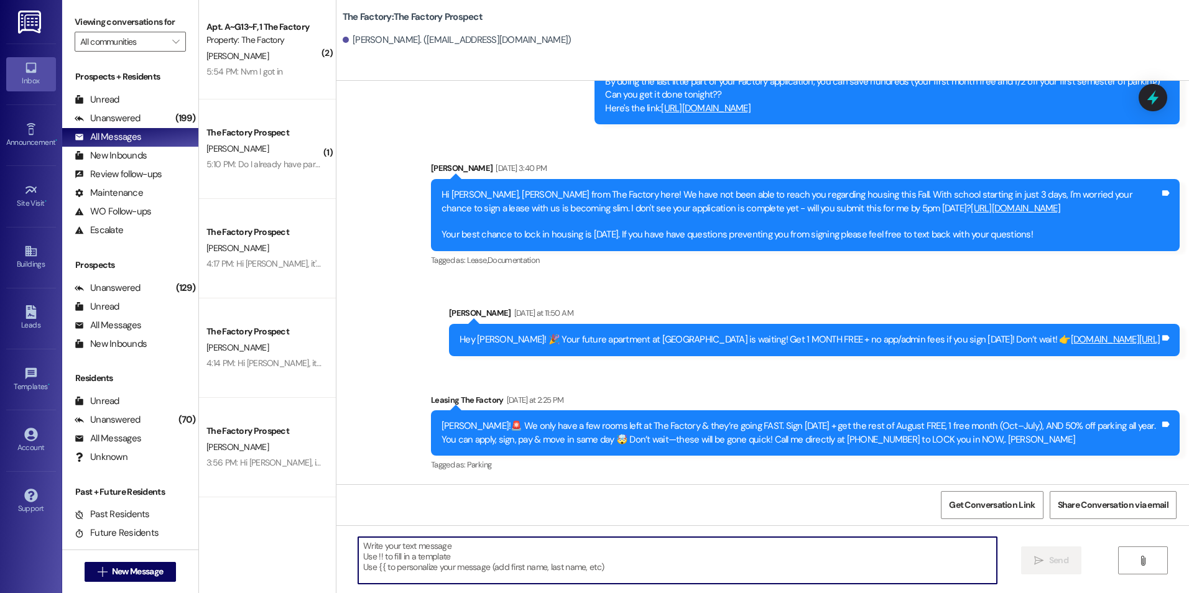
paste textarea "{{first_name}}! We're waiving the application fee and offering your first month…"
type textarea "{{first_name}}! We're waiving the application fee and offering your first month…"
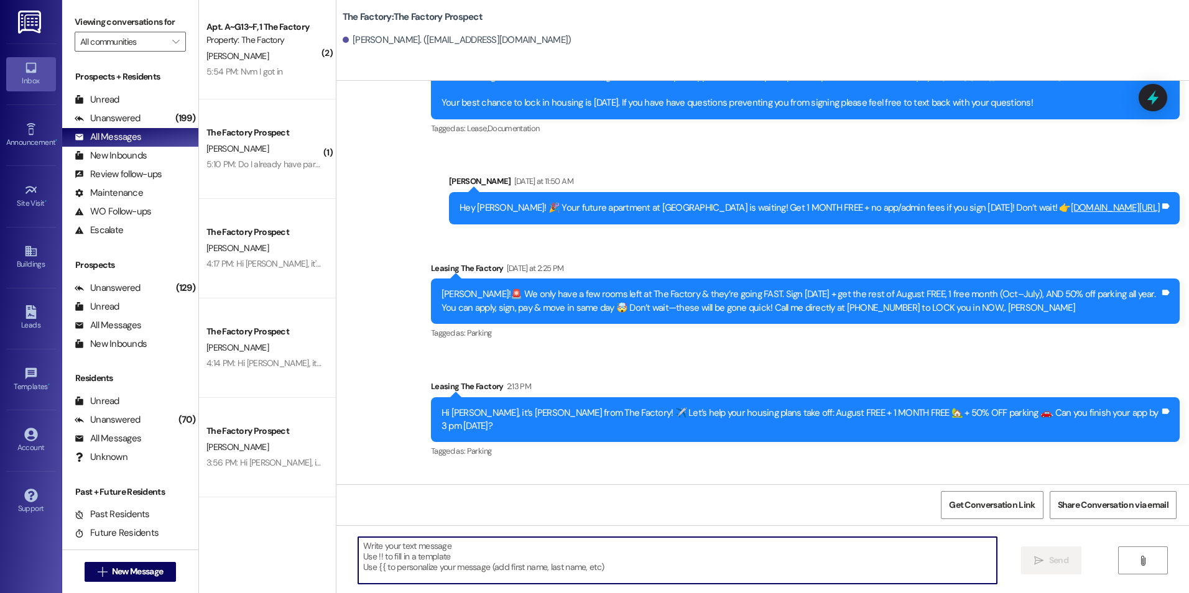
scroll to position [895, 0]
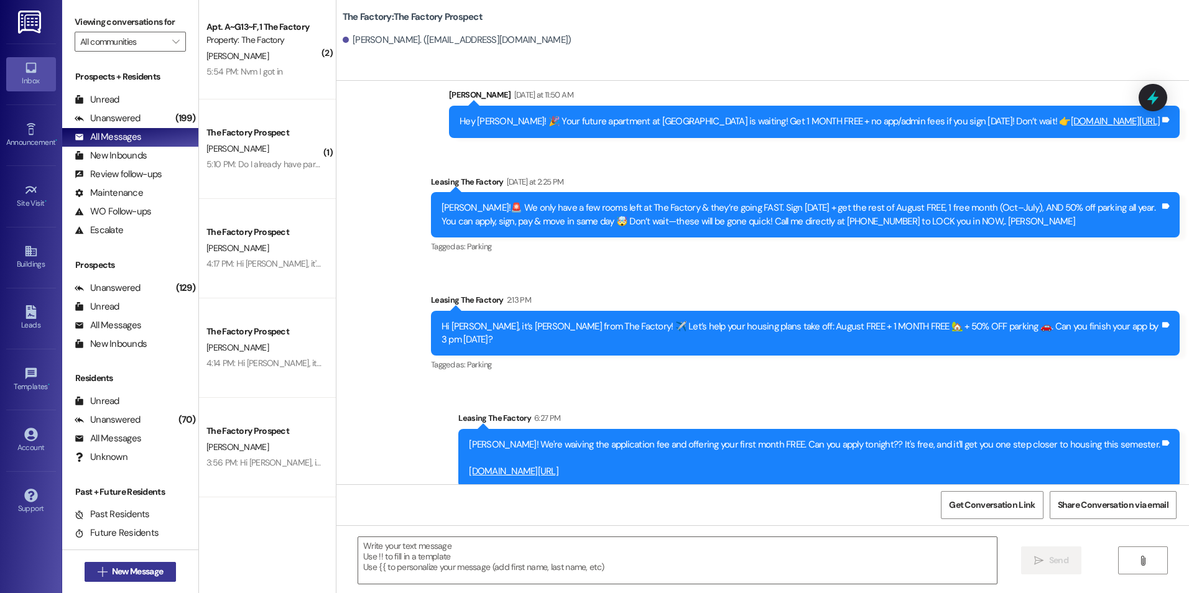
click at [157, 576] on span "New Message" at bounding box center [137, 571] width 51 height 13
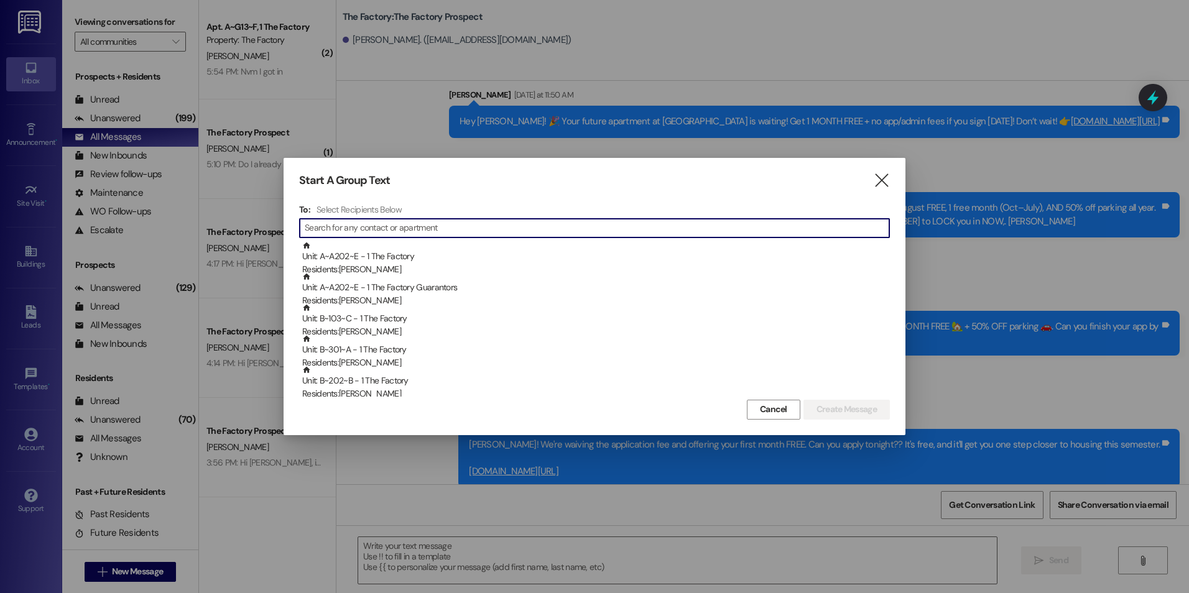
click at [351, 224] on input at bounding box center [597, 227] width 584 height 17
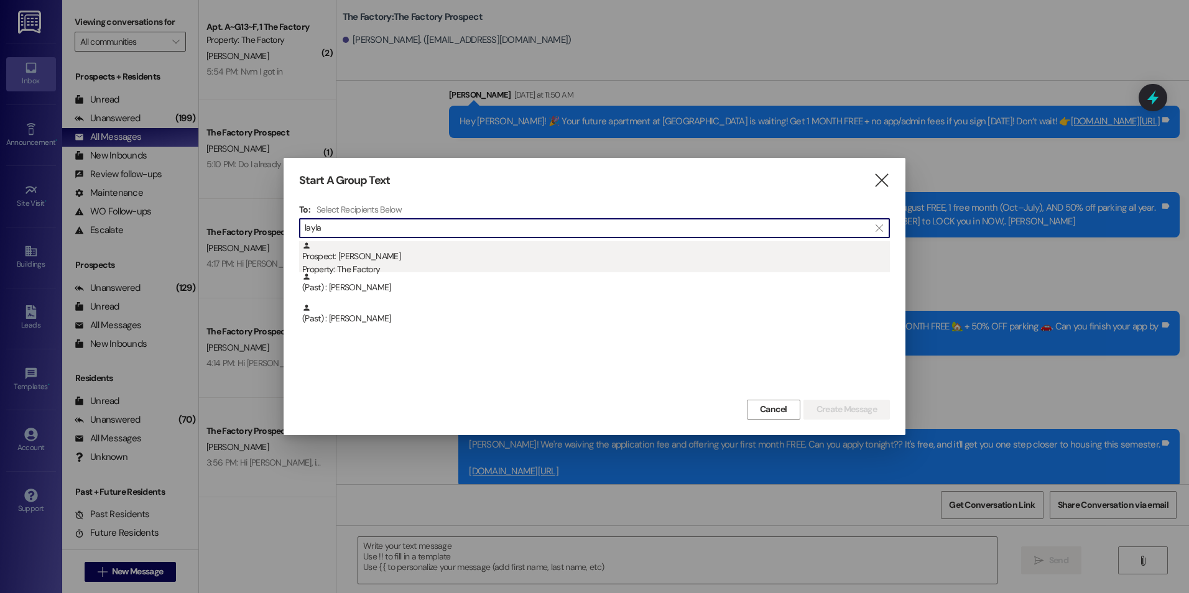
type input "layla"
click at [387, 257] on div "Prospect: [PERSON_NAME] Property: The Factory" at bounding box center [595, 258] width 587 height 35
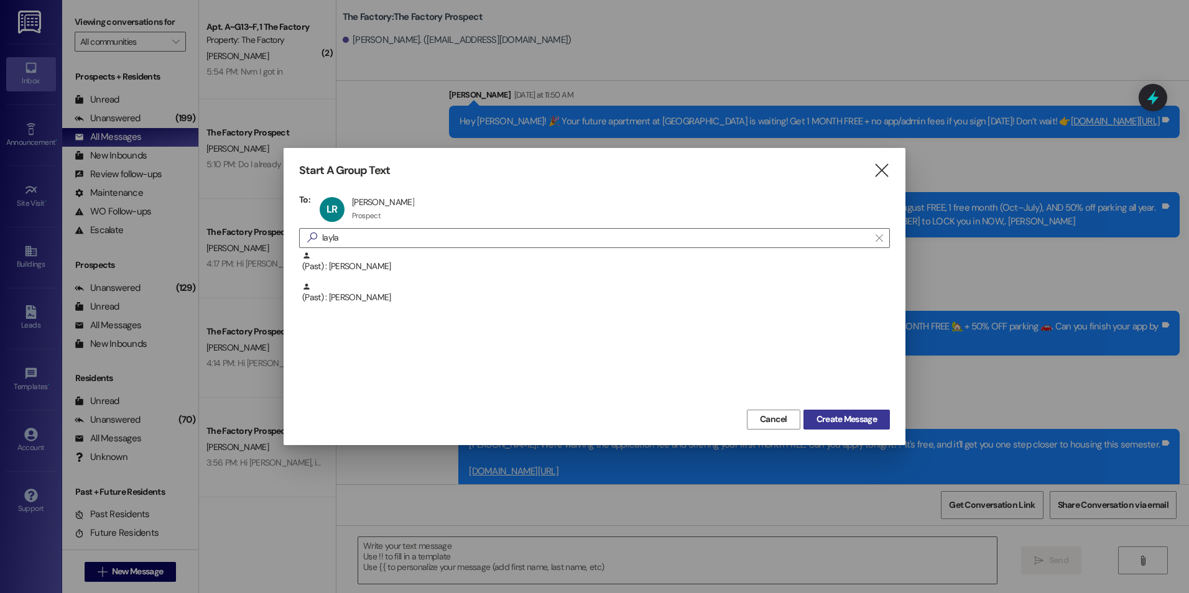
click at [870, 411] on button "Create Message" at bounding box center [846, 420] width 86 height 20
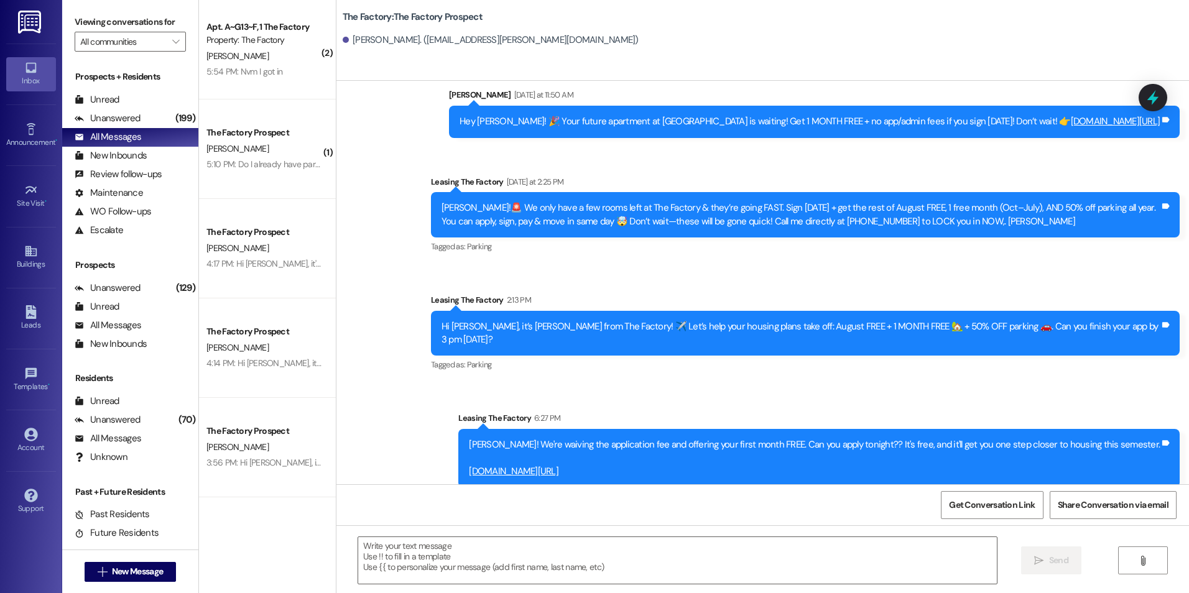
scroll to position [0, 0]
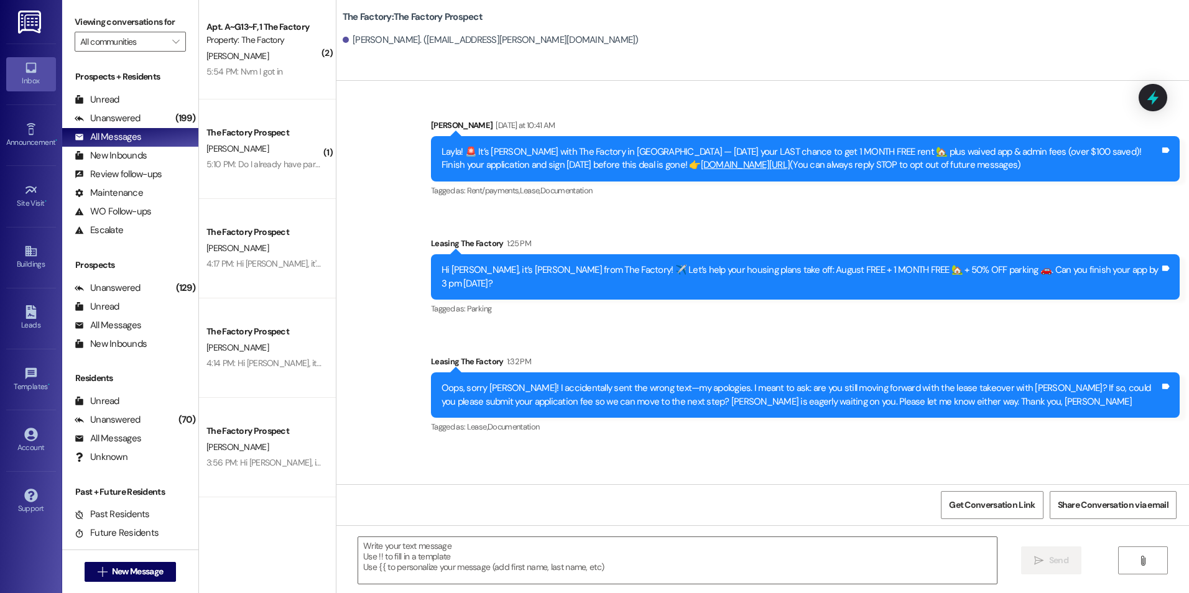
drag, startPoint x: 666, startPoint y: 310, endPoint x: 666, endPoint y: 404, distance: 93.9
click at [584, 570] on textarea at bounding box center [677, 560] width 638 height 47
paste textarea "{{first_name}}! We're waiving the application fee and offering your first month…"
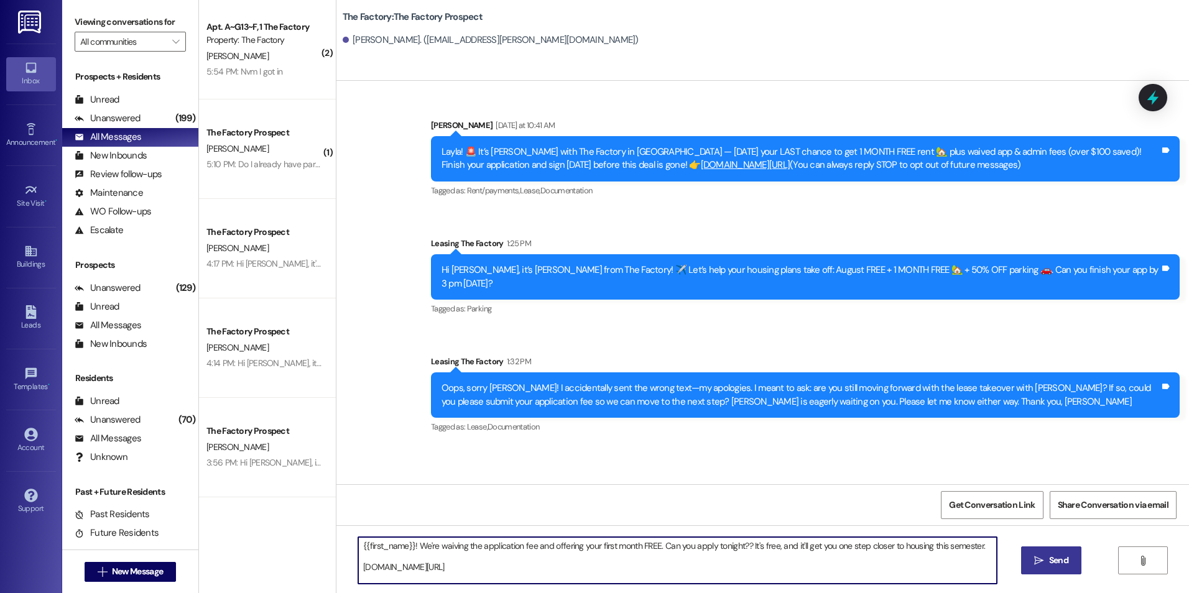
type textarea "{{first_name}}! We're waiving the application fee and offering your first month…"
click at [1039, 567] on span " Send" at bounding box center [1050, 560] width 39 height 13
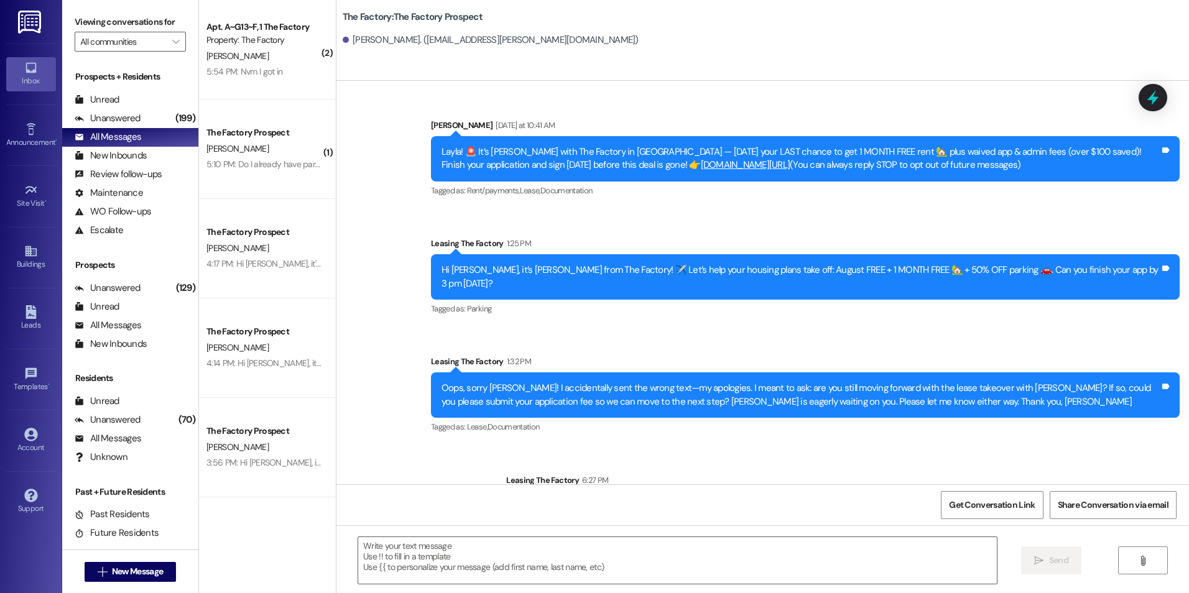
scroll to position [62, 0]
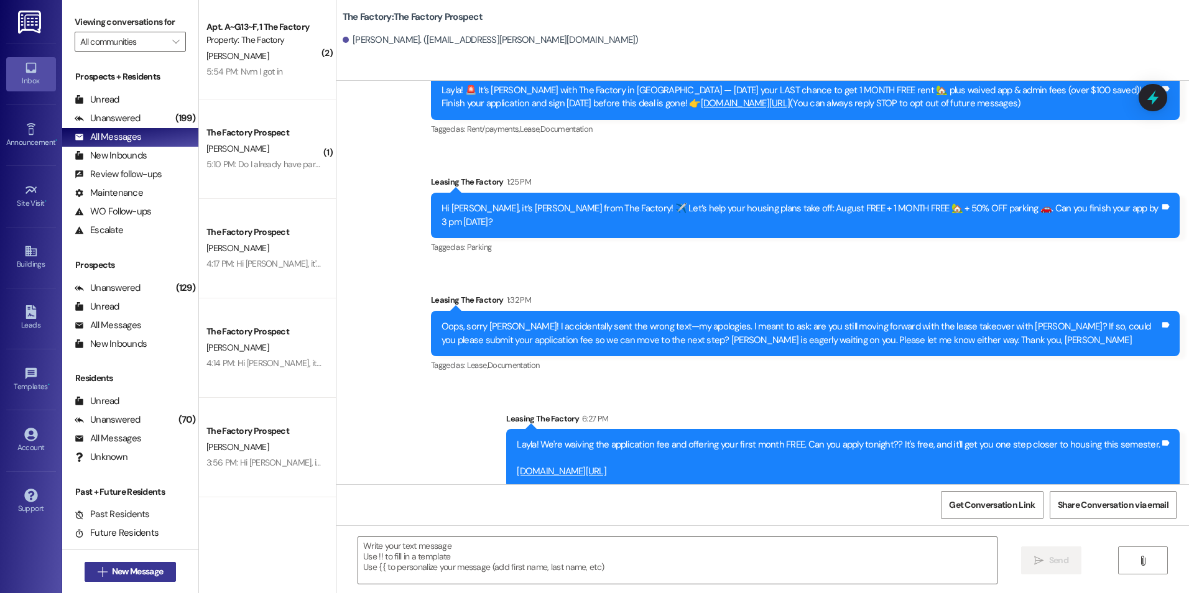
click at [135, 569] on span "New Message" at bounding box center [137, 571] width 51 height 13
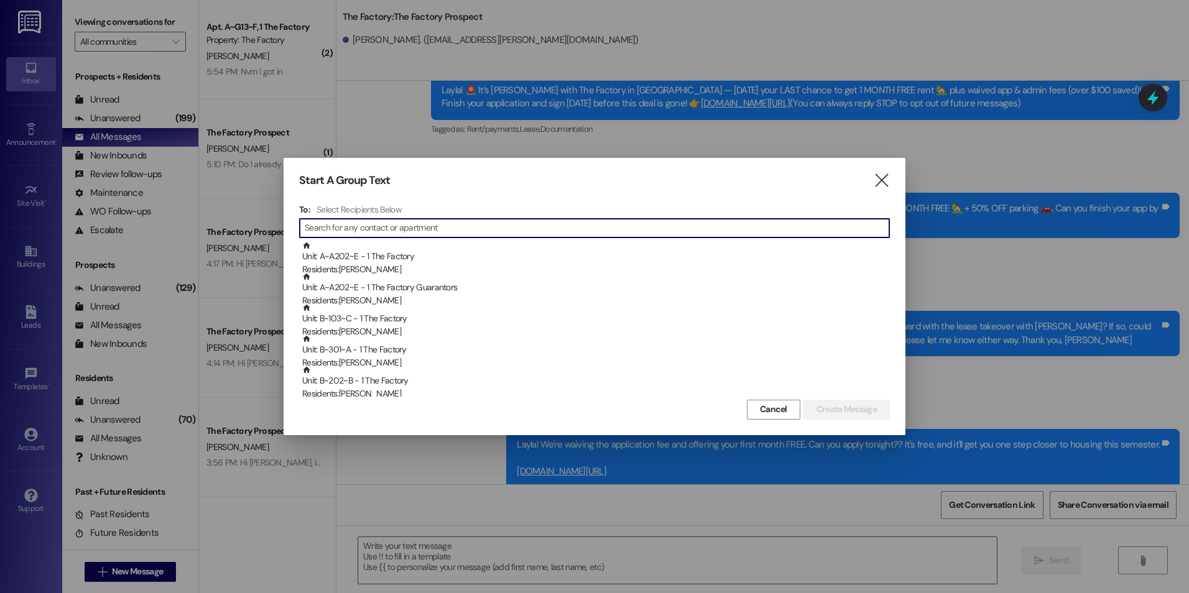
click at [377, 228] on input at bounding box center [597, 227] width 584 height 17
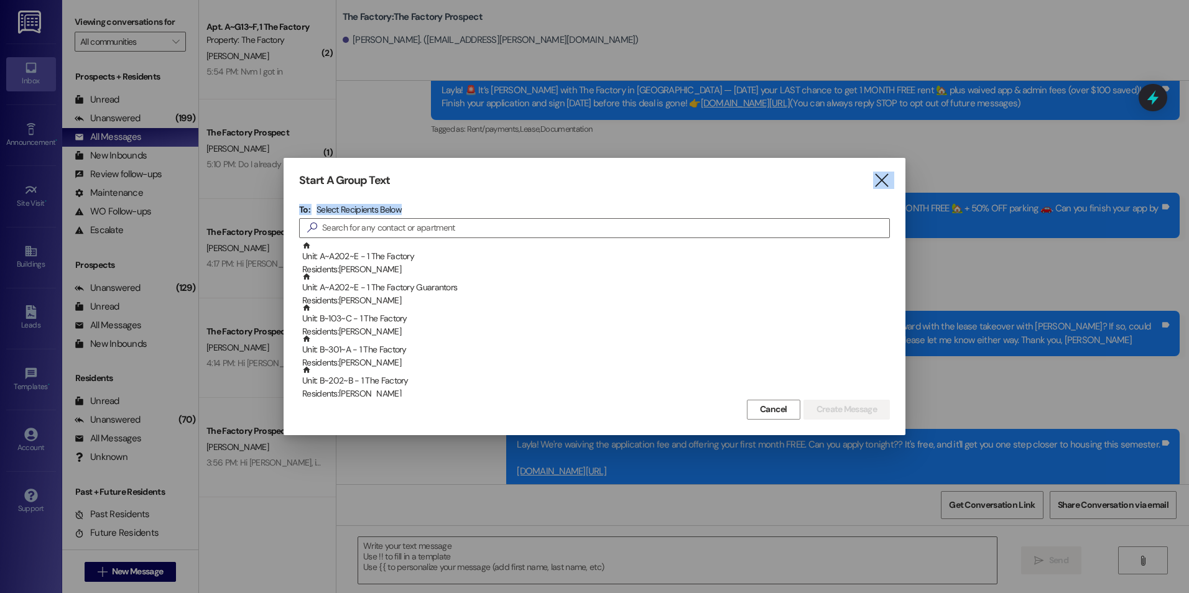
drag, startPoint x: 444, startPoint y: 192, endPoint x: 403, endPoint y: 175, distance: 44.3
click at [403, 175] on div "Start A Group Text  To: Select Recipients Below  Unit: A~A202~E - 1 The Facto…" at bounding box center [594, 296] width 622 height 277
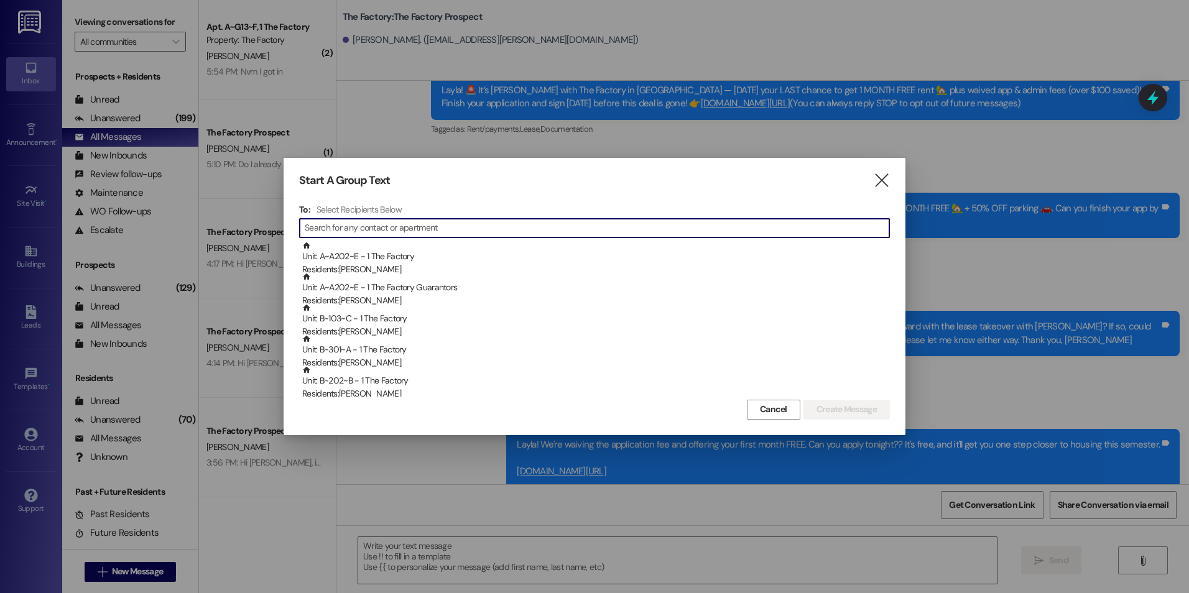
drag, startPoint x: 403, startPoint y: 175, endPoint x: 429, endPoint y: 226, distance: 56.7
click at [429, 226] on input at bounding box center [597, 227] width 584 height 17
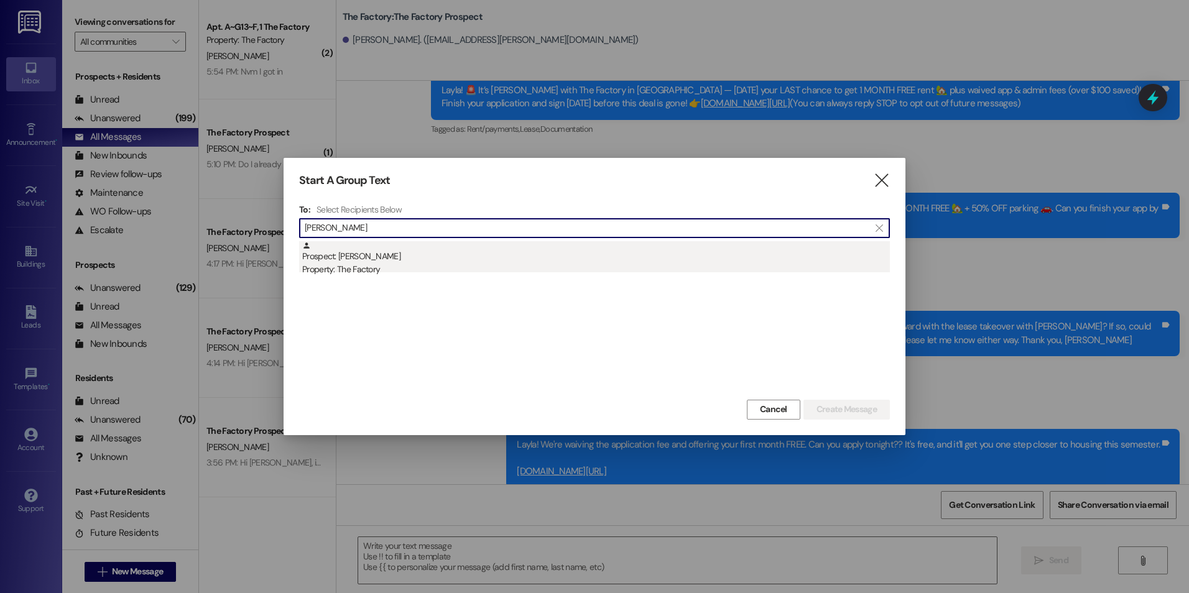
type input "[PERSON_NAME]"
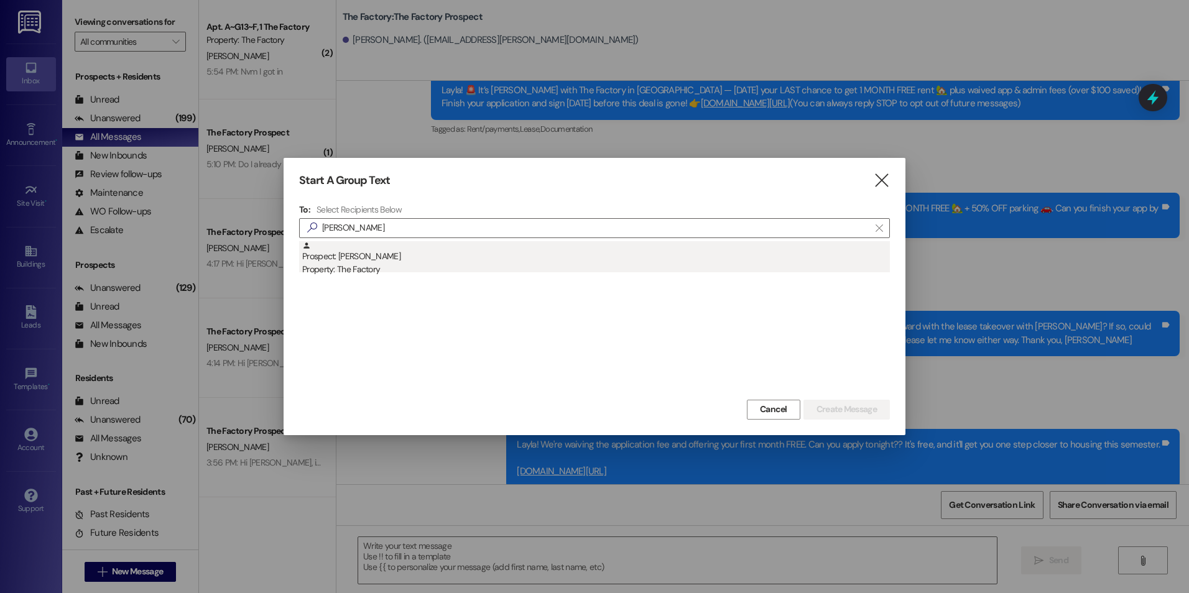
click at [389, 267] on div "Property: The Factory" at bounding box center [595, 269] width 587 height 13
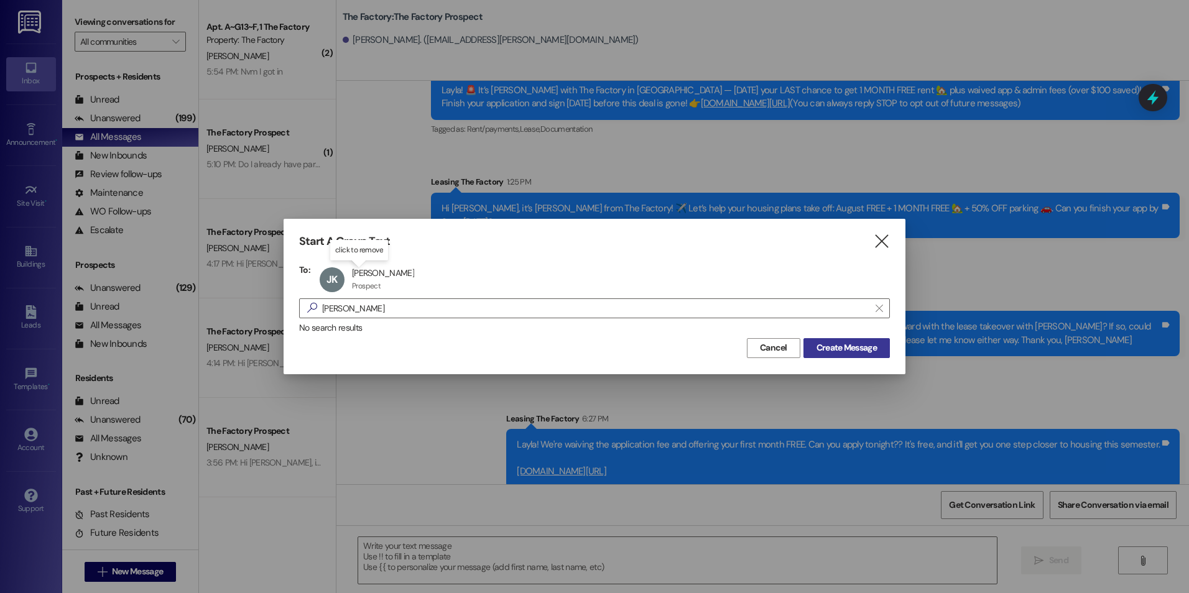
click at [844, 354] on span "Create Message" at bounding box center [846, 347] width 60 height 13
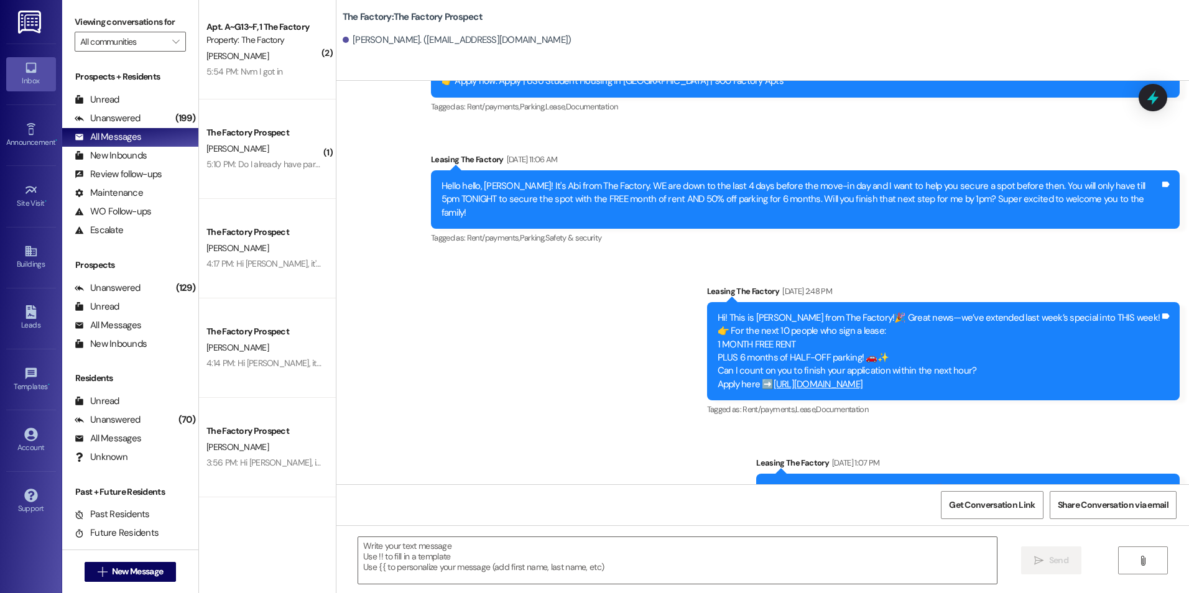
drag, startPoint x: 546, startPoint y: 426, endPoint x: 547, endPoint y: 466, distance: 39.8
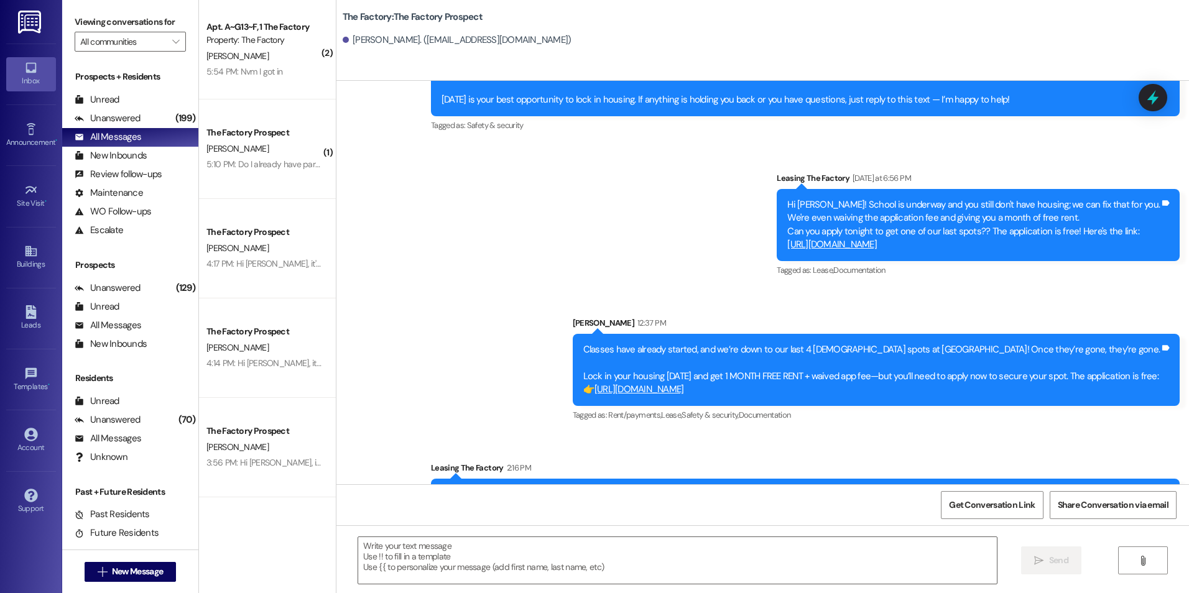
scroll to position [1550, 0]
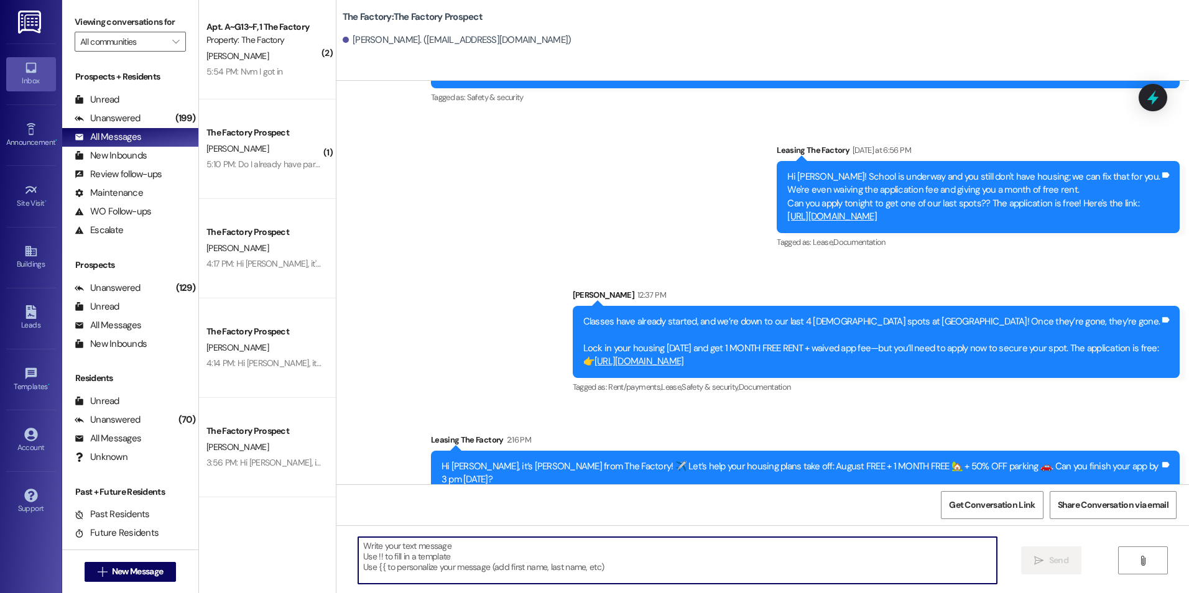
click at [494, 554] on textarea at bounding box center [677, 560] width 638 height 47
paste textarea "{{first_name}}! We're waiving the application fee and offering your first month…"
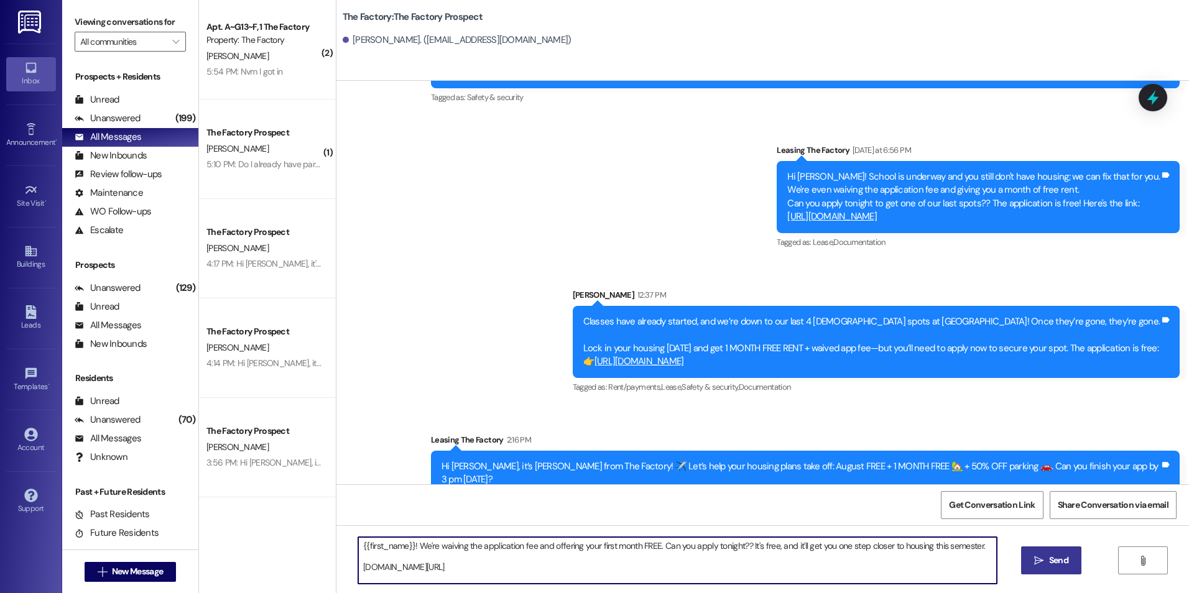
type textarea "{{first_name}}! We're waiving the application fee and offering your first month…"
click at [1024, 565] on button " Send" at bounding box center [1051, 560] width 60 height 28
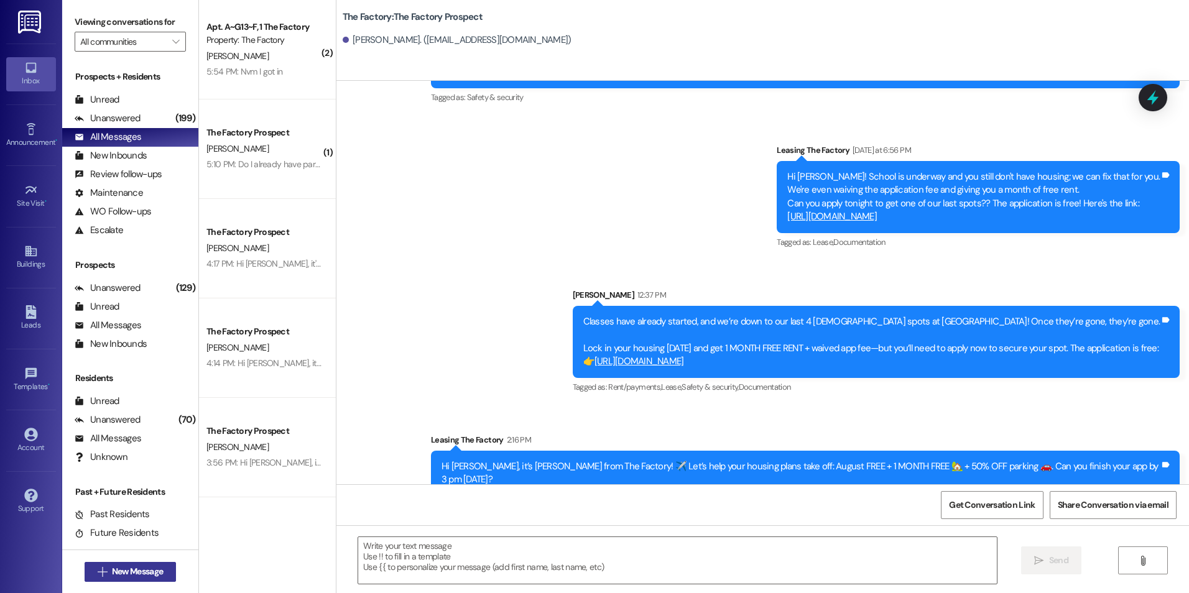
click at [112, 571] on span "New Message" at bounding box center [137, 571] width 51 height 13
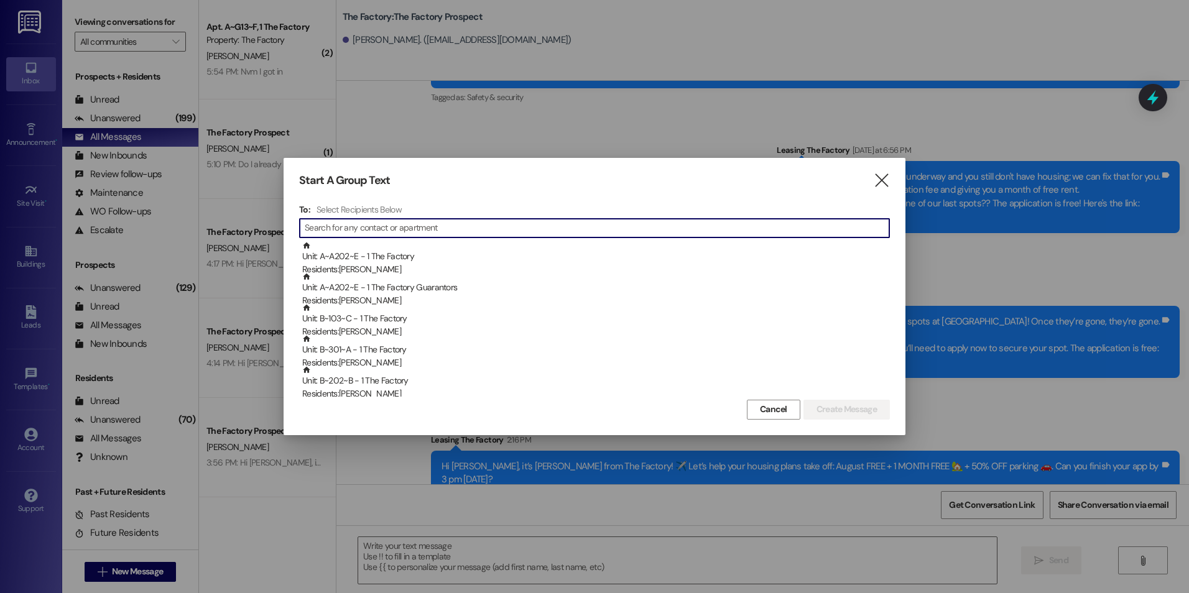
click at [438, 221] on input at bounding box center [597, 227] width 584 height 17
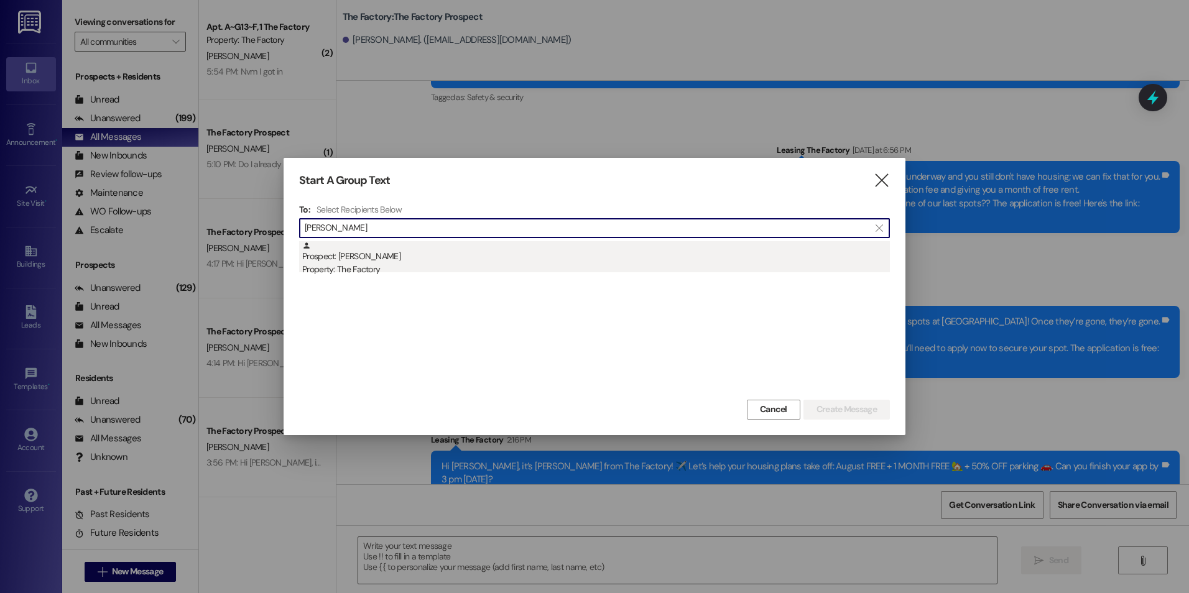
type input "[PERSON_NAME]"
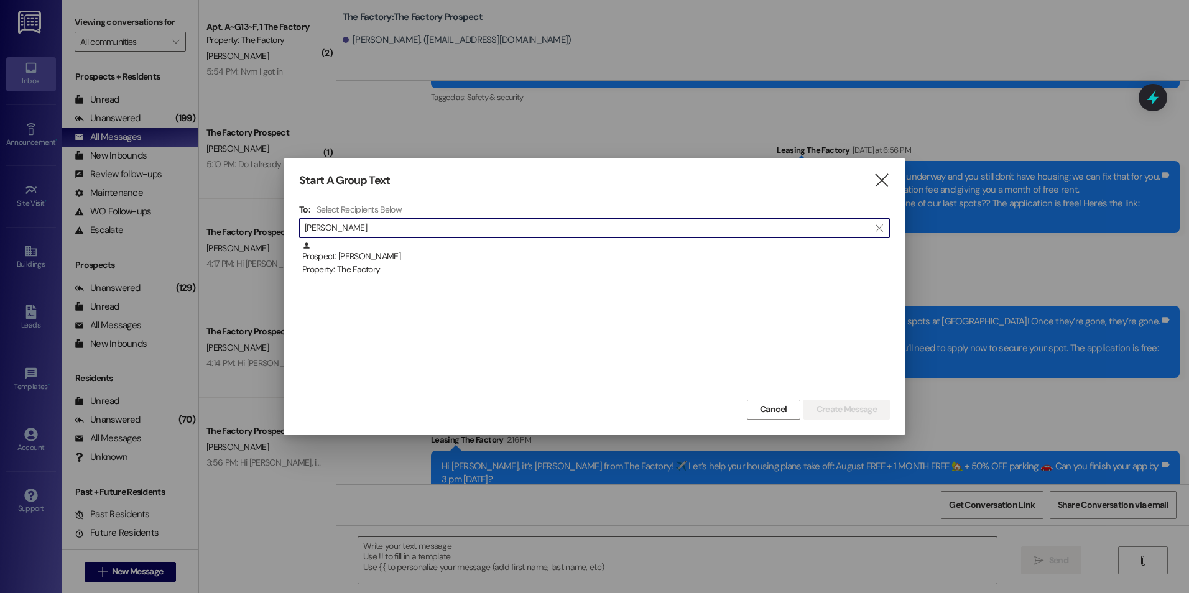
drag, startPoint x: 433, startPoint y: 260, endPoint x: 493, endPoint y: 302, distance: 73.6
click at [433, 260] on div "Prospect: [PERSON_NAME] Property: The Factory" at bounding box center [595, 258] width 587 height 35
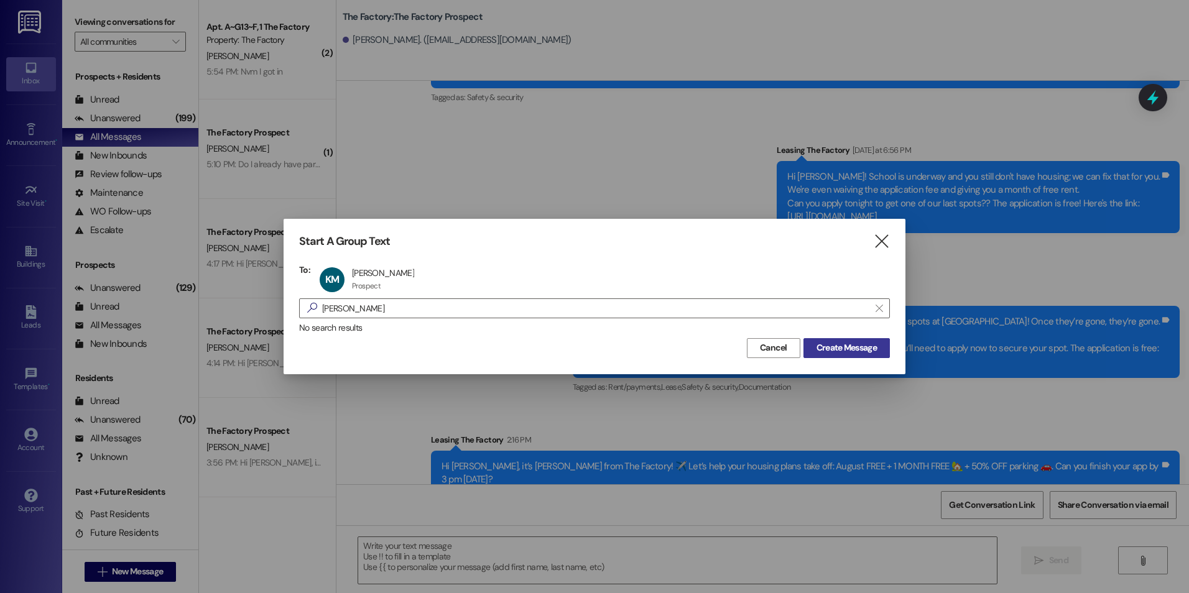
drag, startPoint x: 886, startPoint y: 351, endPoint x: 875, endPoint y: 349, distance: 12.0
click at [875, 349] on button "Create Message" at bounding box center [846, 348] width 86 height 20
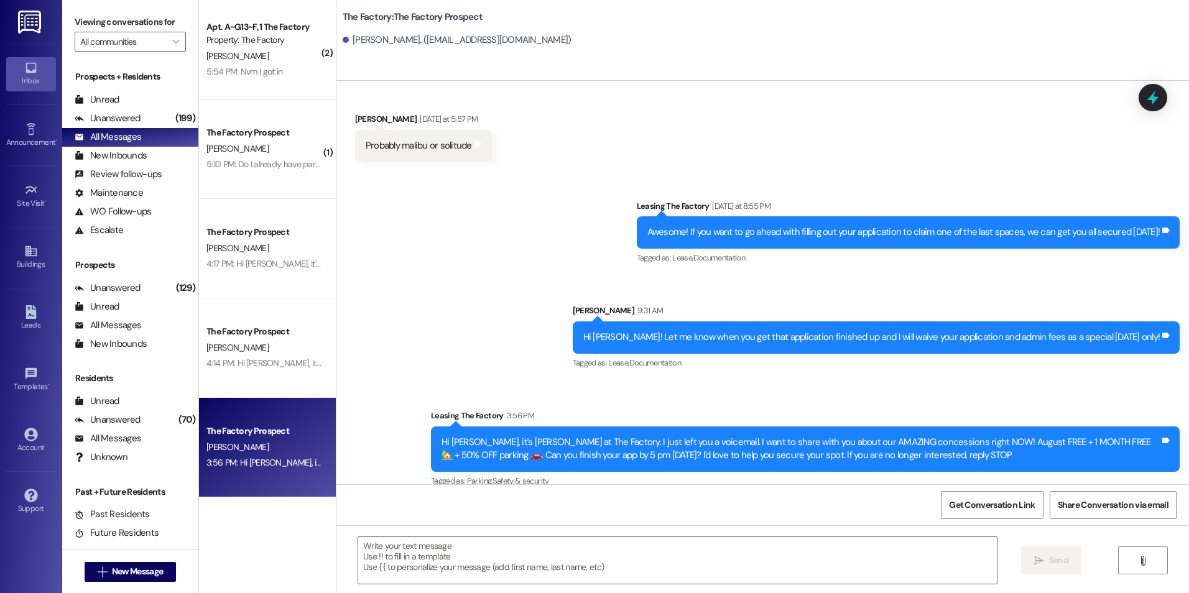
scroll to position [1563, 0]
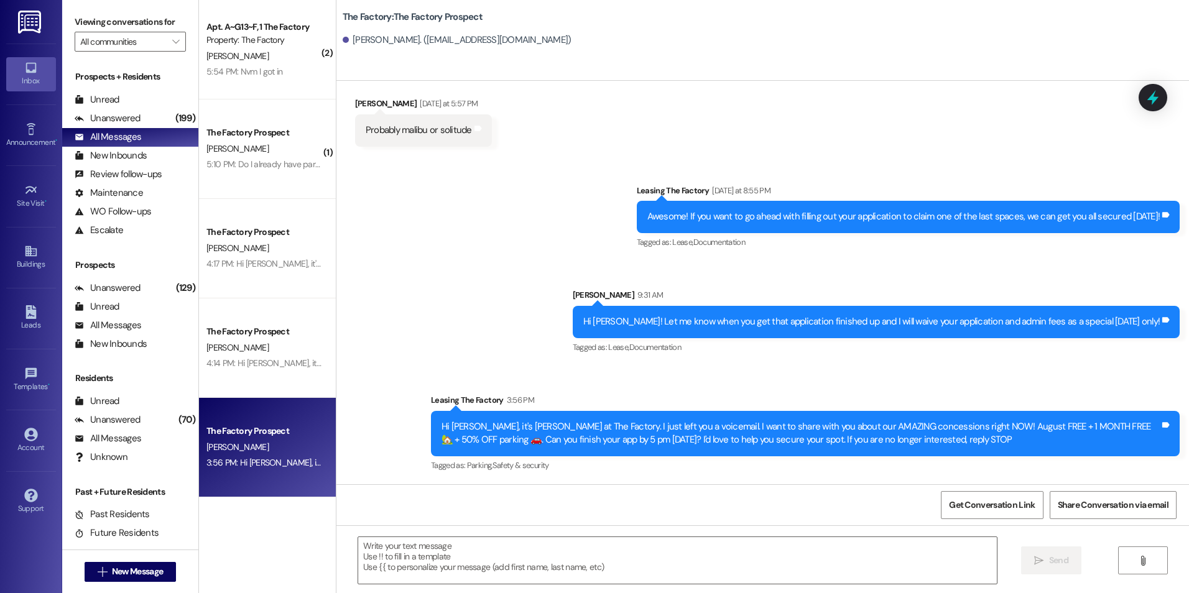
drag, startPoint x: 676, startPoint y: 351, endPoint x: 676, endPoint y: 435, distance: 84.5
click at [581, 208] on div "Sent via SMS Leasing The Factory [DATE] at 8:55 PM Awesome! If you want to go a…" at bounding box center [762, 320] width 852 height 328
drag, startPoint x: 578, startPoint y: 306, endPoint x: 579, endPoint y: 358, distance: 52.2
drag, startPoint x: 599, startPoint y: 305, endPoint x: 601, endPoint y: 292, distance: 13.9
click at [599, 304] on div "Sent via SMS Leasing The Factory [DATE] at 8:55 PM Awesome! If you want to go a…" at bounding box center [762, 320] width 852 height 328
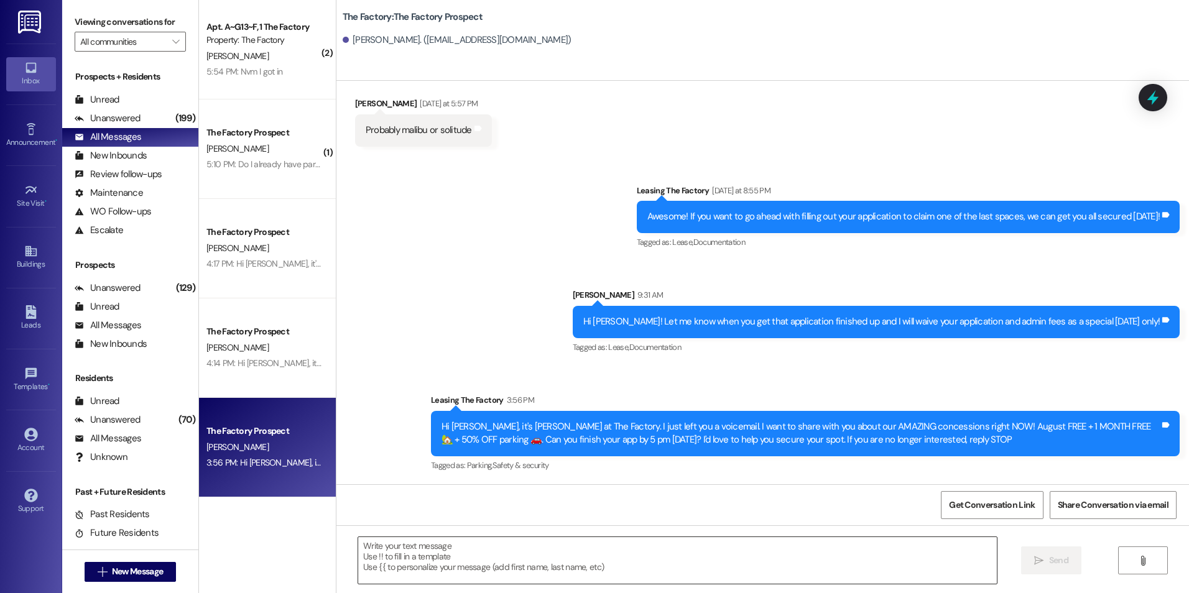
click at [581, 557] on textarea at bounding box center [677, 560] width 638 height 47
paste textarea "{{first_name}}! We're waiving the application fee and offering your first month…"
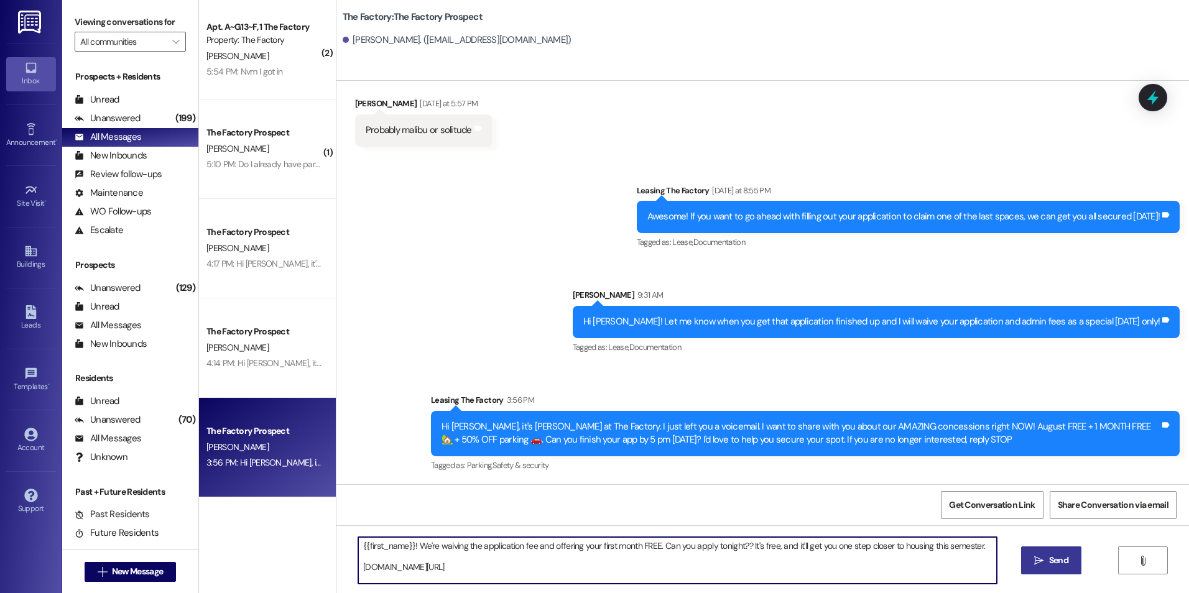
type textarea "{{first_name}}! We're waiving the application fee and offering your first month…"
click at [1064, 565] on span "Send" at bounding box center [1058, 560] width 19 height 13
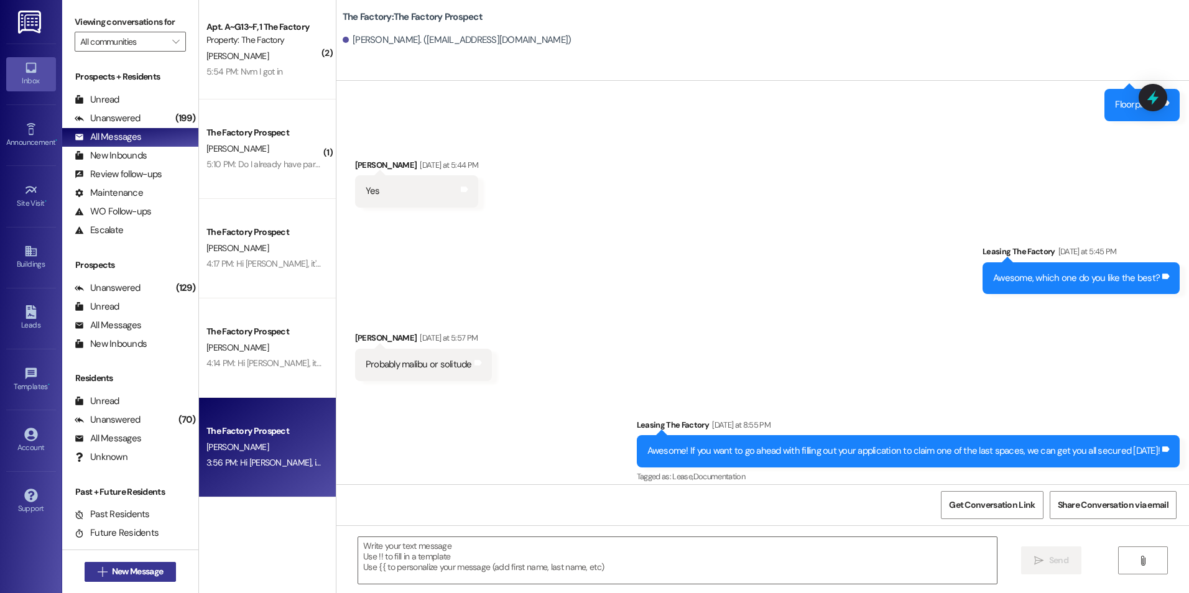
click at [146, 576] on span "New Message" at bounding box center [137, 571] width 51 height 13
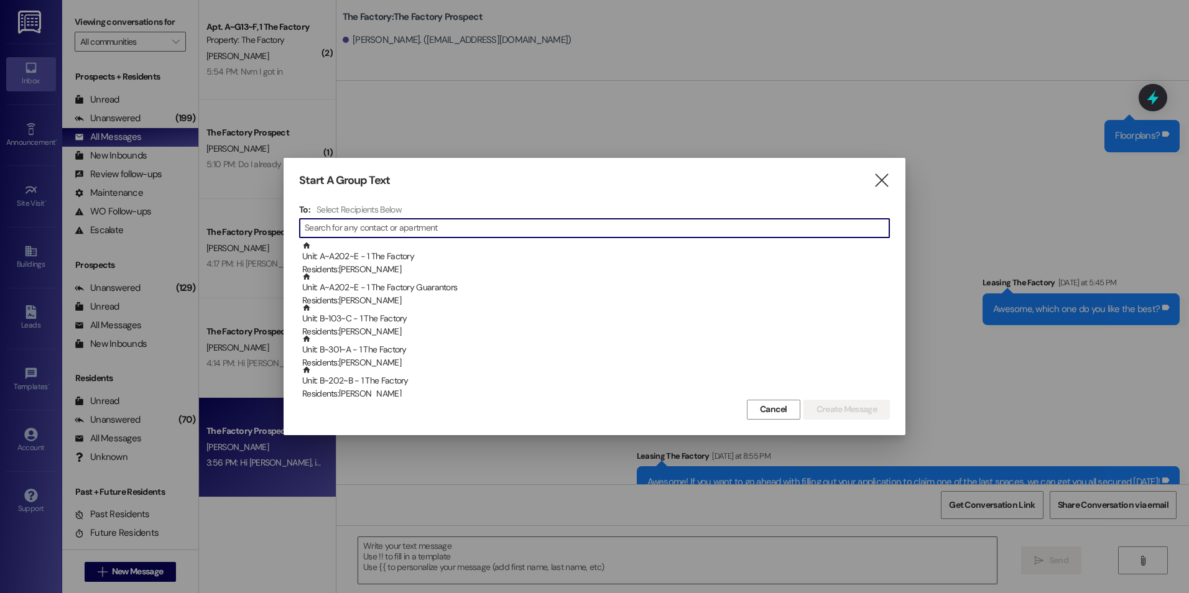
scroll to position [1235, 0]
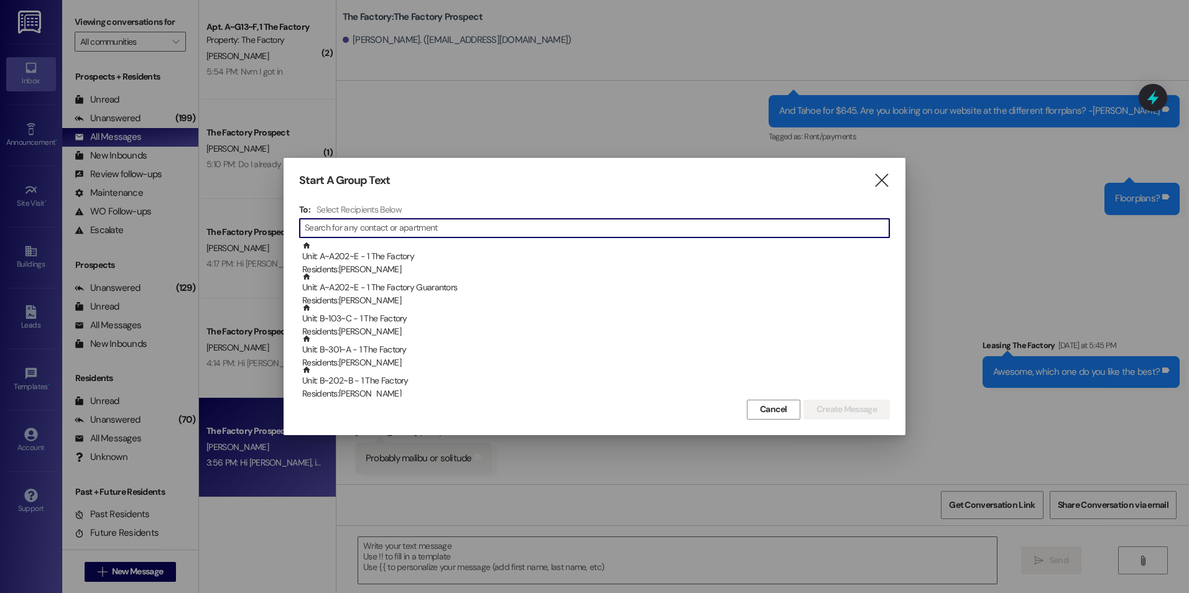
click at [348, 224] on input at bounding box center [597, 227] width 584 height 17
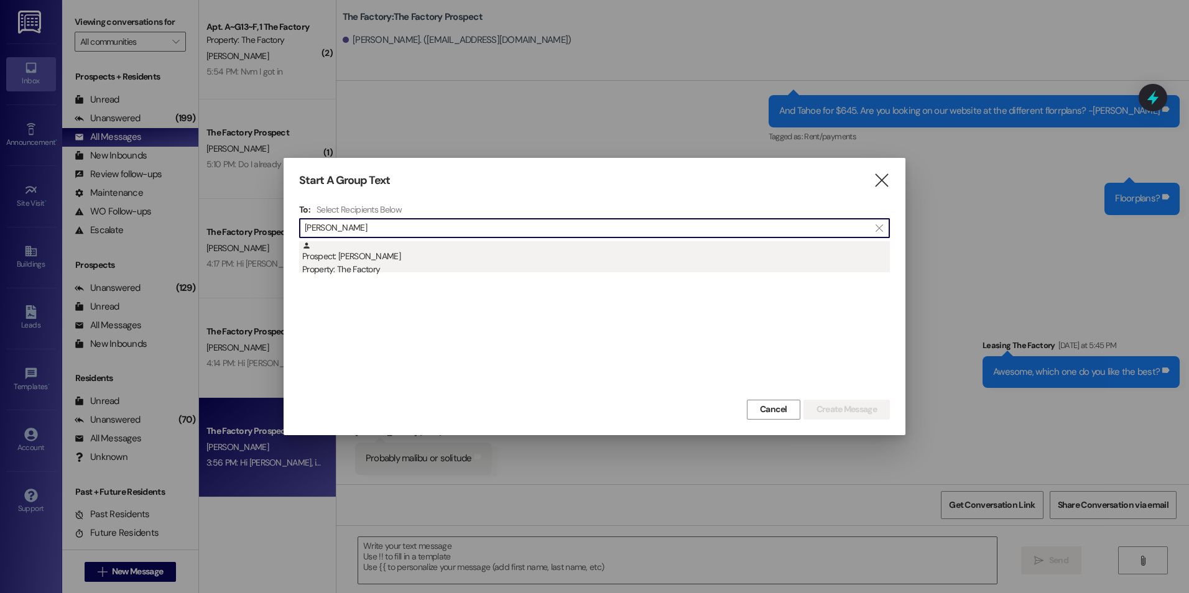
type input "[PERSON_NAME]"
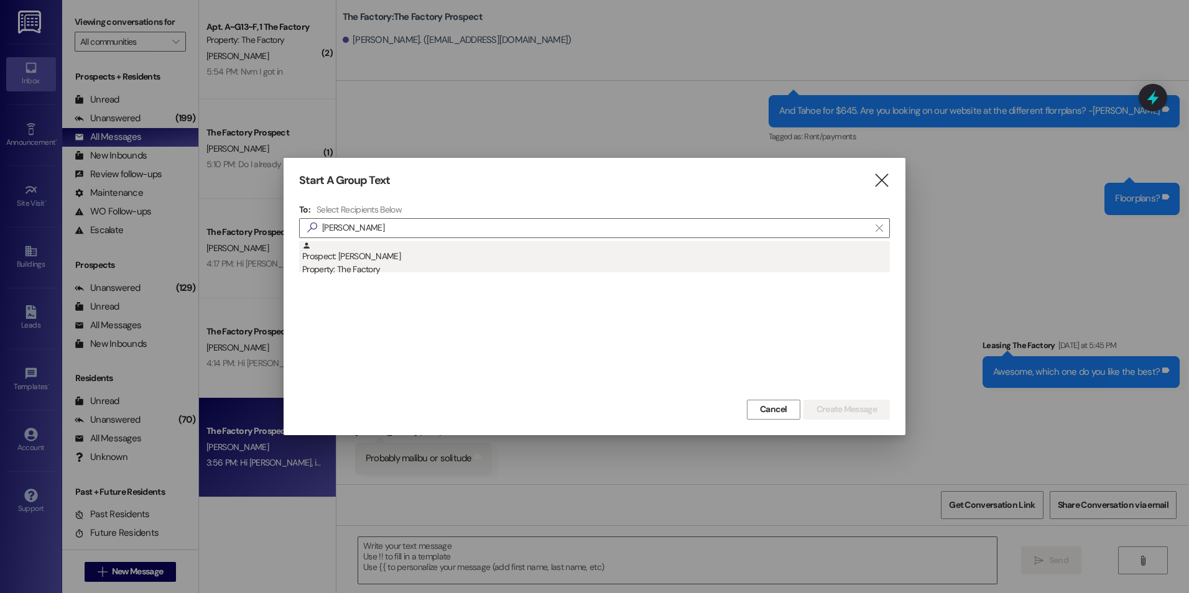
click at [458, 247] on div "Prospect: [PERSON_NAME] Property: The Factory" at bounding box center [595, 258] width 587 height 35
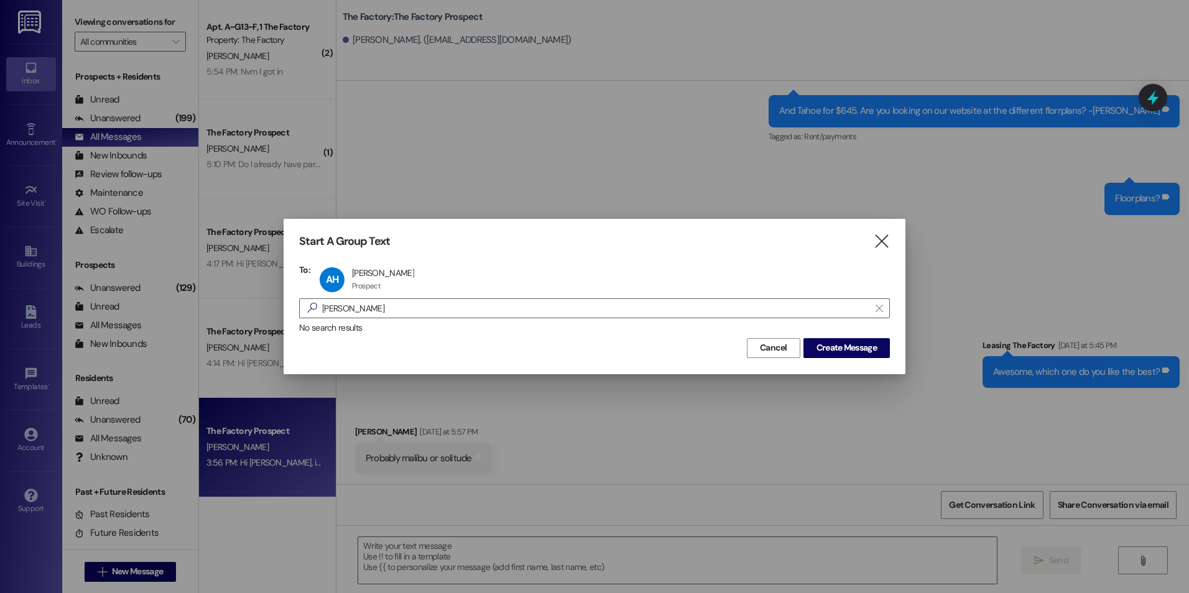
click at [842, 359] on div "Start A Group Text  To: AH [PERSON_NAME] [PERSON_NAME] Prospect Prospect click…" at bounding box center [594, 296] width 622 height 155
click at [843, 349] on span "Create Message" at bounding box center [846, 347] width 60 height 13
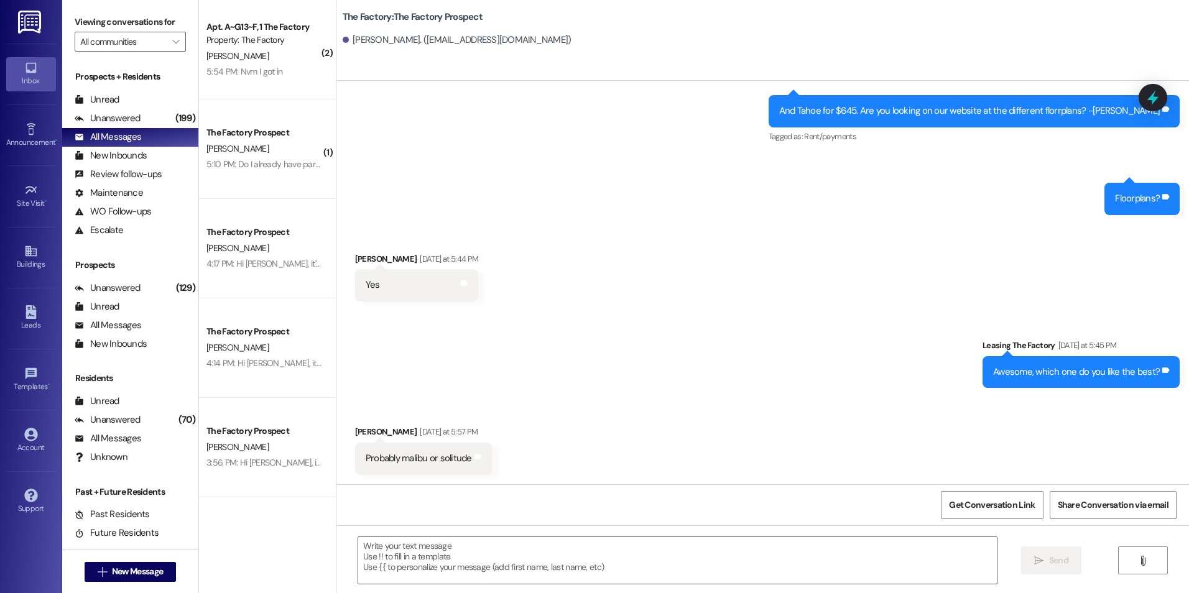
scroll to position [465, 0]
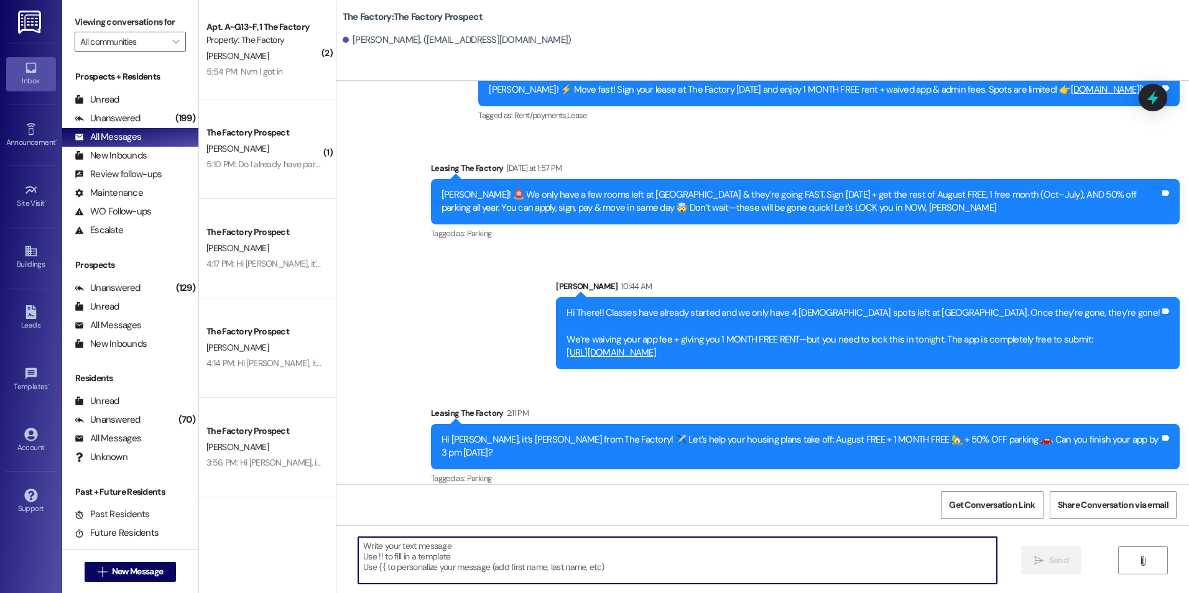
click at [582, 566] on textarea at bounding box center [677, 560] width 638 height 47
paste textarea "{{first_name}}! We're waiving the application fee and offering your first month…"
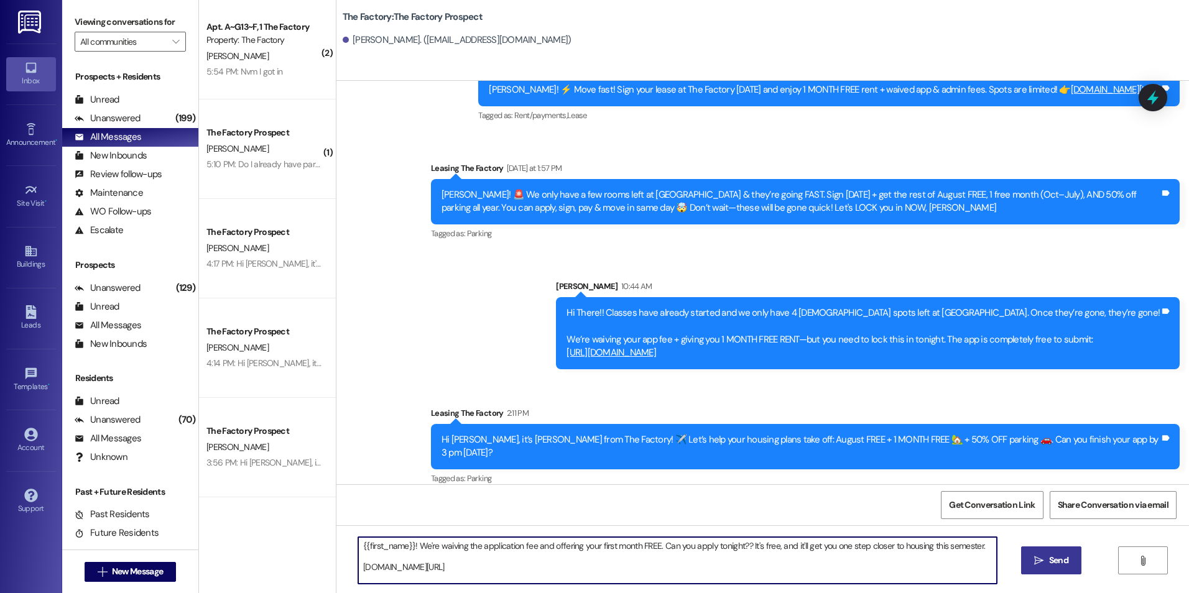
type textarea "{{first_name}}! We're waiving the application fee and offering your first month…"
drag, startPoint x: 1053, startPoint y: 558, endPoint x: 882, endPoint y: 569, distance: 171.9
click at [1053, 559] on span "Send" at bounding box center [1058, 560] width 19 height 13
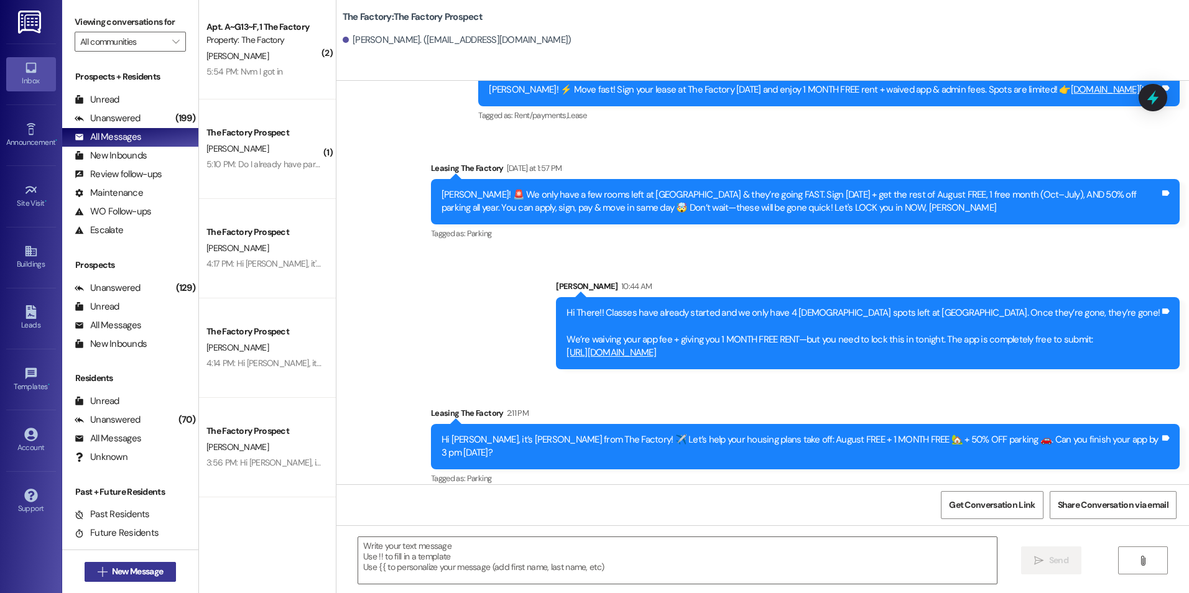
click at [155, 572] on span "New Message" at bounding box center [137, 571] width 51 height 13
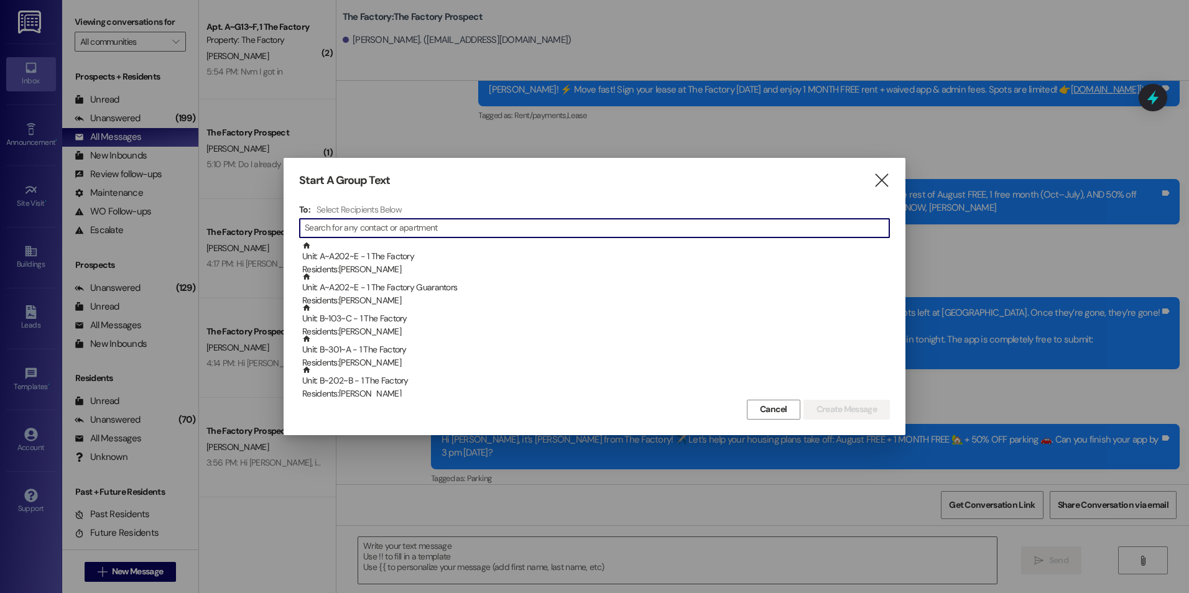
click at [418, 228] on input at bounding box center [597, 227] width 584 height 17
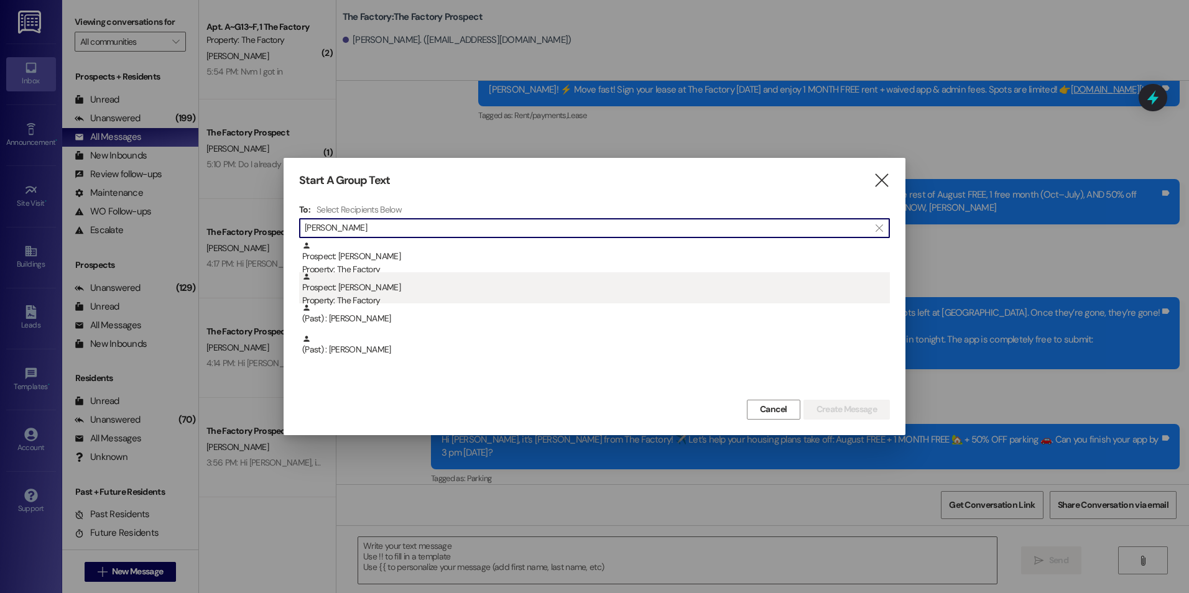
type input "[PERSON_NAME]"
click at [420, 290] on div "Prospect: [PERSON_NAME] Property: The Factory" at bounding box center [595, 289] width 587 height 35
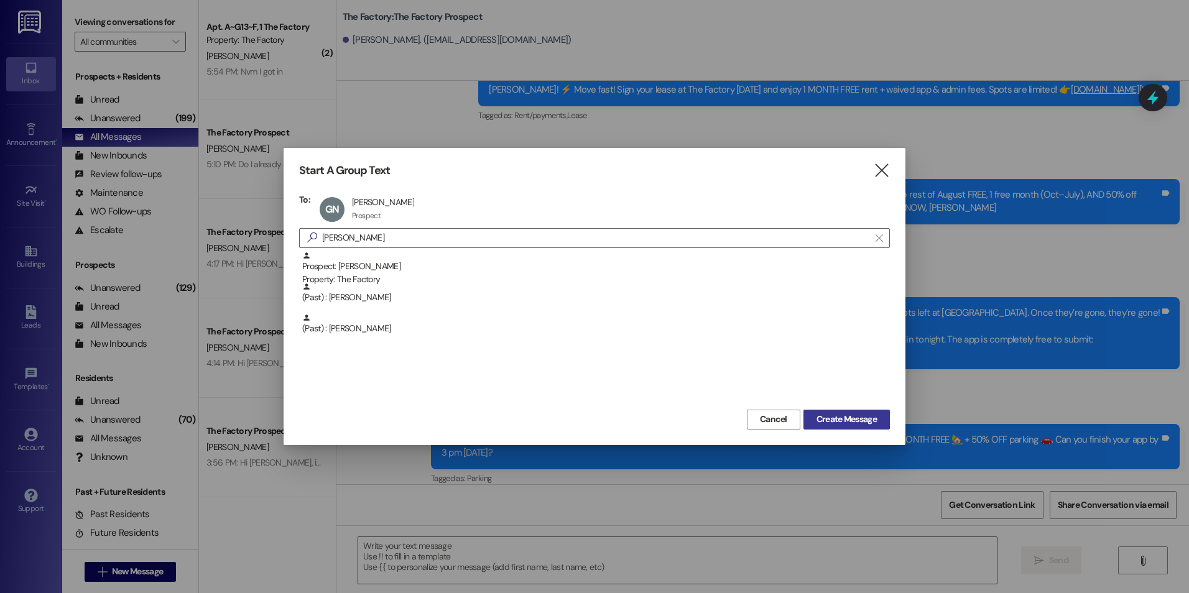
click at [847, 429] on button "Create Message" at bounding box center [846, 420] width 86 height 20
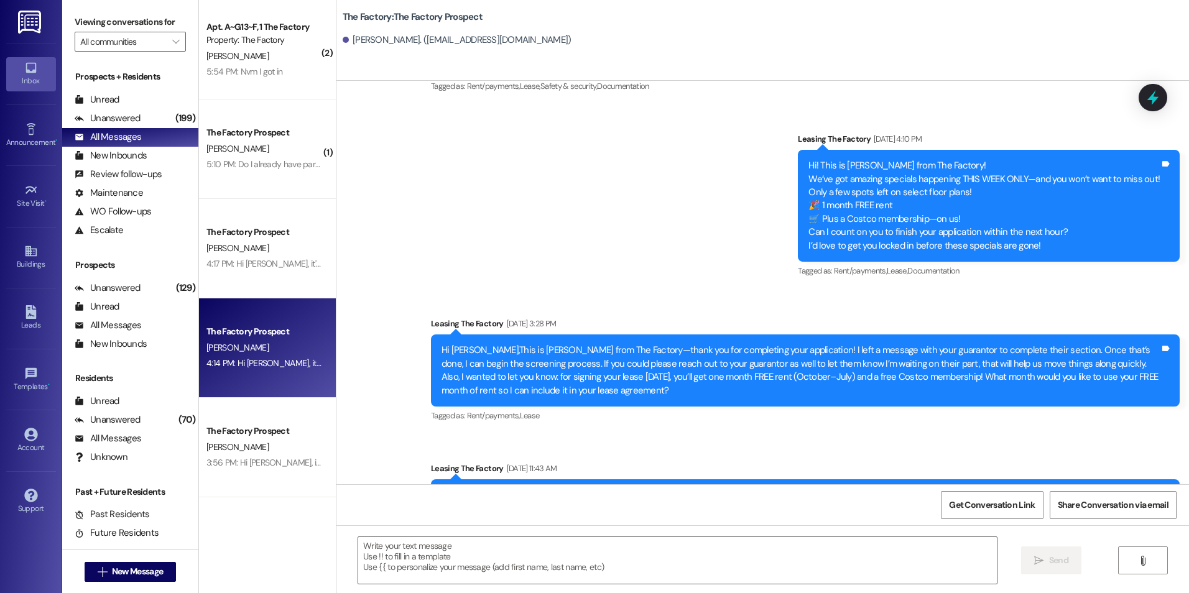
scroll to position [4684, 0]
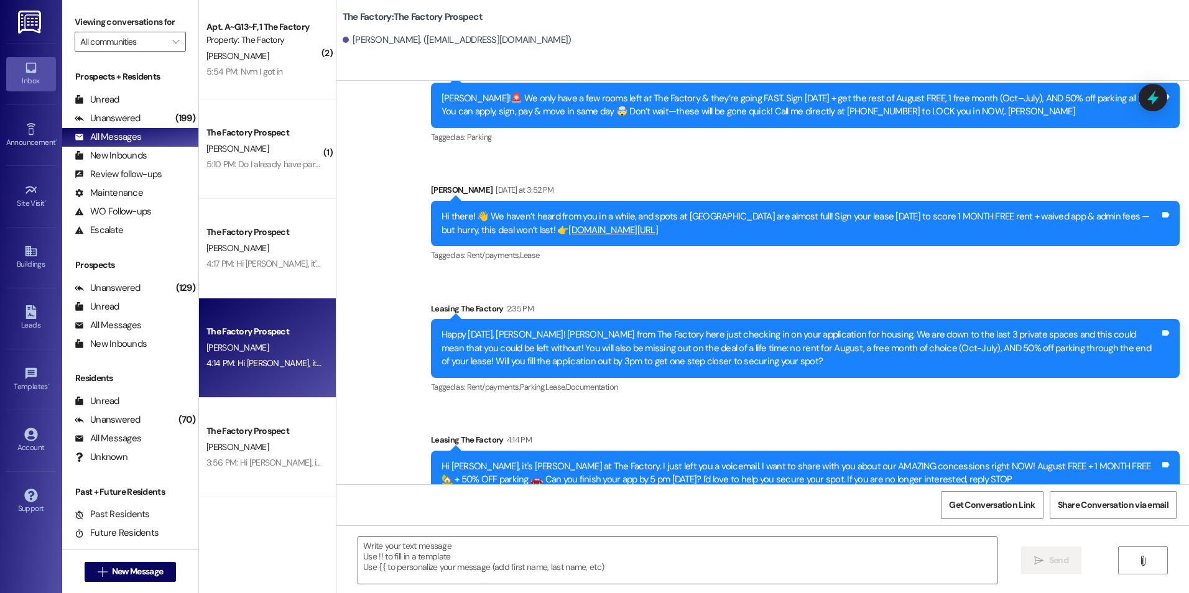
drag, startPoint x: 574, startPoint y: 256, endPoint x: 629, endPoint y: 444, distance: 196.1
click at [620, 555] on textarea at bounding box center [677, 560] width 638 height 47
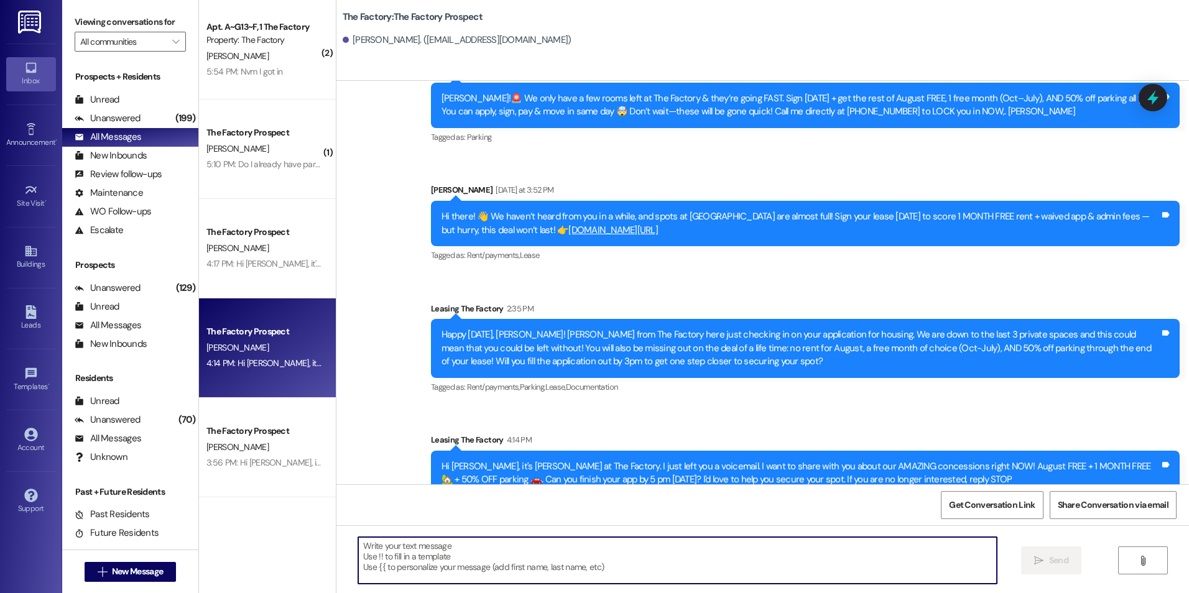
paste textarea "{{first_name}}! We're waiving the application fee and offering your first month…"
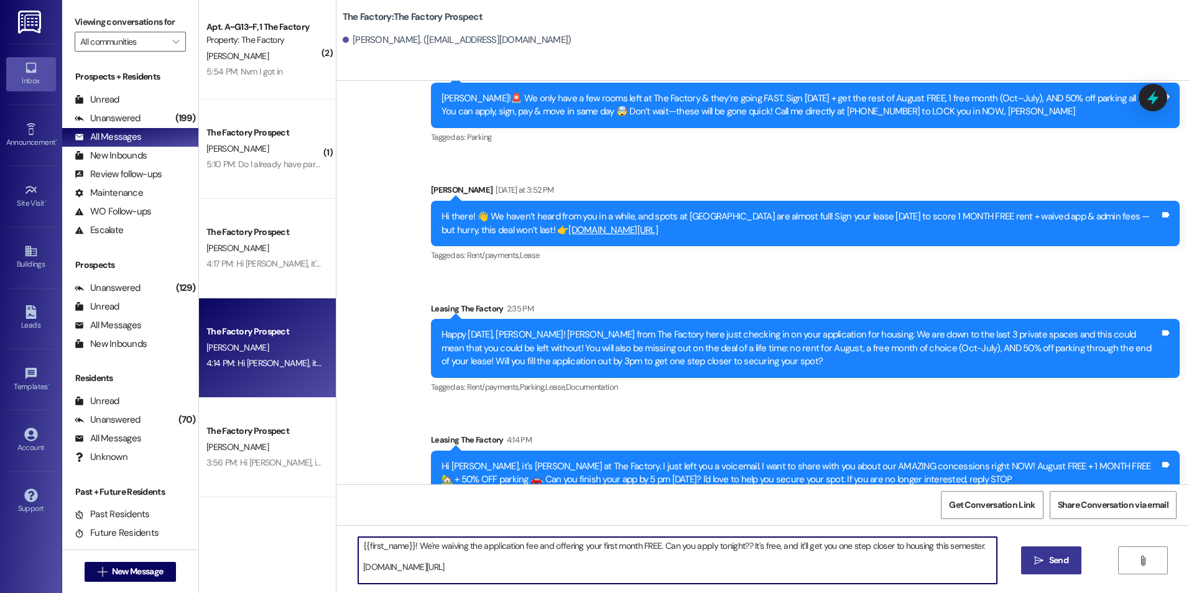
type textarea "{{first_name}}! We're waiving the application fee and offering your first month…"
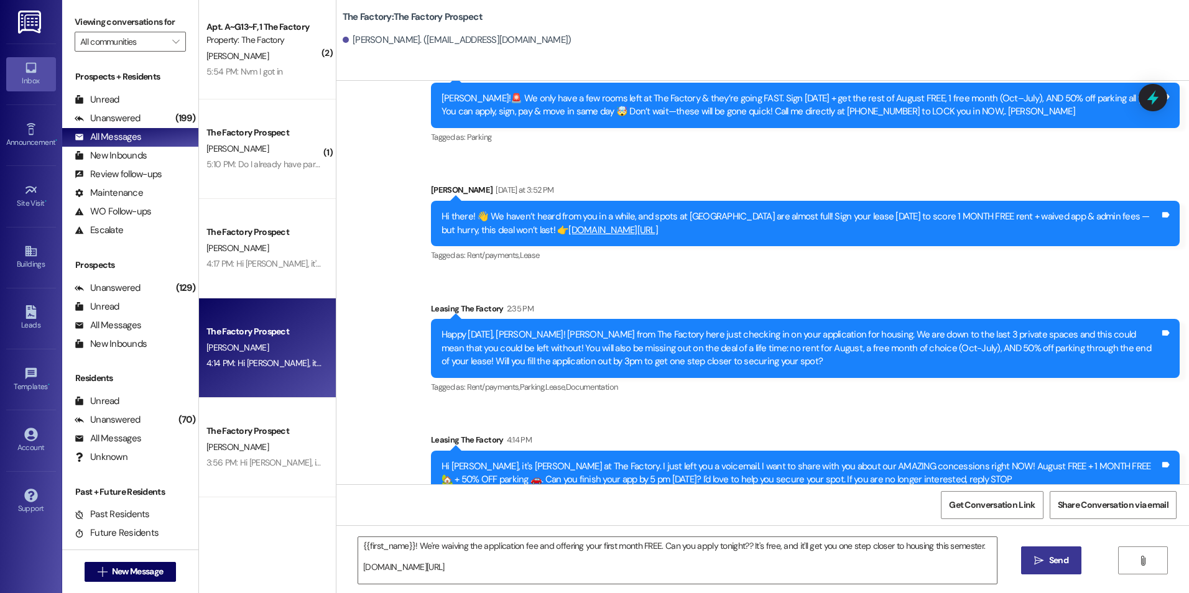
click at [1027, 563] on button " Send" at bounding box center [1051, 560] width 60 height 28
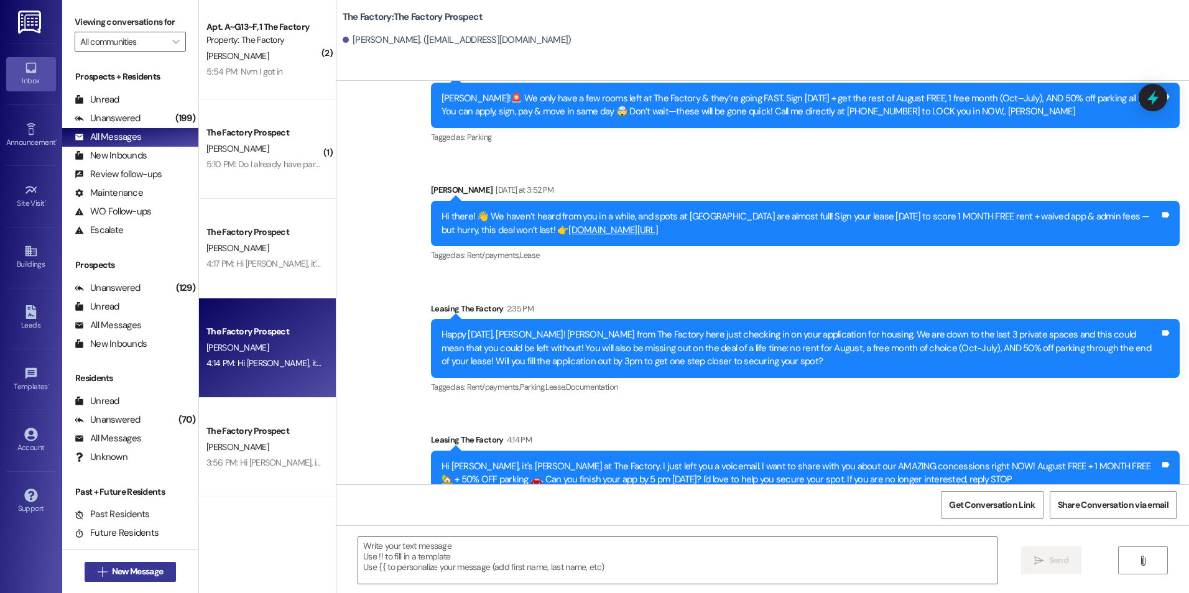
click at [136, 563] on button " New Message" at bounding box center [131, 572] width 92 height 20
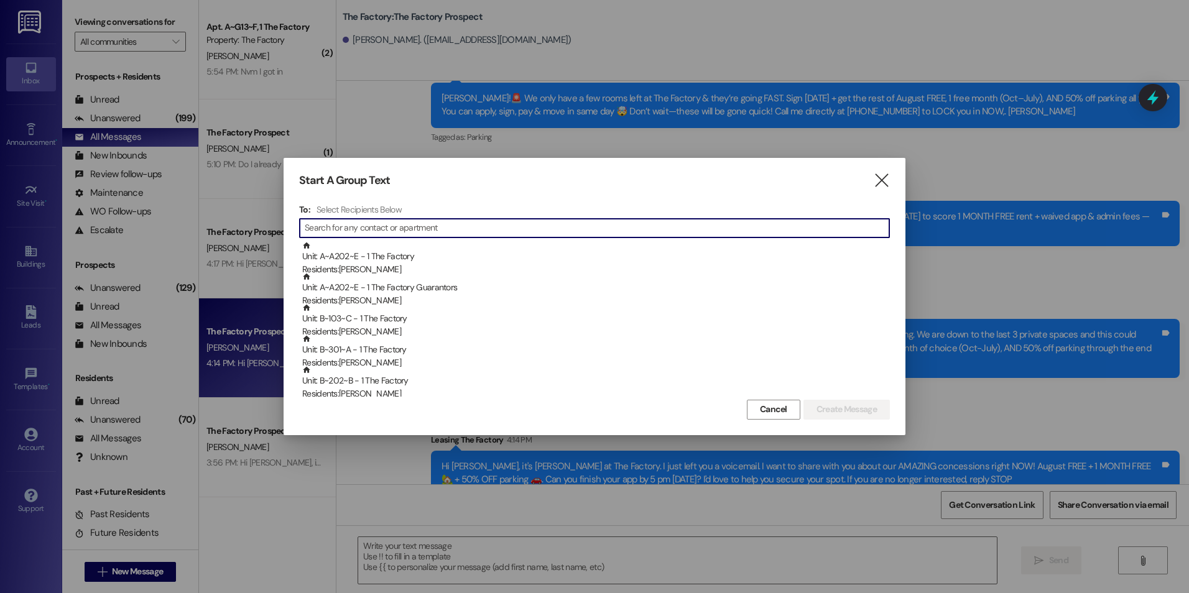
click at [451, 228] on input at bounding box center [597, 227] width 584 height 17
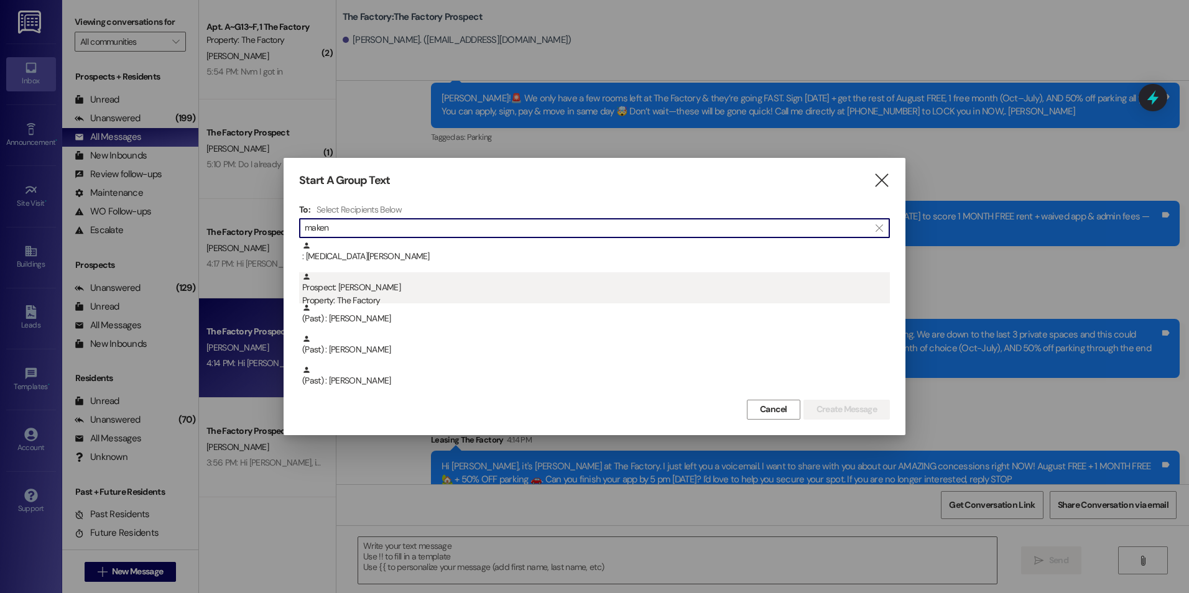
type input "maken"
click at [402, 288] on div "Prospect: [PERSON_NAME] Property: The Factory" at bounding box center [595, 289] width 587 height 35
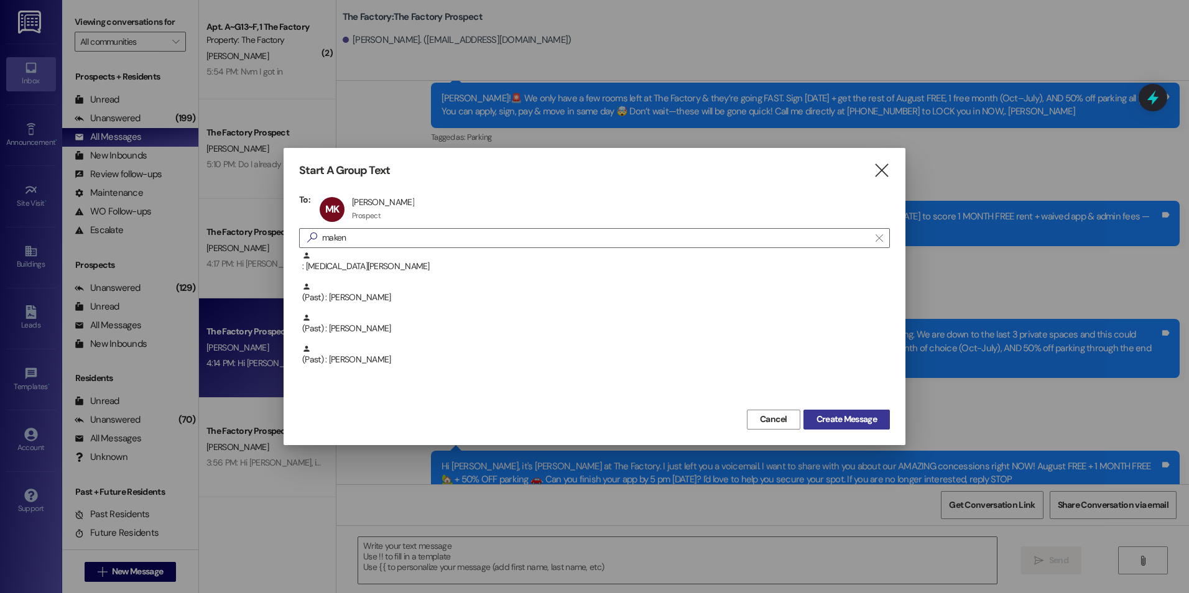
click at [871, 428] on button "Create Message" at bounding box center [846, 420] width 86 height 20
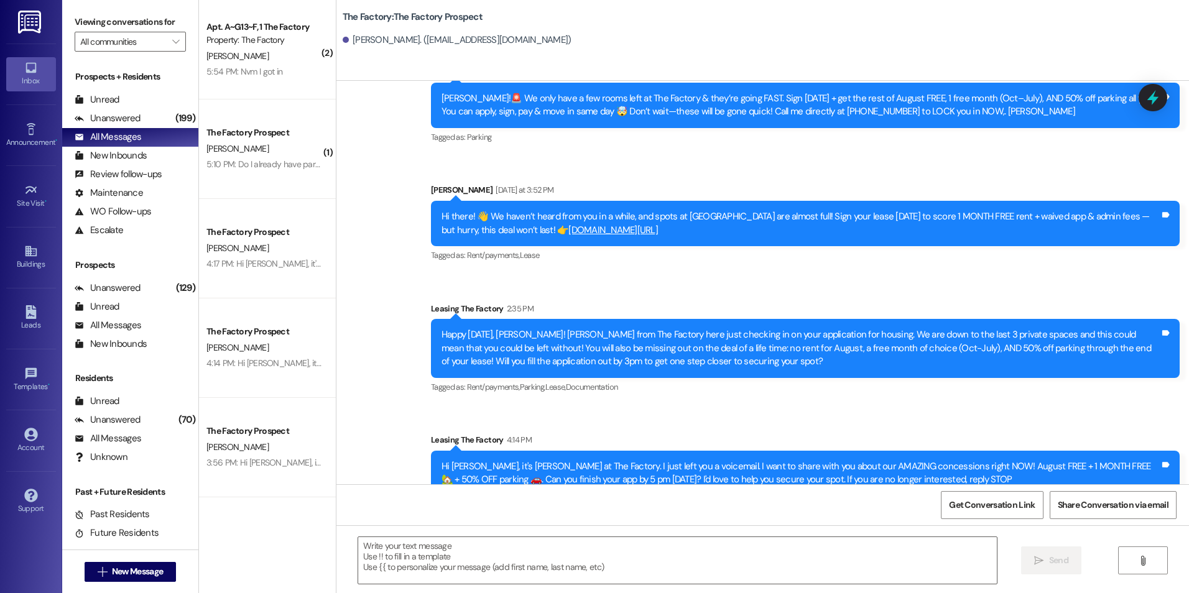
scroll to position [1665, 0]
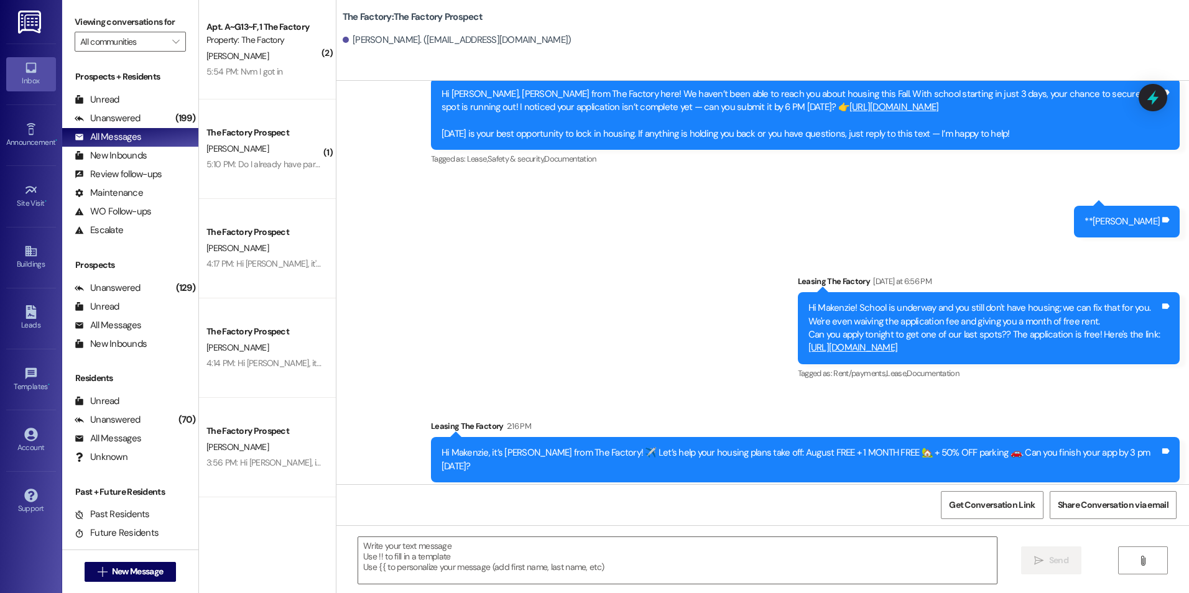
drag, startPoint x: 664, startPoint y: 262, endPoint x: 686, endPoint y: 421, distance: 160.0
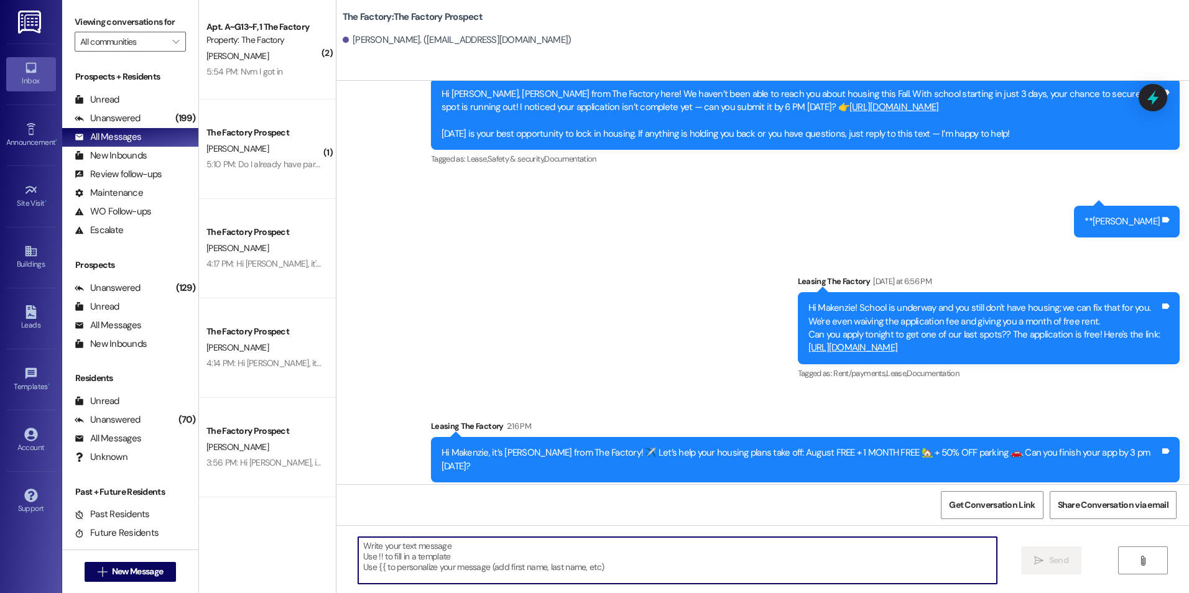
click at [664, 541] on textarea at bounding box center [677, 560] width 638 height 47
paste textarea "{{first_name}}! We're waiving the application fee and offering your first month…"
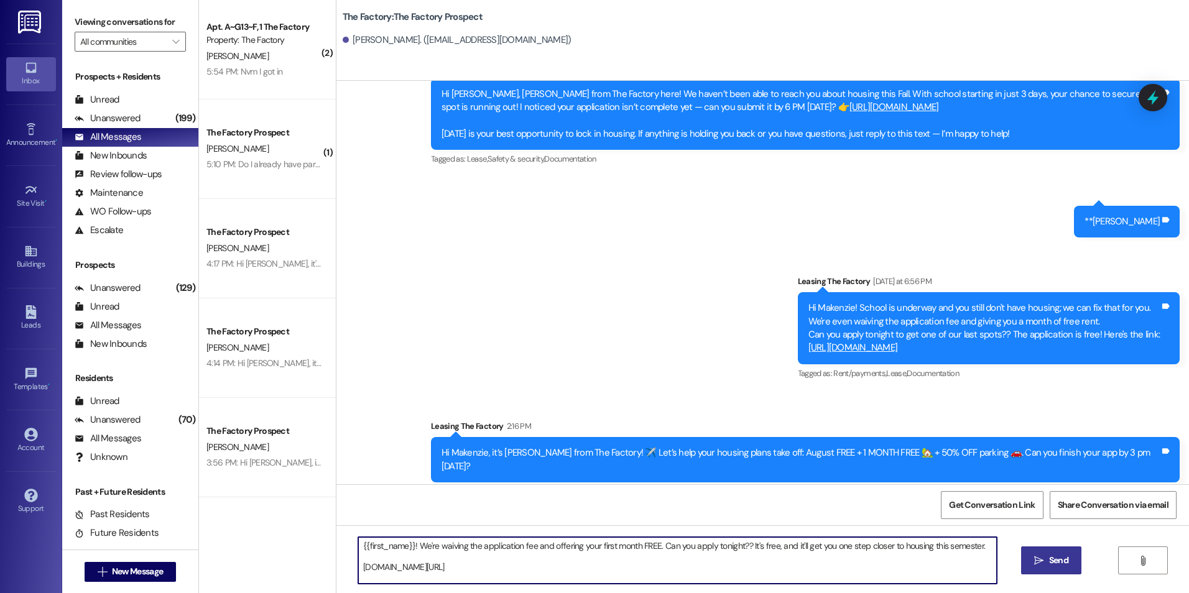
type textarea "{{first_name}}! We're waiving the application fee and offering your first month…"
click at [1028, 563] on button " Send" at bounding box center [1051, 560] width 60 height 28
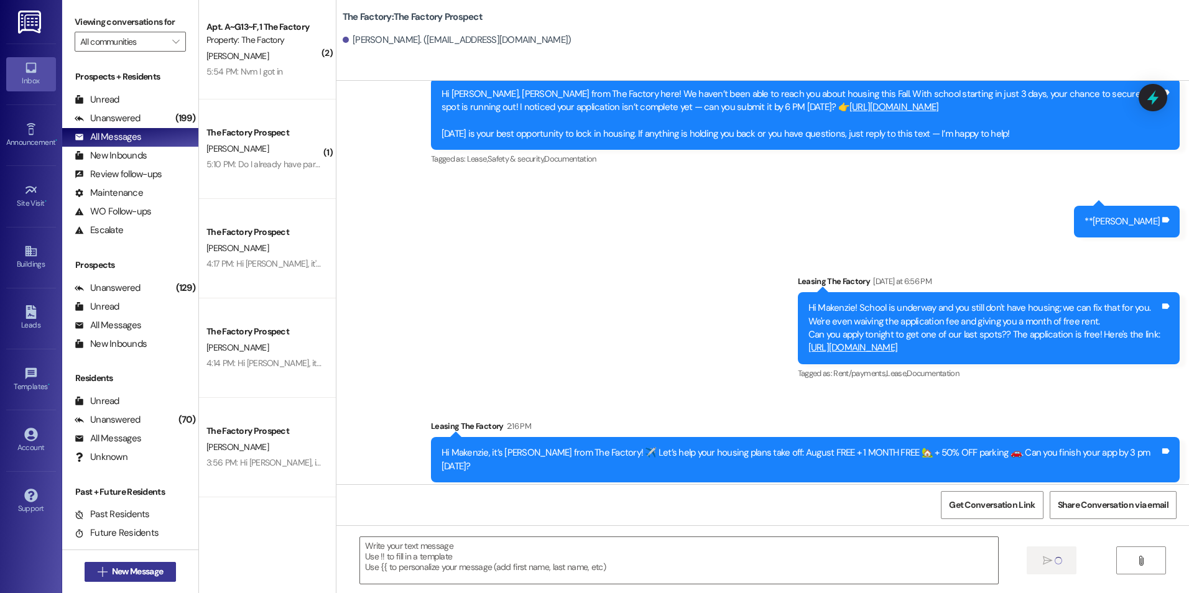
scroll to position [1778, 0]
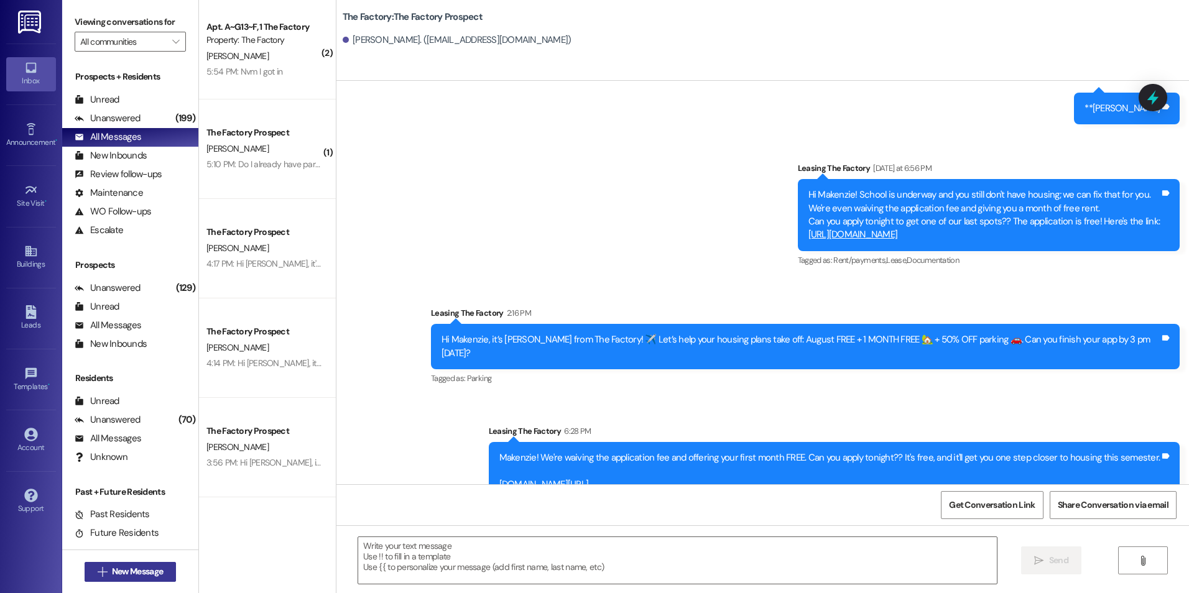
click at [130, 573] on span "New Message" at bounding box center [137, 571] width 51 height 13
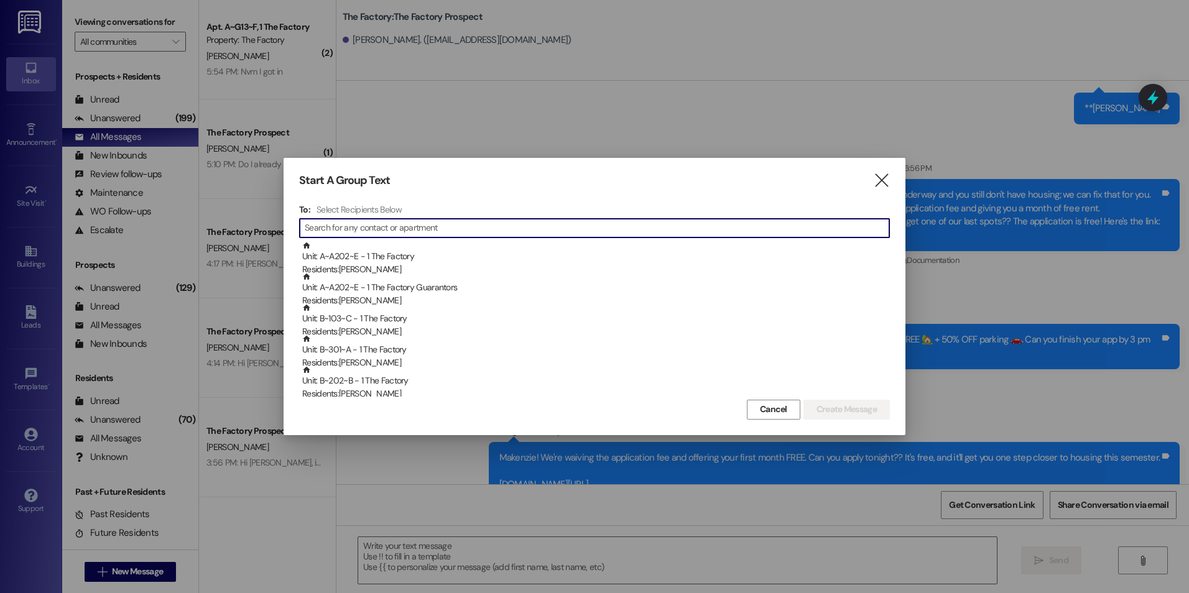
click at [410, 226] on input at bounding box center [597, 227] width 584 height 17
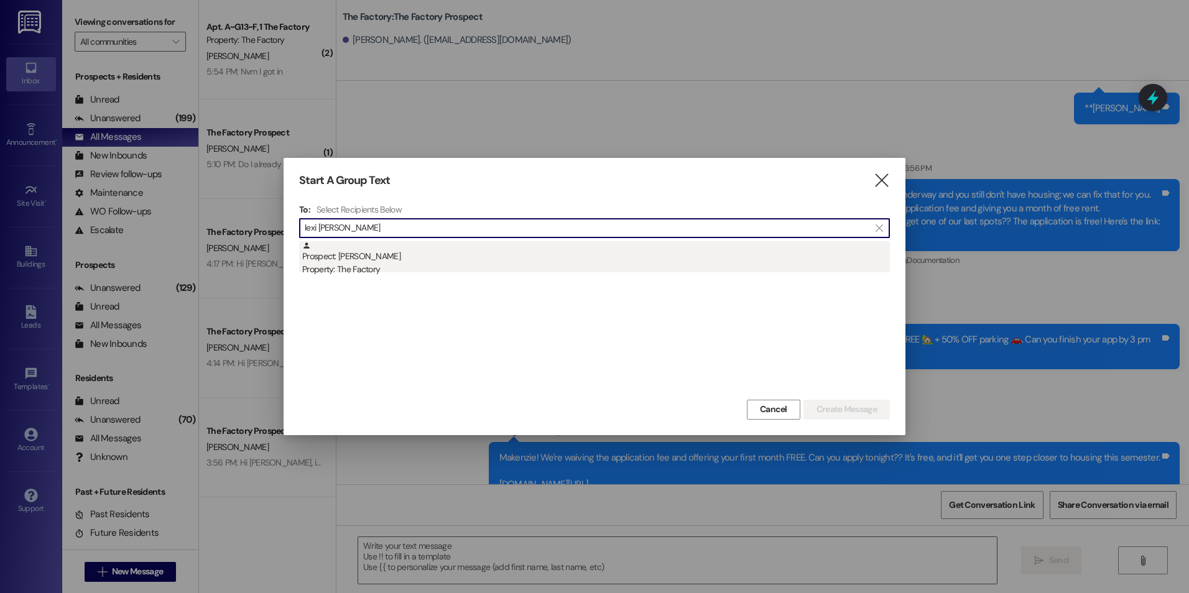
type input "lexi [PERSON_NAME]"
click at [410, 249] on div "Prospect: [PERSON_NAME] Property: The Factory" at bounding box center [595, 258] width 587 height 35
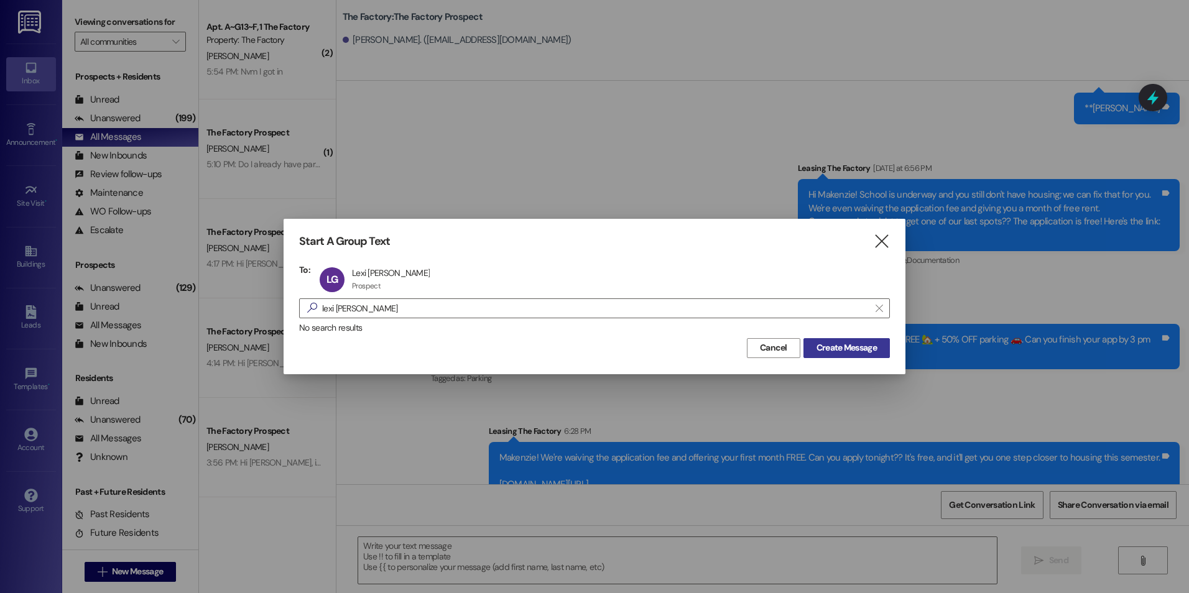
click at [857, 342] on span "Create Message" at bounding box center [846, 347] width 60 height 13
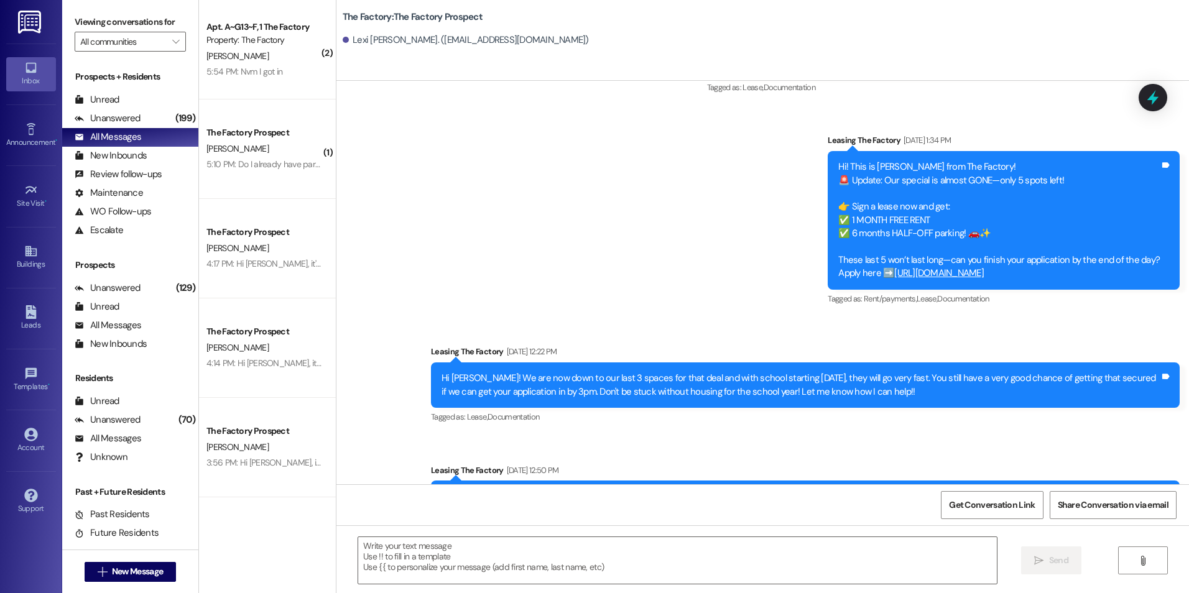
scroll to position [3072, 0]
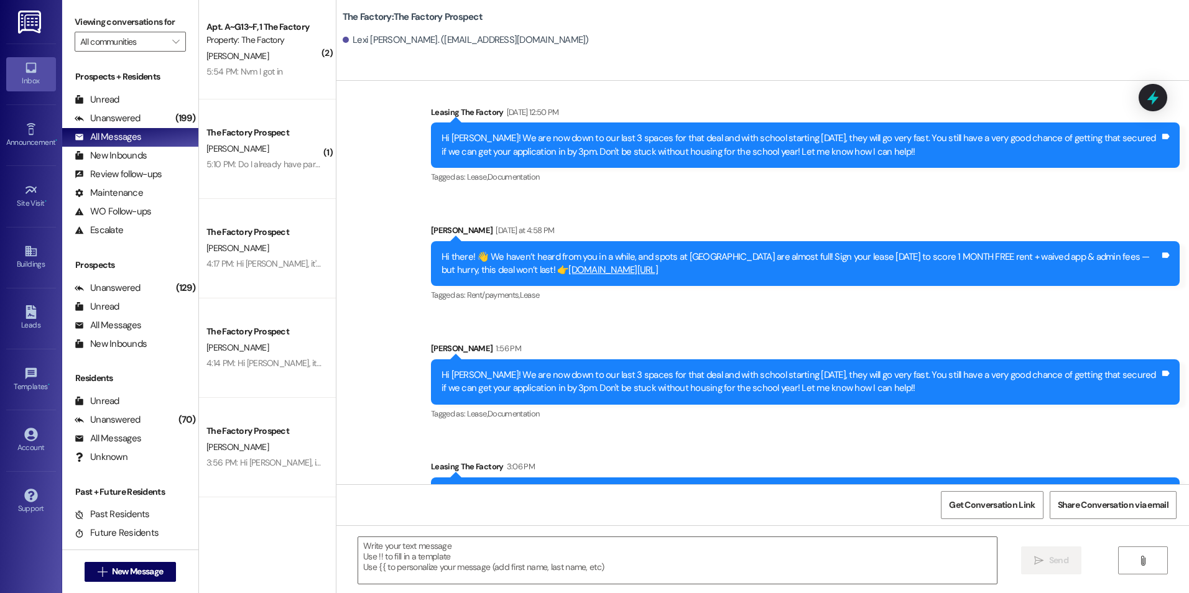
drag, startPoint x: 622, startPoint y: 274, endPoint x: 635, endPoint y: 411, distance: 138.1
click at [605, 359] on div "Hi [PERSON_NAME]! We are now down to our last 3 spaces for that deal and with s…" at bounding box center [805, 381] width 748 height 45
click at [485, 570] on textarea at bounding box center [677, 560] width 638 height 47
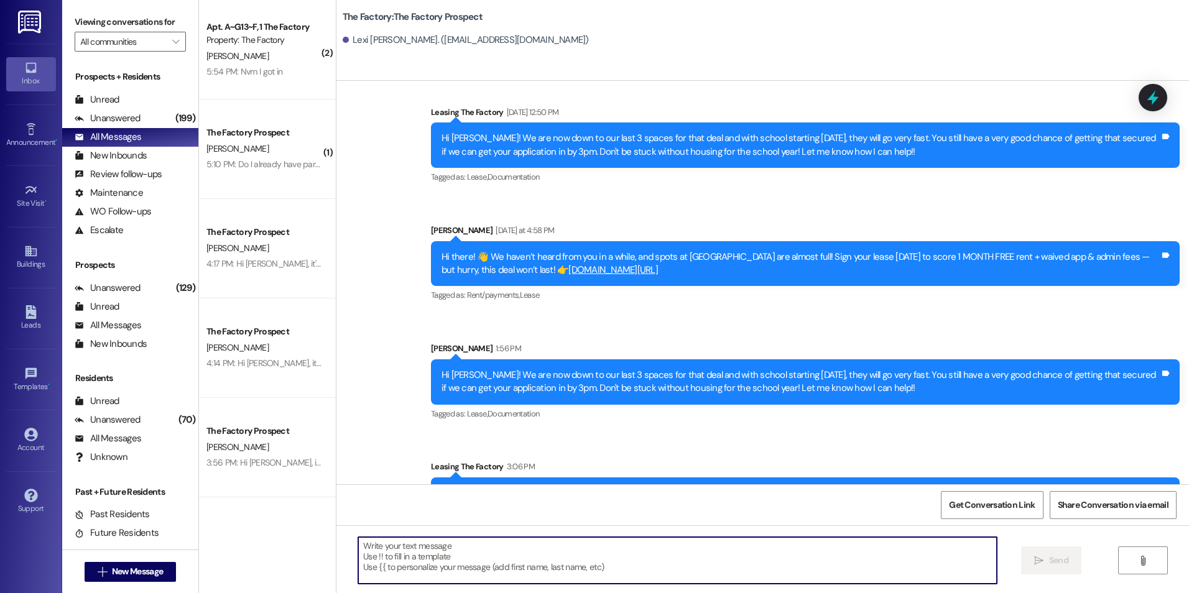
paste textarea "{{first_name}}! We're waiving the application fee and offering your first month…"
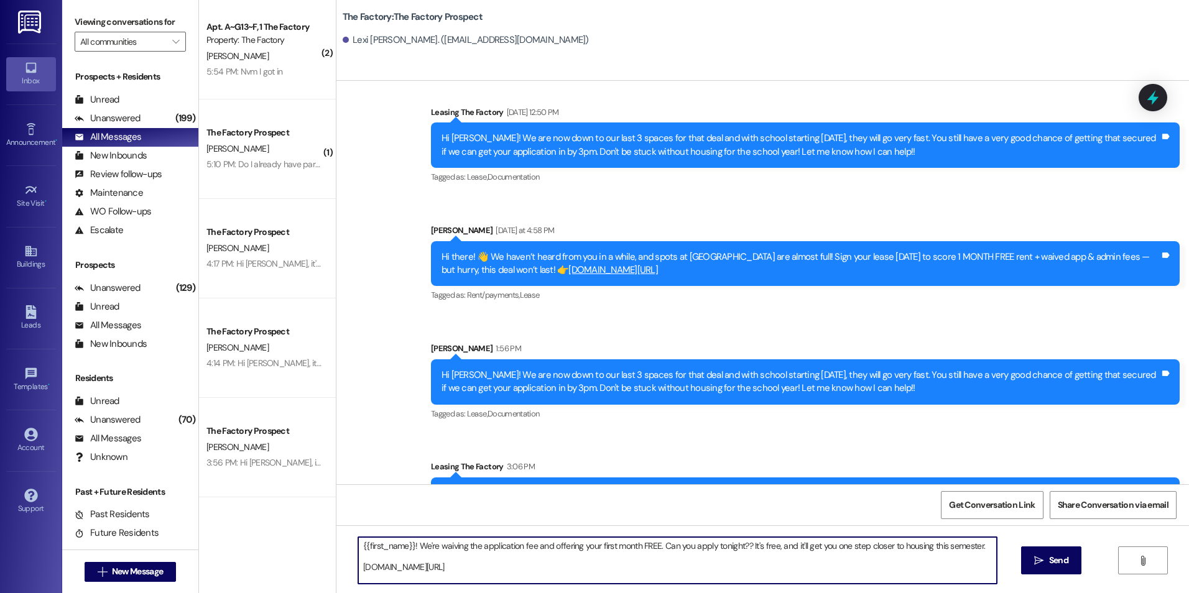
type textarea "{{first_name}}! We're waiving the application fee and offering your first month…"
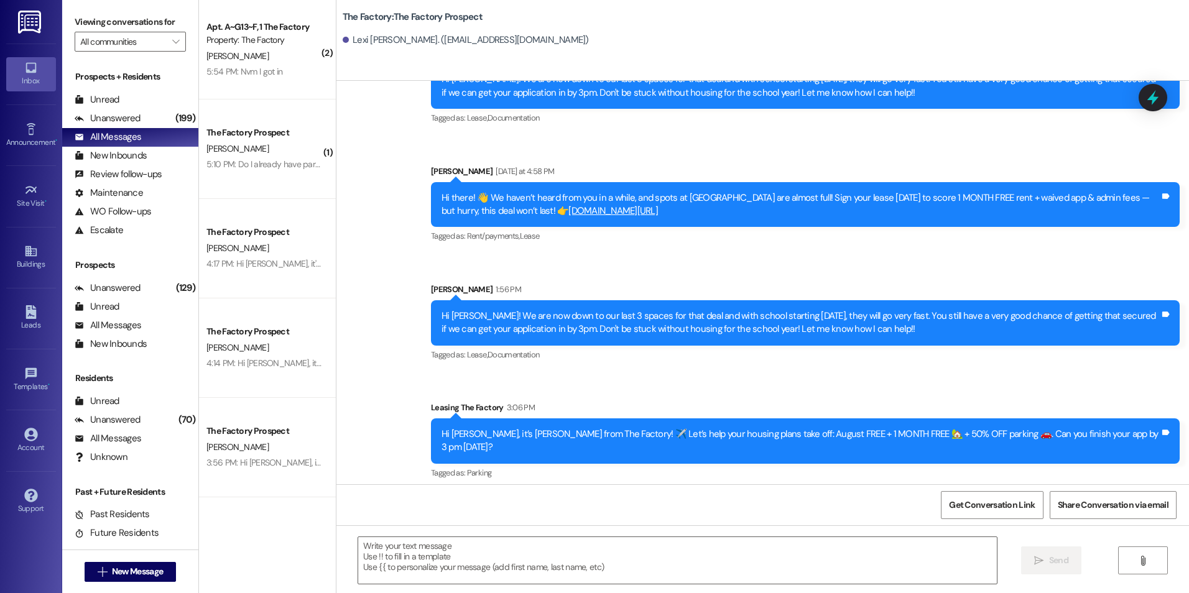
drag, startPoint x: 525, startPoint y: 339, endPoint x: 547, endPoint y: 430, distance: 93.5
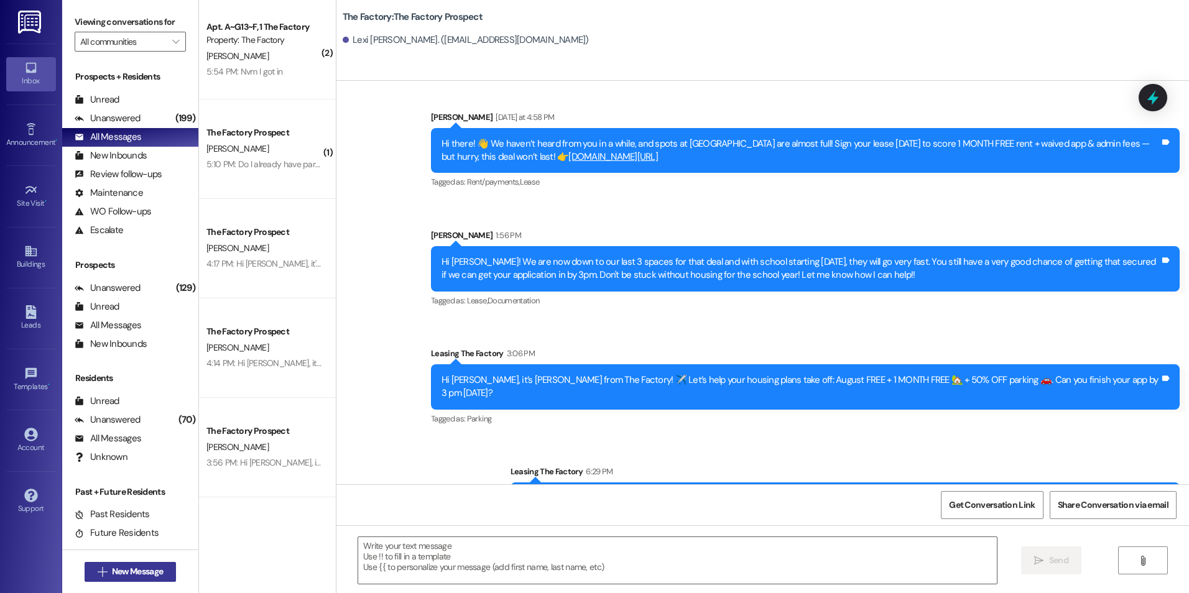
click at [113, 578] on button " New Message" at bounding box center [131, 572] width 92 height 20
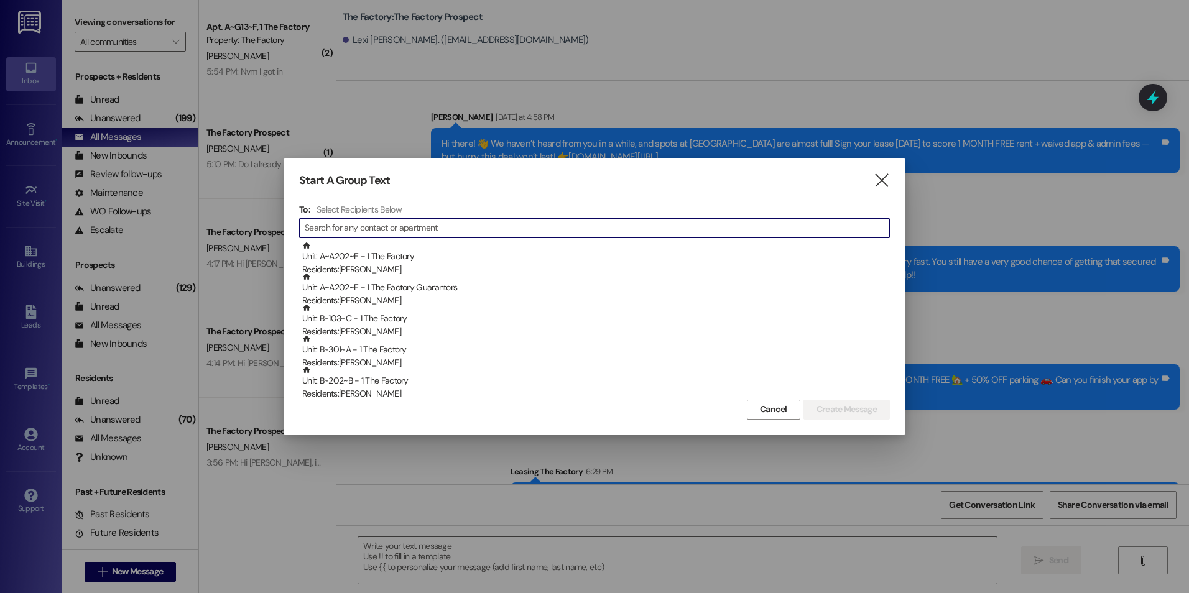
click at [360, 229] on input at bounding box center [597, 227] width 584 height 17
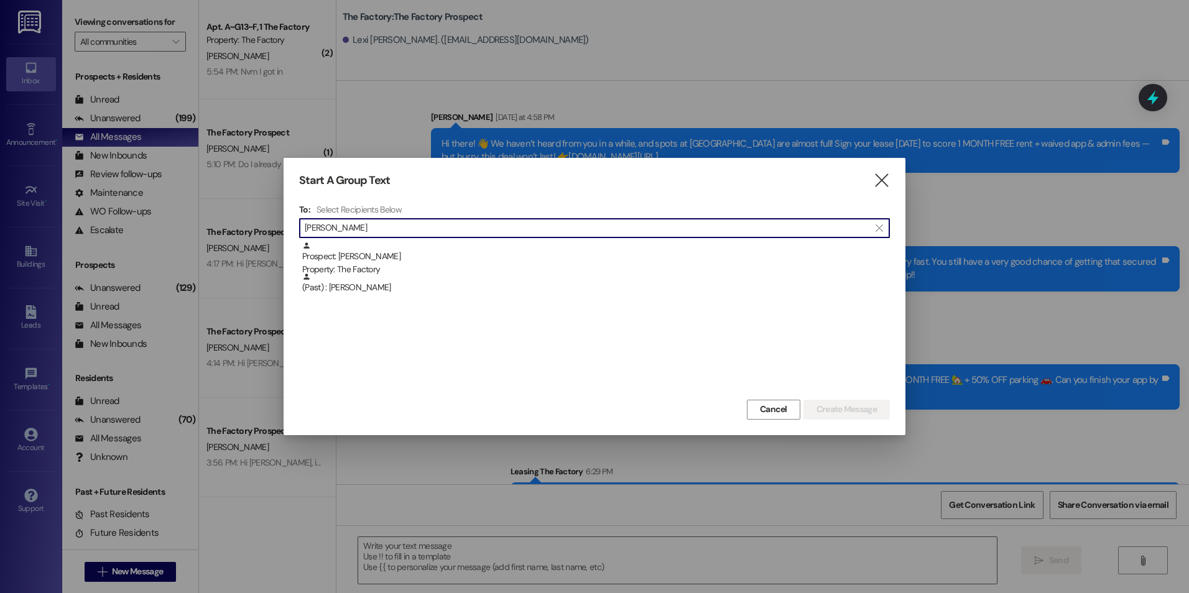
type input "[PERSON_NAME]"
click at [392, 267] on div "Property: The Factory" at bounding box center [595, 269] width 587 height 13
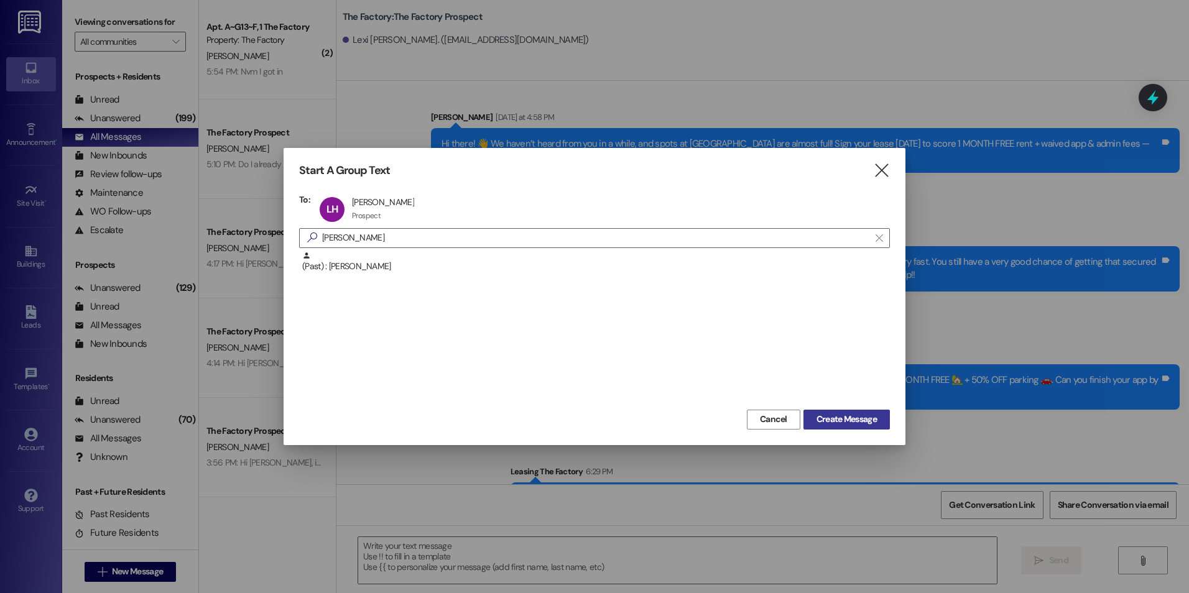
click at [835, 423] on span "Create Message" at bounding box center [846, 419] width 60 height 13
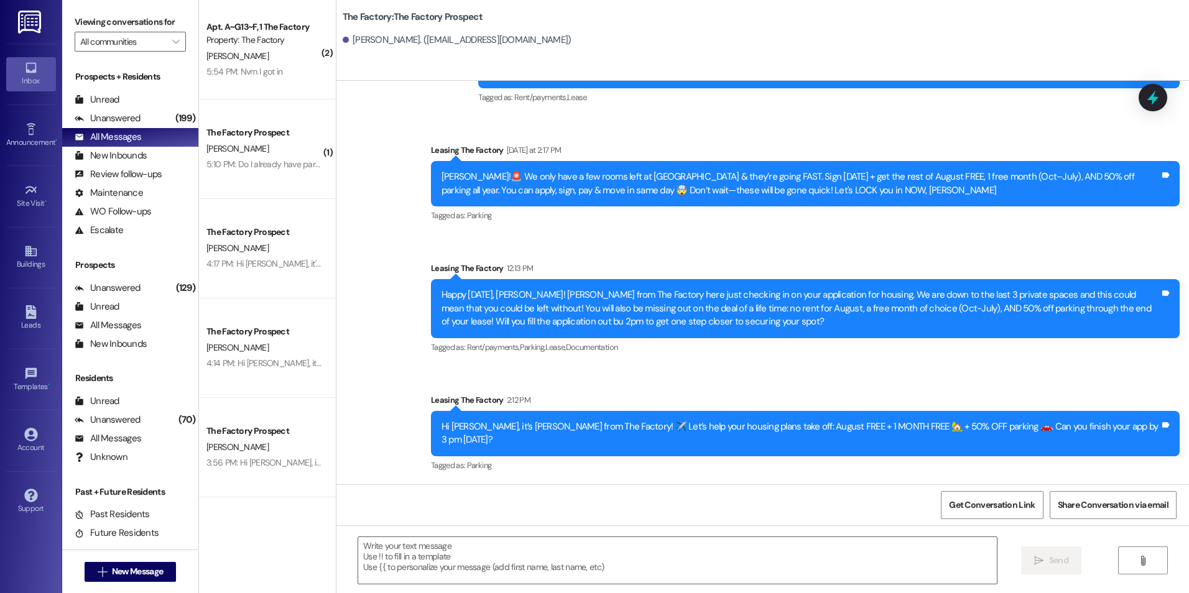
scroll to position [515, 0]
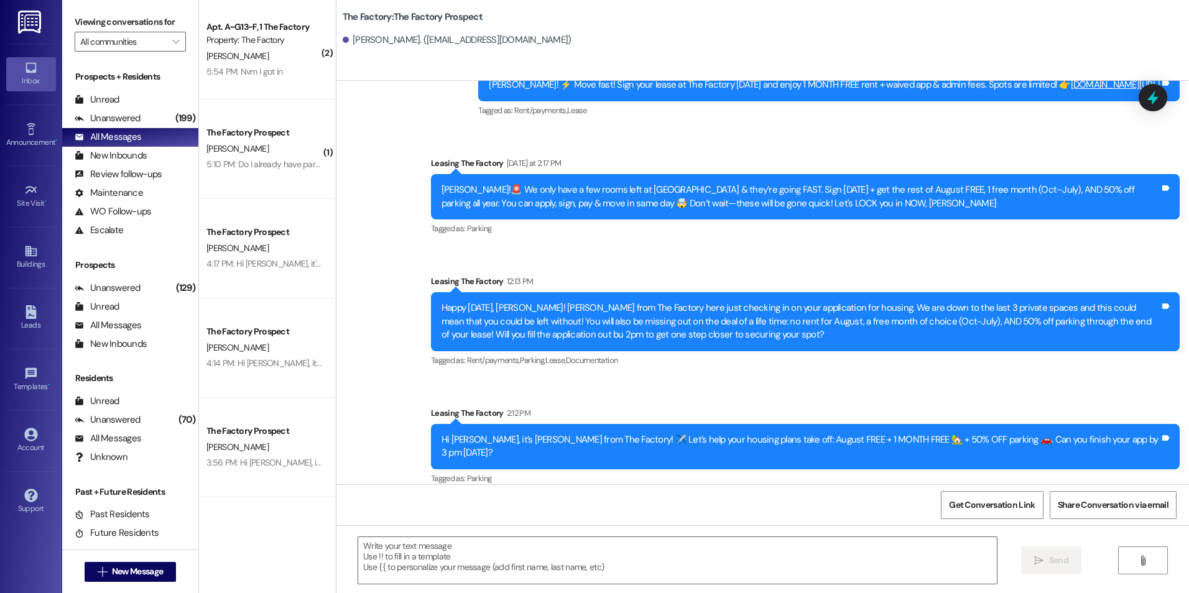
drag, startPoint x: 617, startPoint y: 453, endPoint x: 619, endPoint y: 486, distance: 33.0
click at [603, 556] on textarea at bounding box center [677, 560] width 638 height 47
paste textarea "{{first_name}}! We're waiving the application fee and offering your first month…"
type textarea "{{first_name}}! We're waiving the application fee and offering your first month…"
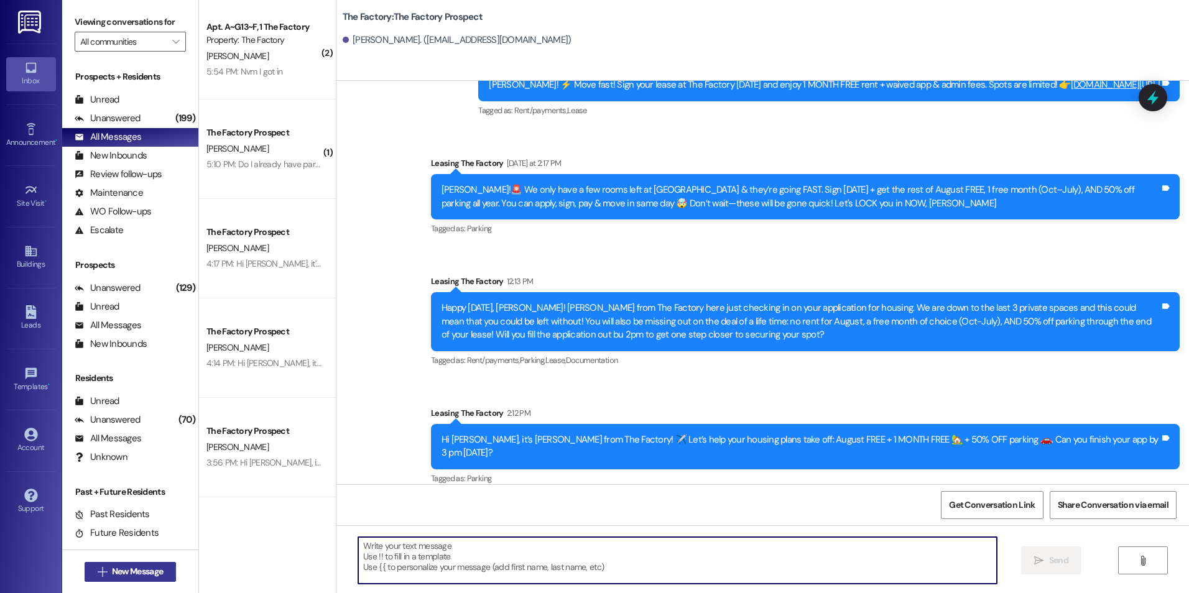
scroll to position [628, 0]
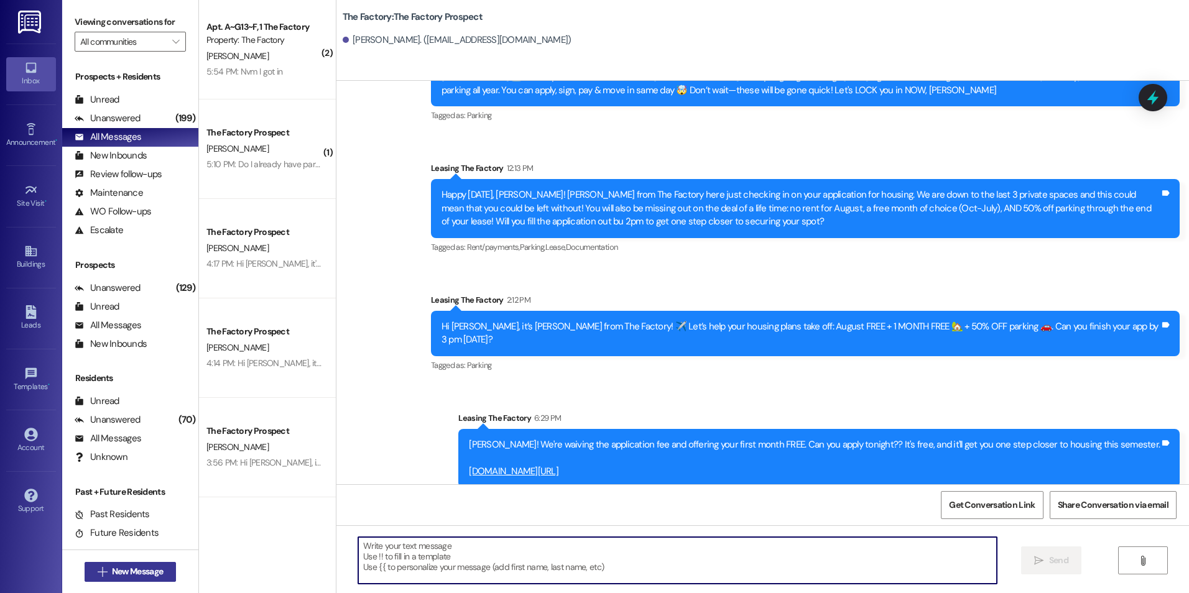
click at [151, 579] on button " New Message" at bounding box center [131, 572] width 92 height 20
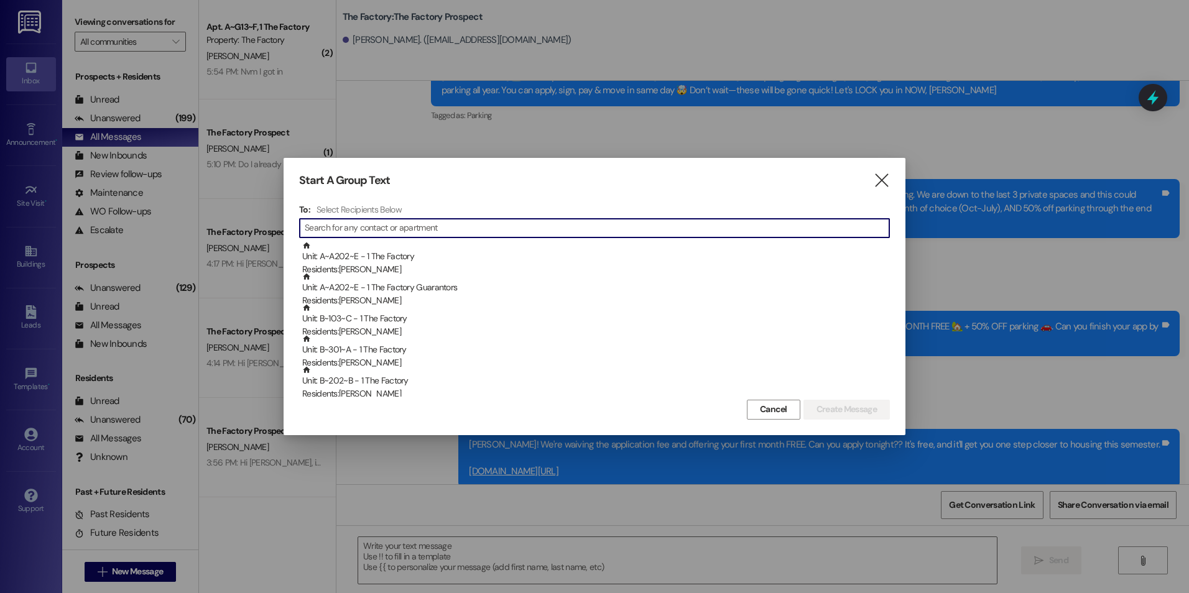
click at [501, 229] on input at bounding box center [597, 227] width 584 height 17
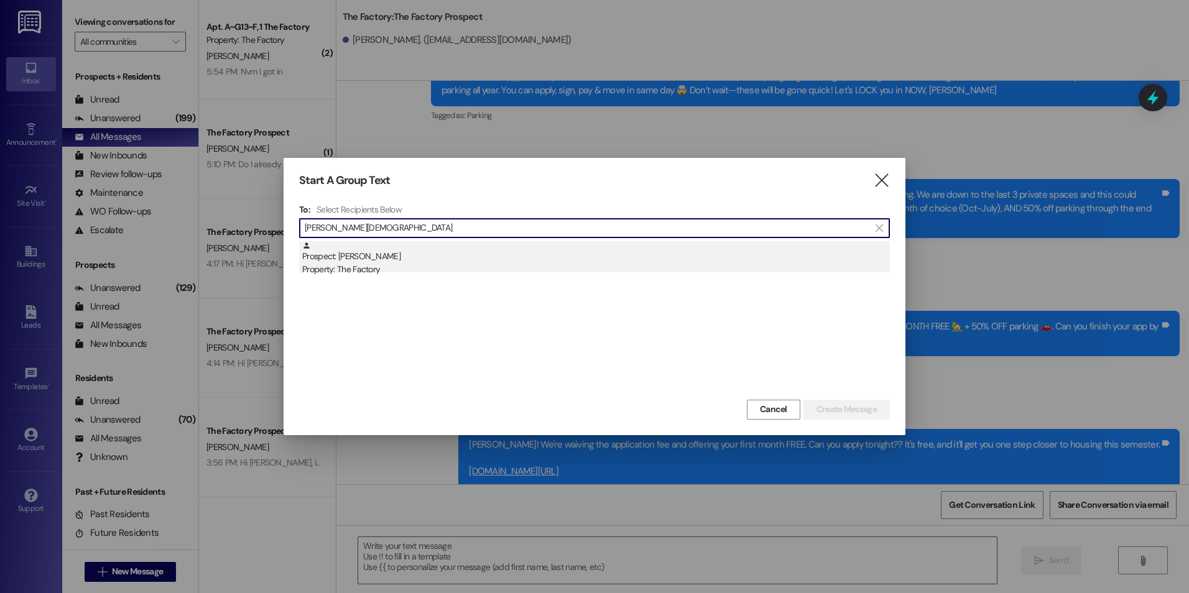
type input "[PERSON_NAME][DEMOGRAPHIC_DATA]"
click at [455, 254] on div "Prospect: [PERSON_NAME] Property: The Factory" at bounding box center [595, 258] width 587 height 35
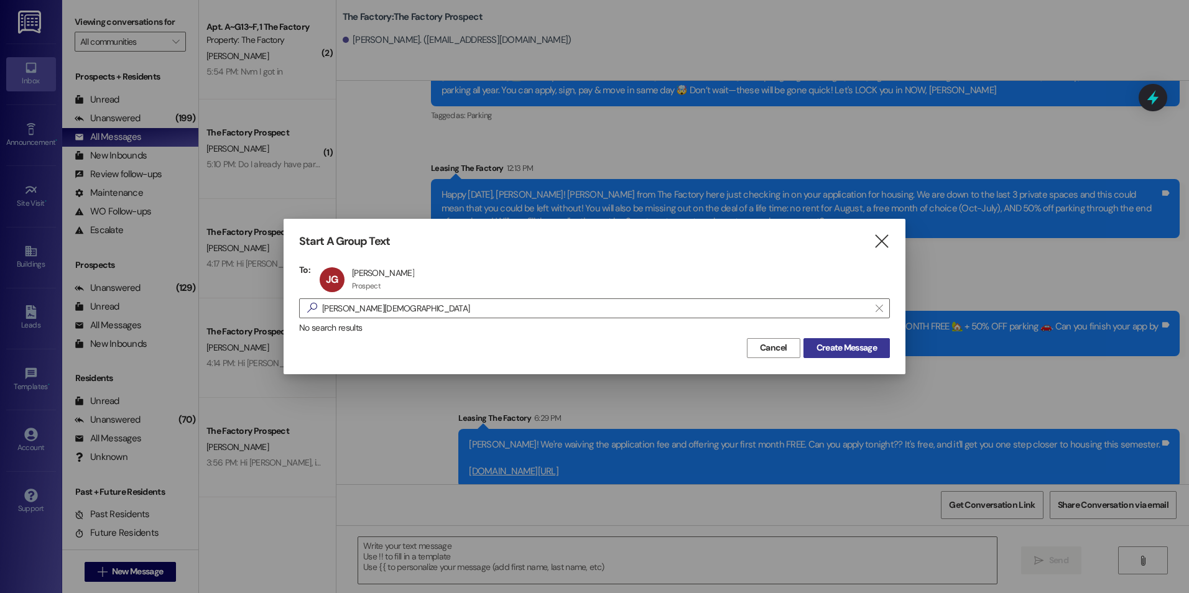
click at [831, 350] on span "Create Message" at bounding box center [846, 347] width 60 height 13
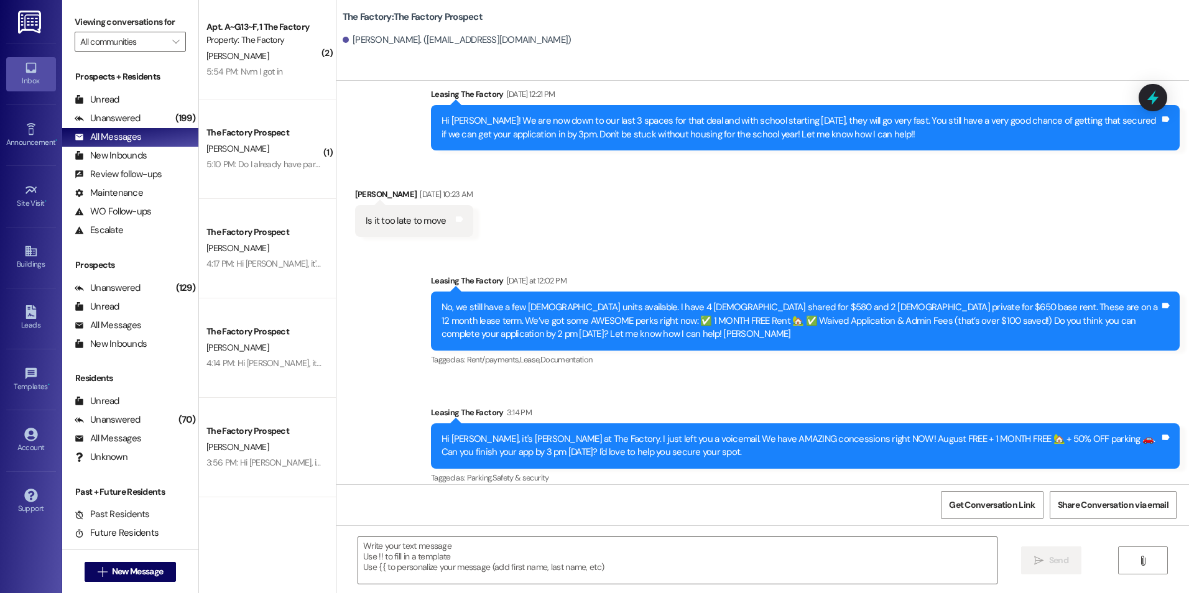
scroll to position [7722, 0]
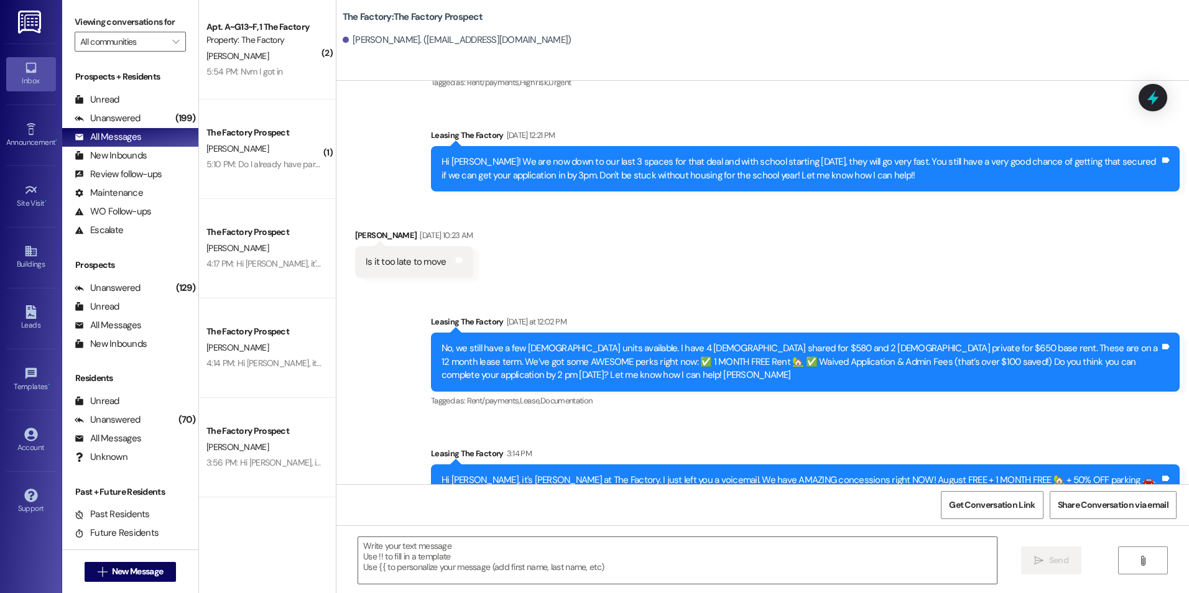
drag, startPoint x: 550, startPoint y: 338, endPoint x: 555, endPoint y: 441, distance: 102.7
click at [563, 374] on div "Sent via SMS Leasing The Factory [DATE] at 12:02 PM No, we still have a few [DE…" at bounding box center [762, 412] width 852 height 250
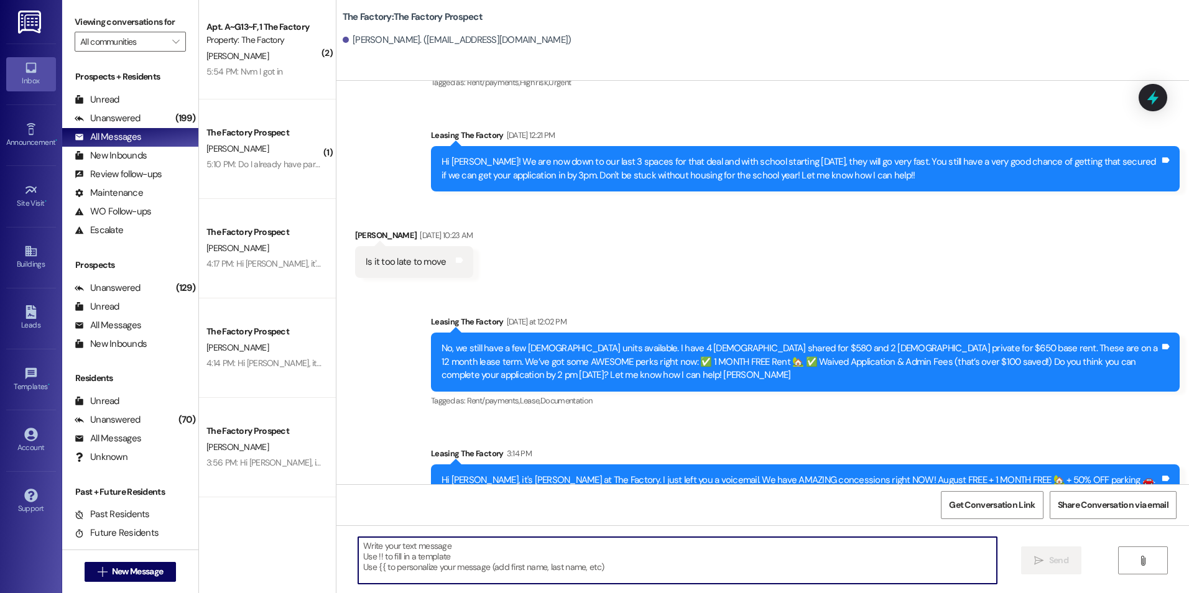
click at [548, 551] on textarea at bounding box center [677, 560] width 638 height 47
paste textarea "{{first_name}}! We're waiving the application fee and offering your first month…"
type textarea "{{first_name}}! We're waiving the application fee and offering your first month…"
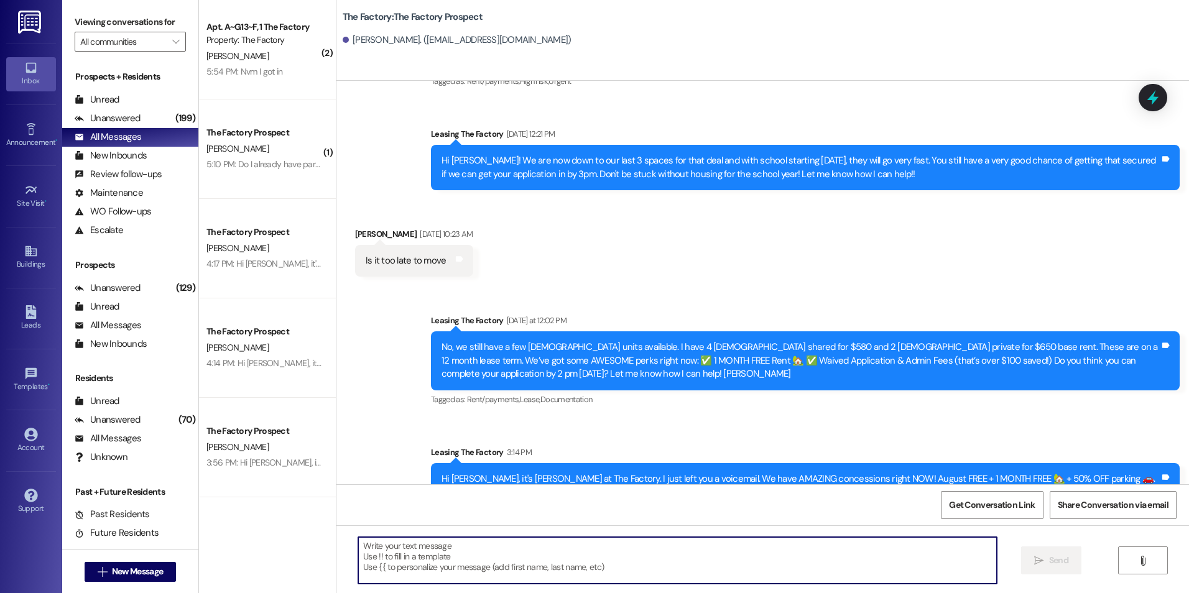
scroll to position [7836, 0]
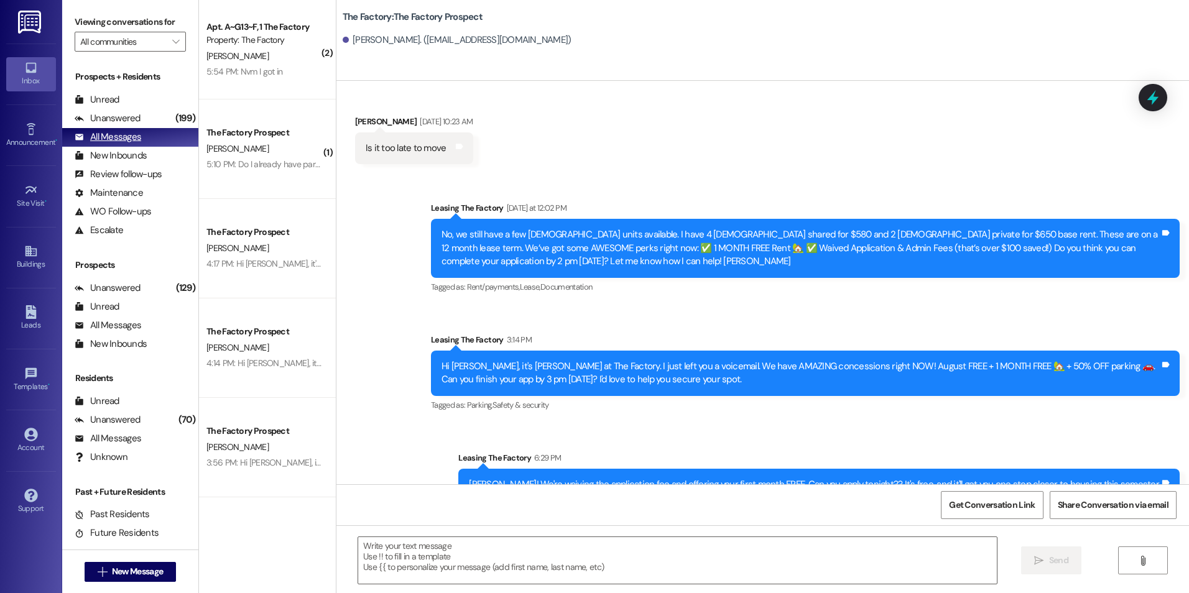
click at [134, 141] on div "All Messages" at bounding box center [108, 137] width 67 height 13
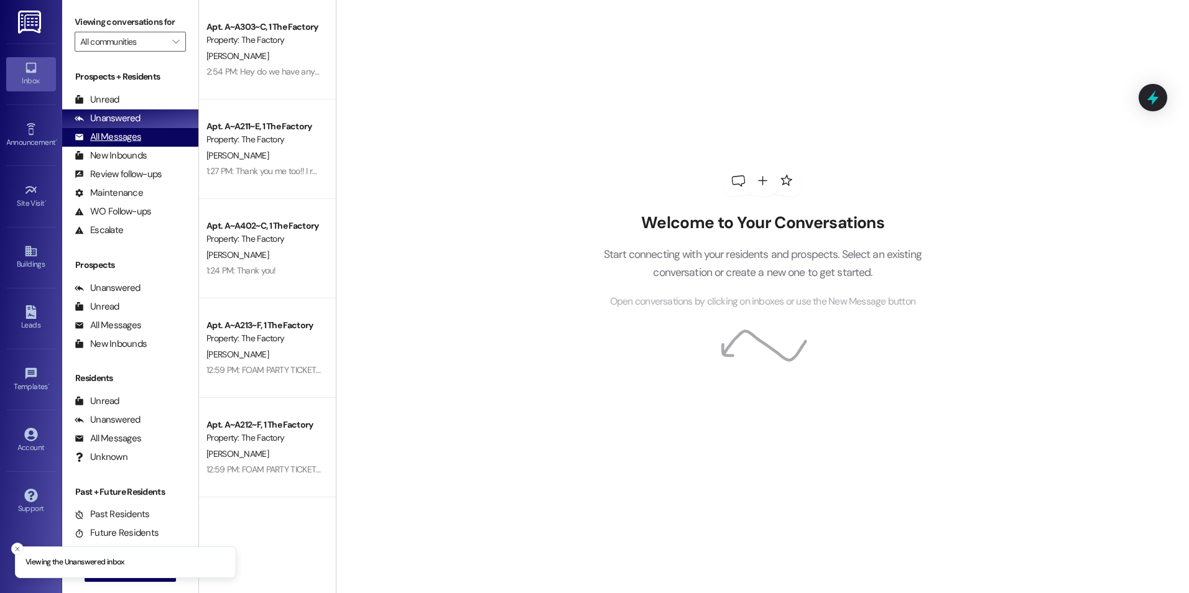
click at [147, 142] on div "All Messages (undefined)" at bounding box center [130, 137] width 136 height 19
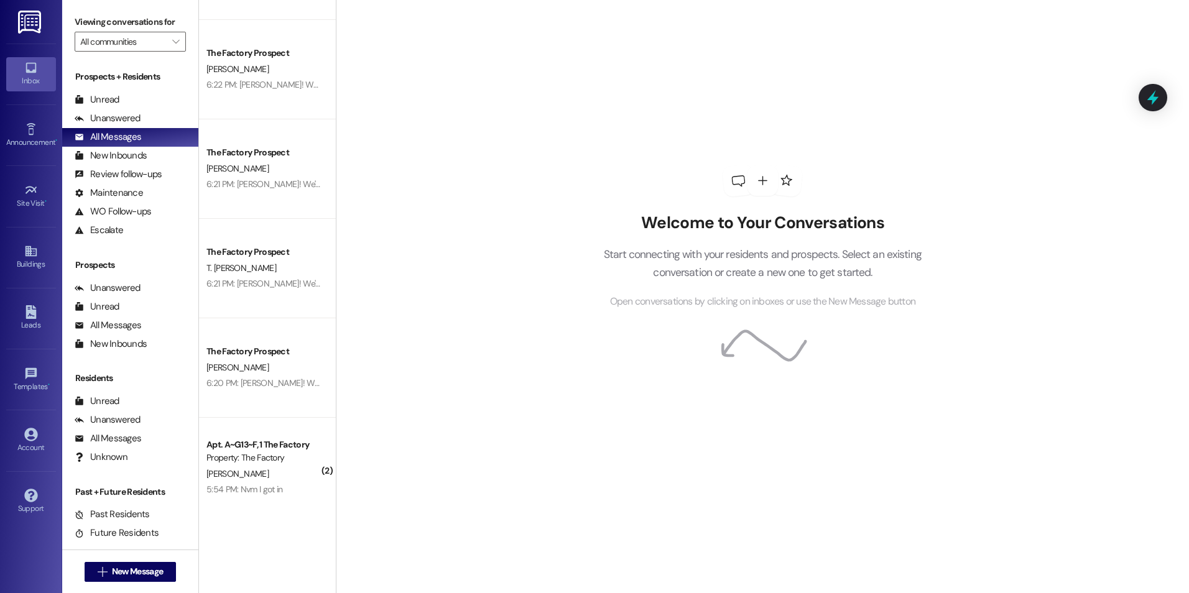
scroll to position [1280, 0]
drag, startPoint x: 453, startPoint y: 106, endPoint x: 421, endPoint y: 94, distance: 33.5
click at [453, 106] on div "Welcome to Your Conversations Start connecting with your residents and prospect…" at bounding box center [762, 296] width 853 height 593
